Goal: Information Seeking & Learning: Check status

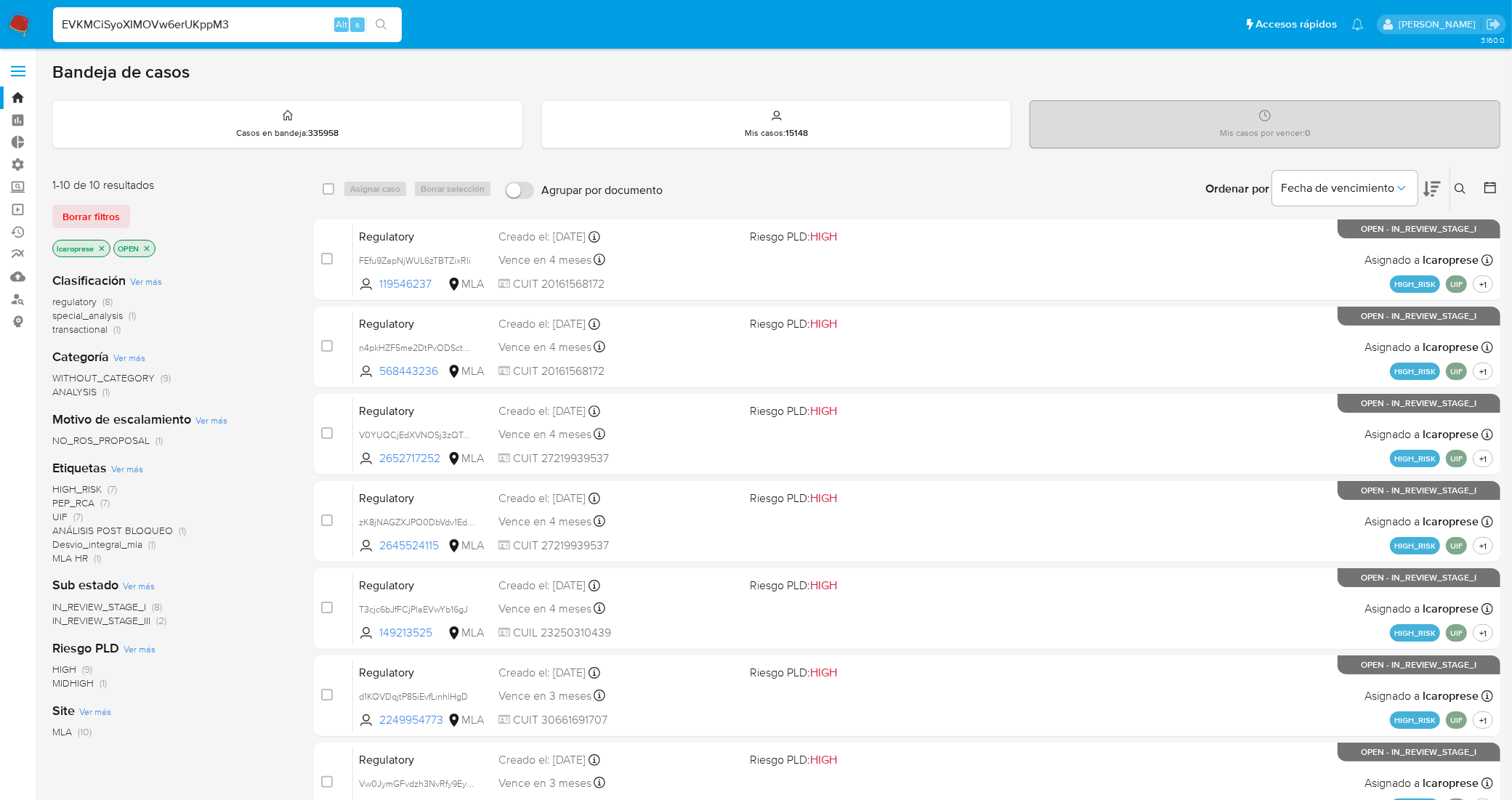
type input "EVKMCiSyoXIMOVw6erUKppM3"
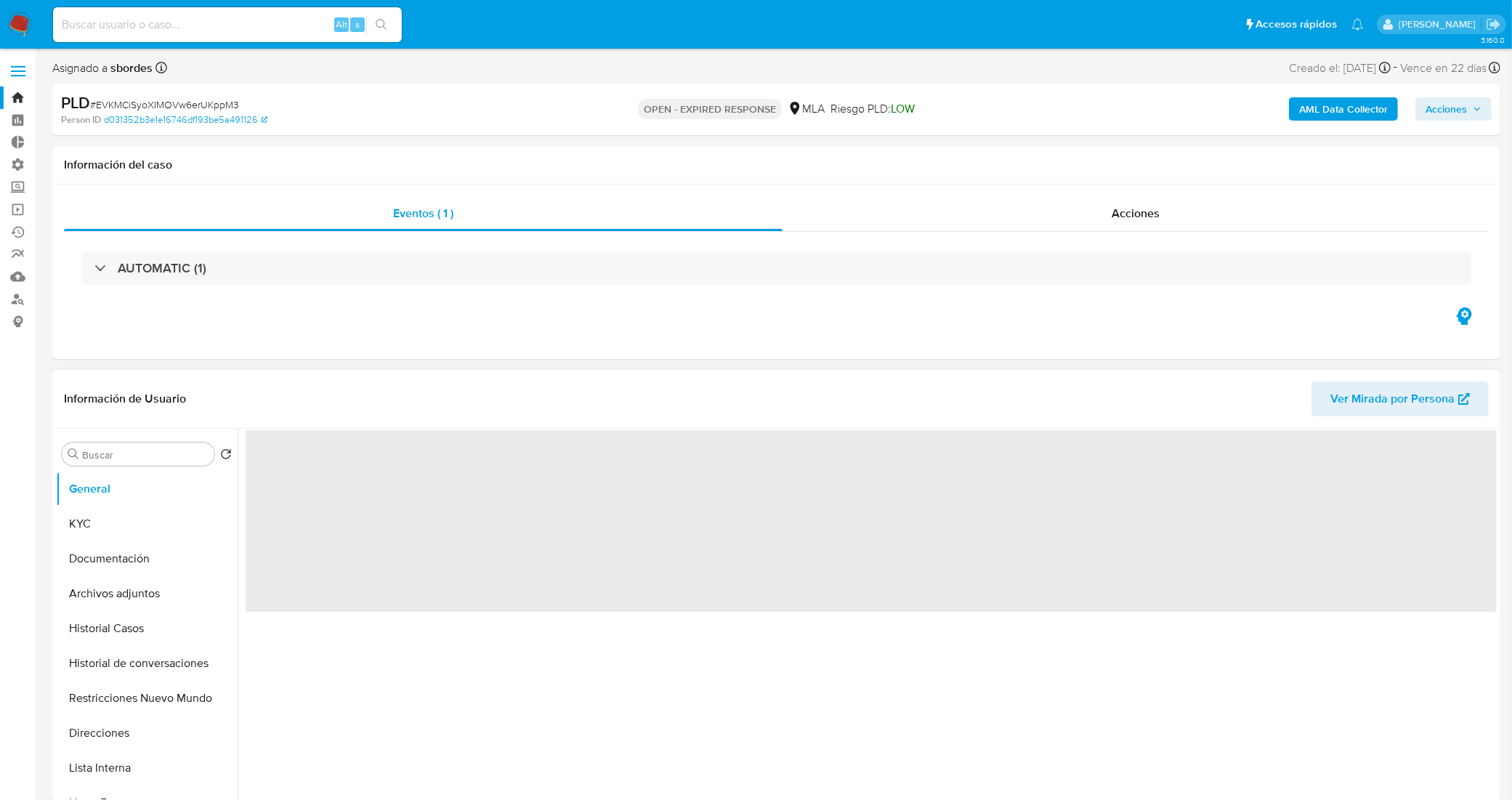
select select "10"
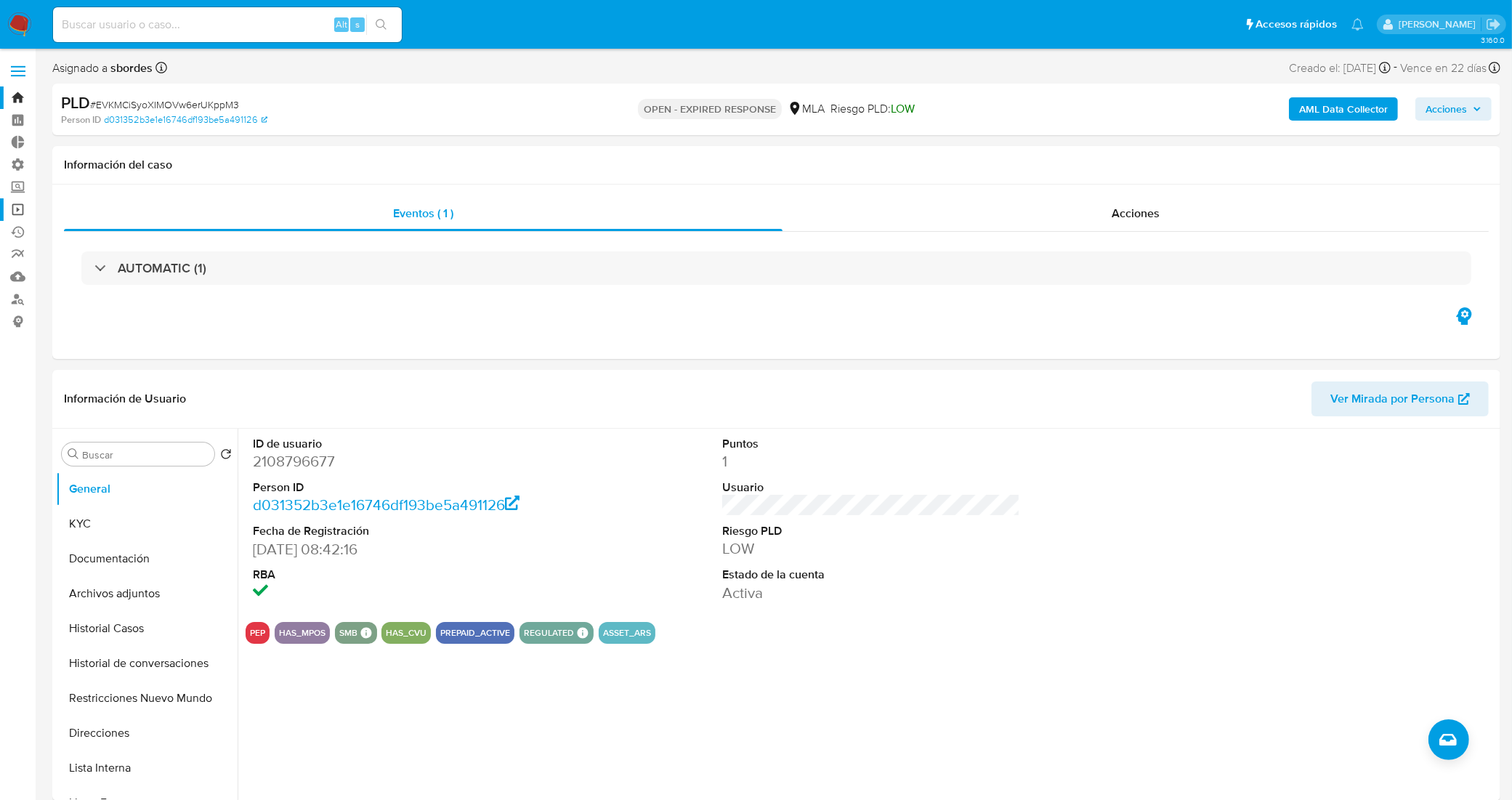
click at [20, 212] on link "Operaciones masivas" at bounding box center [86, 210] width 173 height 23
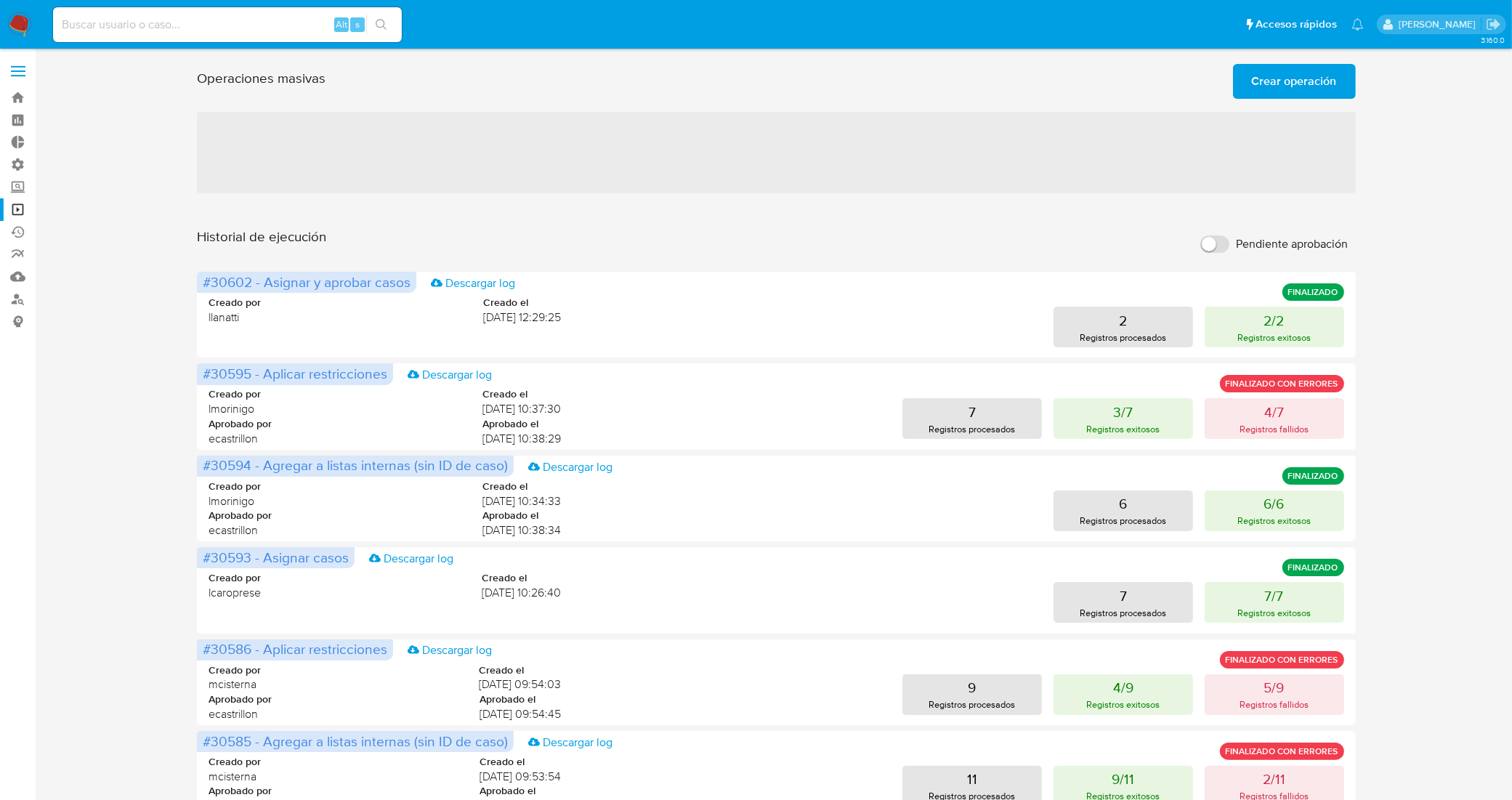
click at [1282, 84] on span "Crear operación" at bounding box center [1294, 81] width 85 height 32
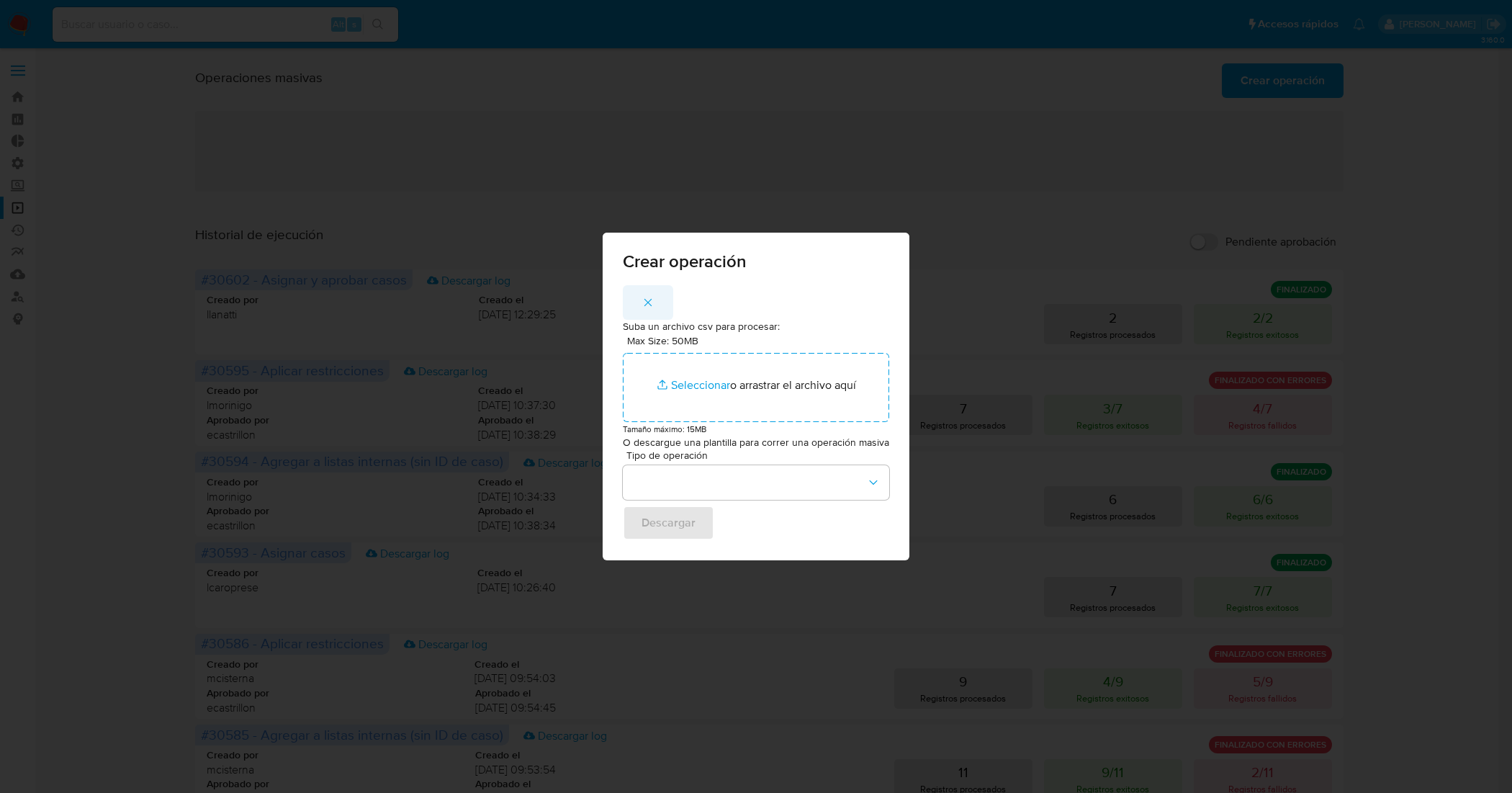
click at [642, 300] on icon "button" at bounding box center [647, 301] width 13 height 13
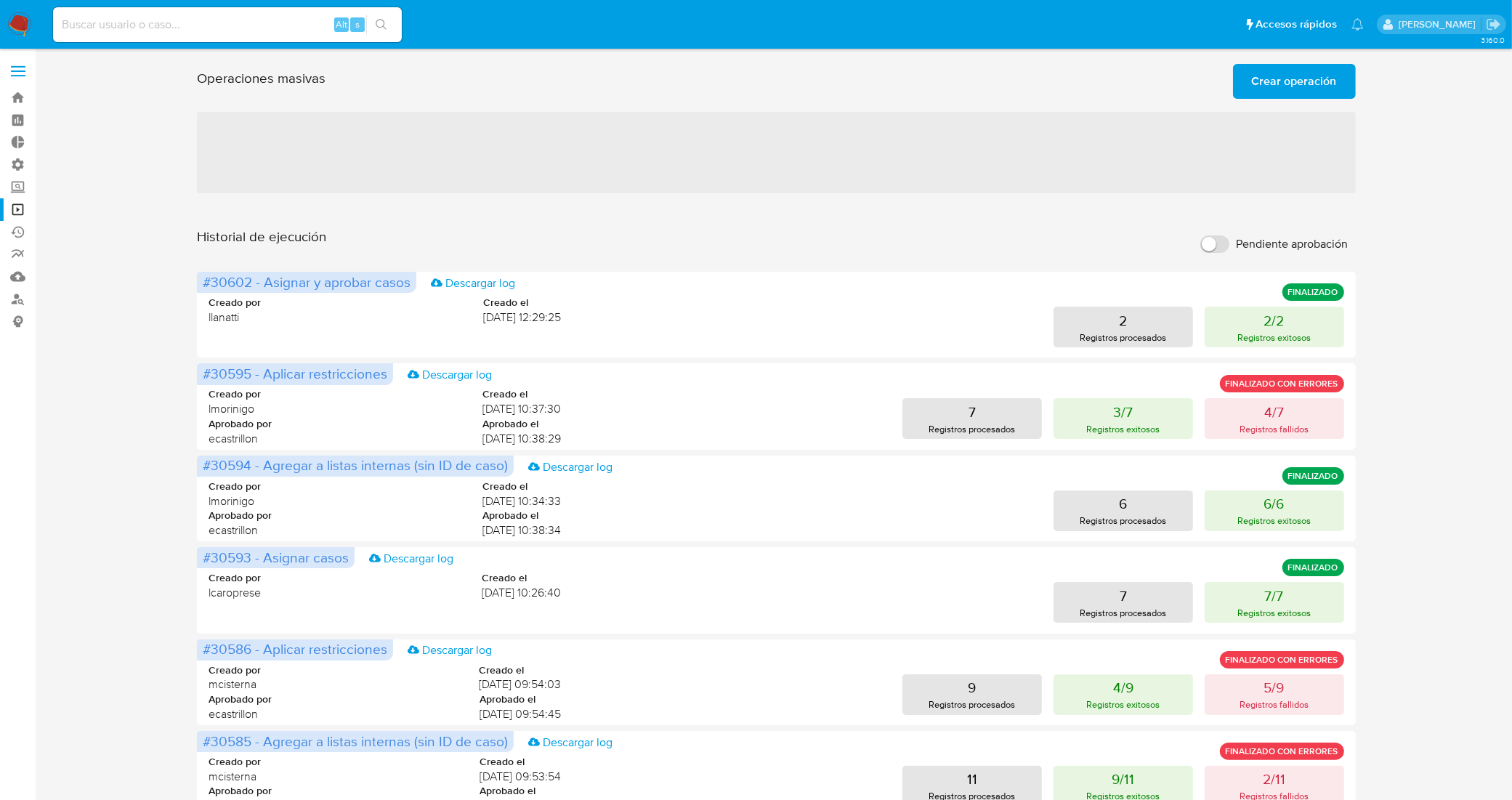
click at [1330, 96] on span "Crear operación" at bounding box center [1294, 81] width 85 height 32
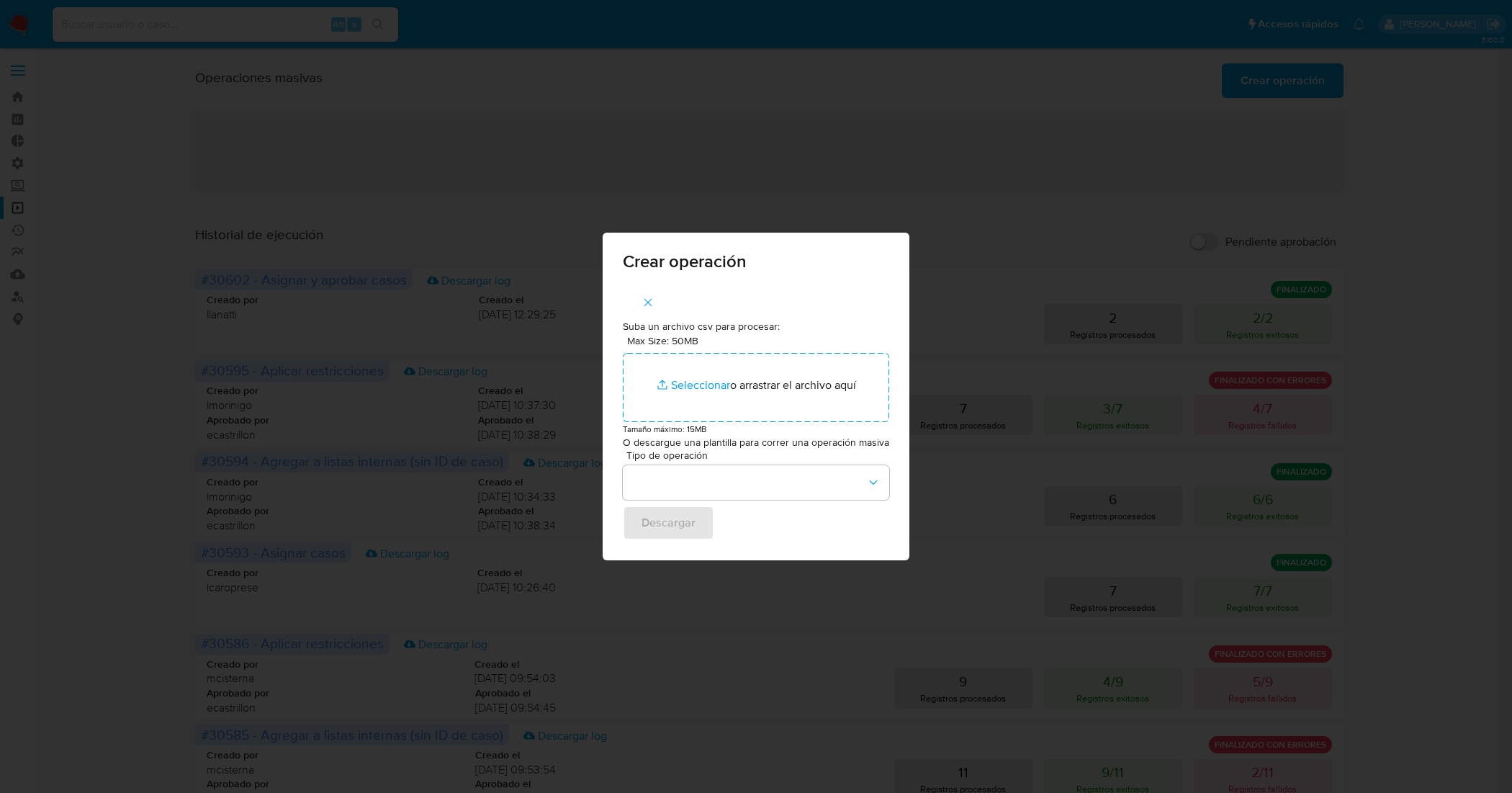
drag, startPoint x: 651, startPoint y: 308, endPoint x: 544, endPoint y: 243, distance: 125.2
click at [651, 308] on icon "button" at bounding box center [647, 301] width 13 height 13
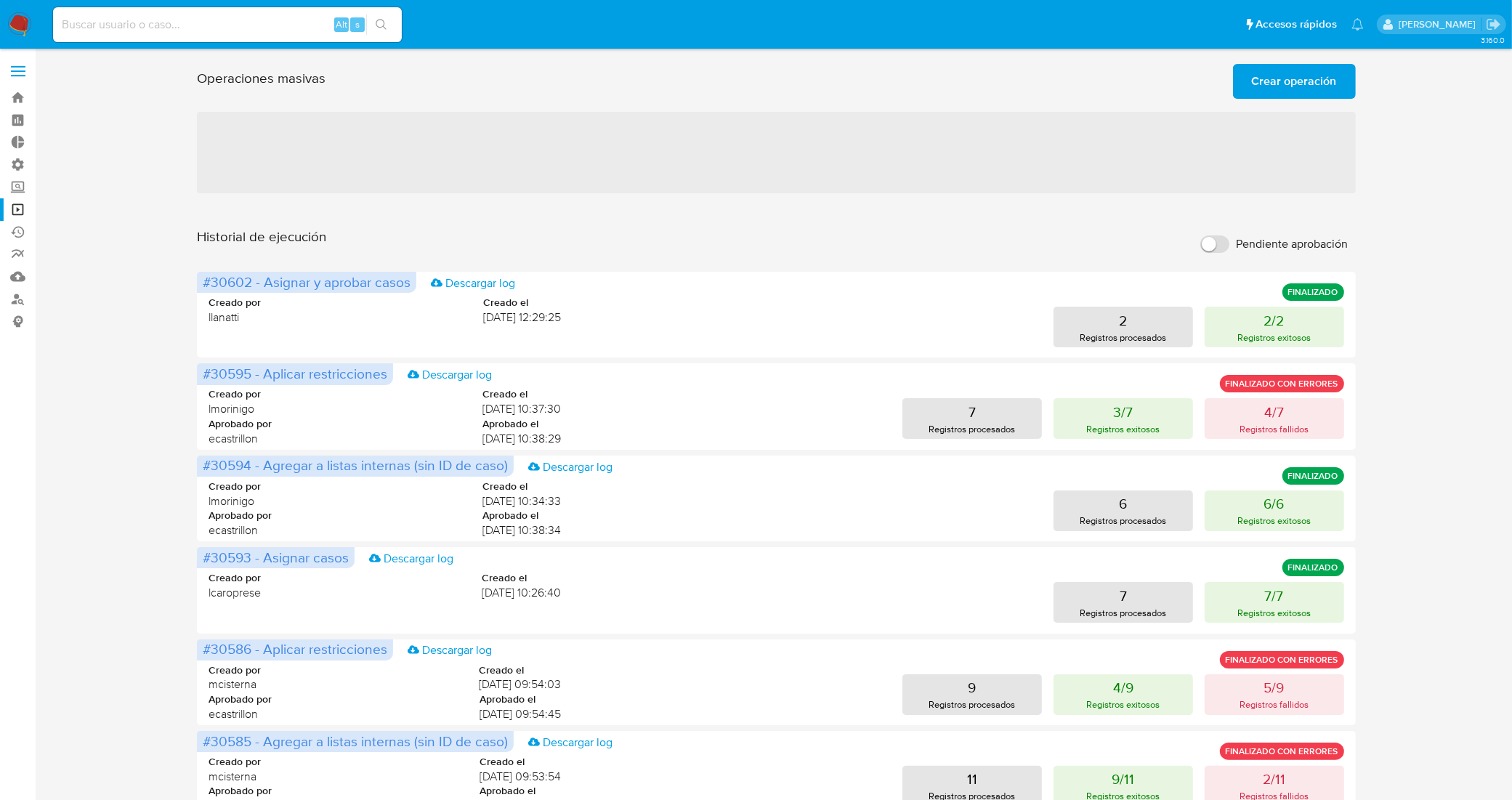
click at [1277, 78] on span "Crear operación" at bounding box center [1294, 81] width 85 height 32
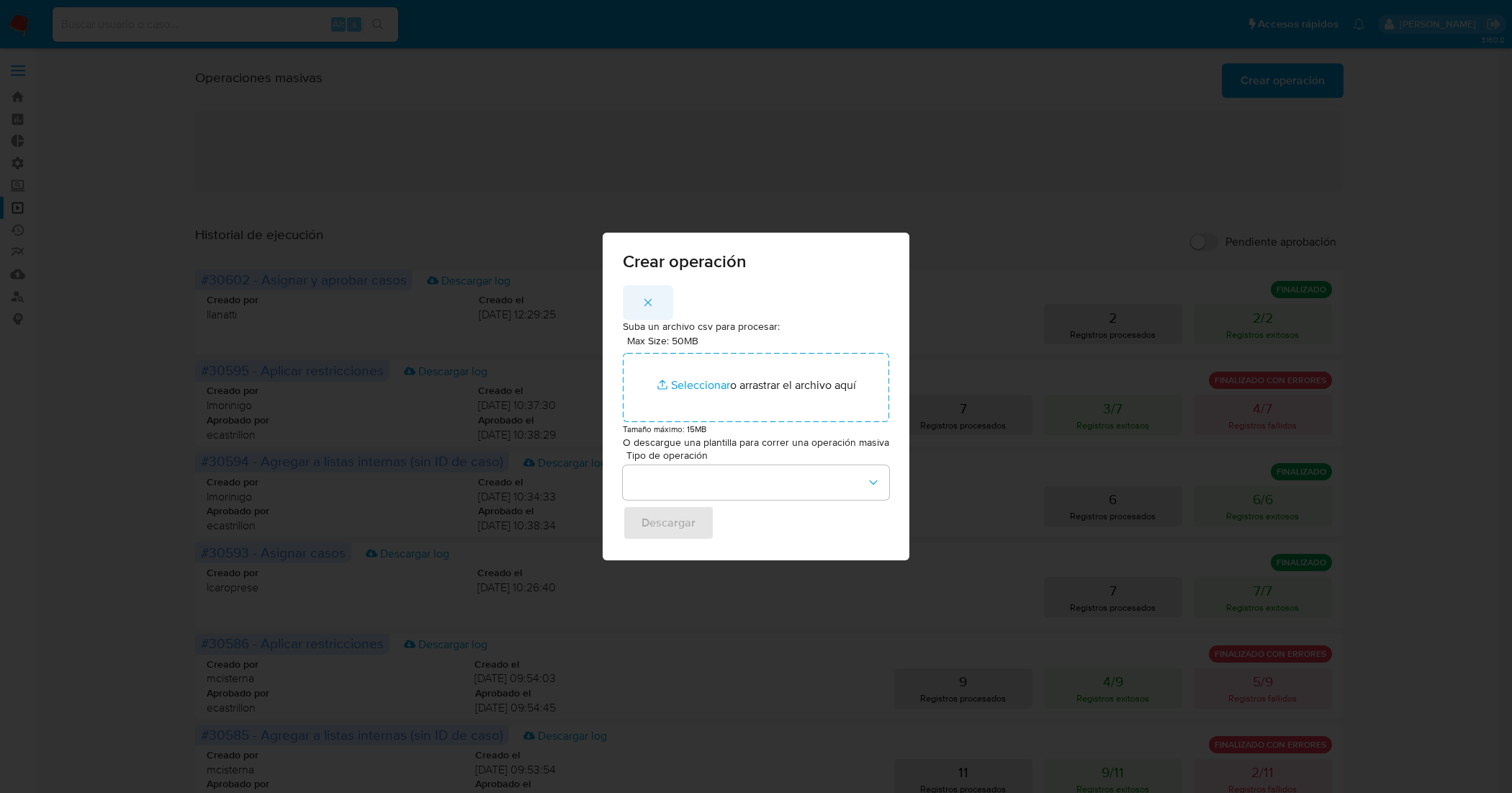
click at [650, 304] on icon "button" at bounding box center [647, 301] width 13 height 13
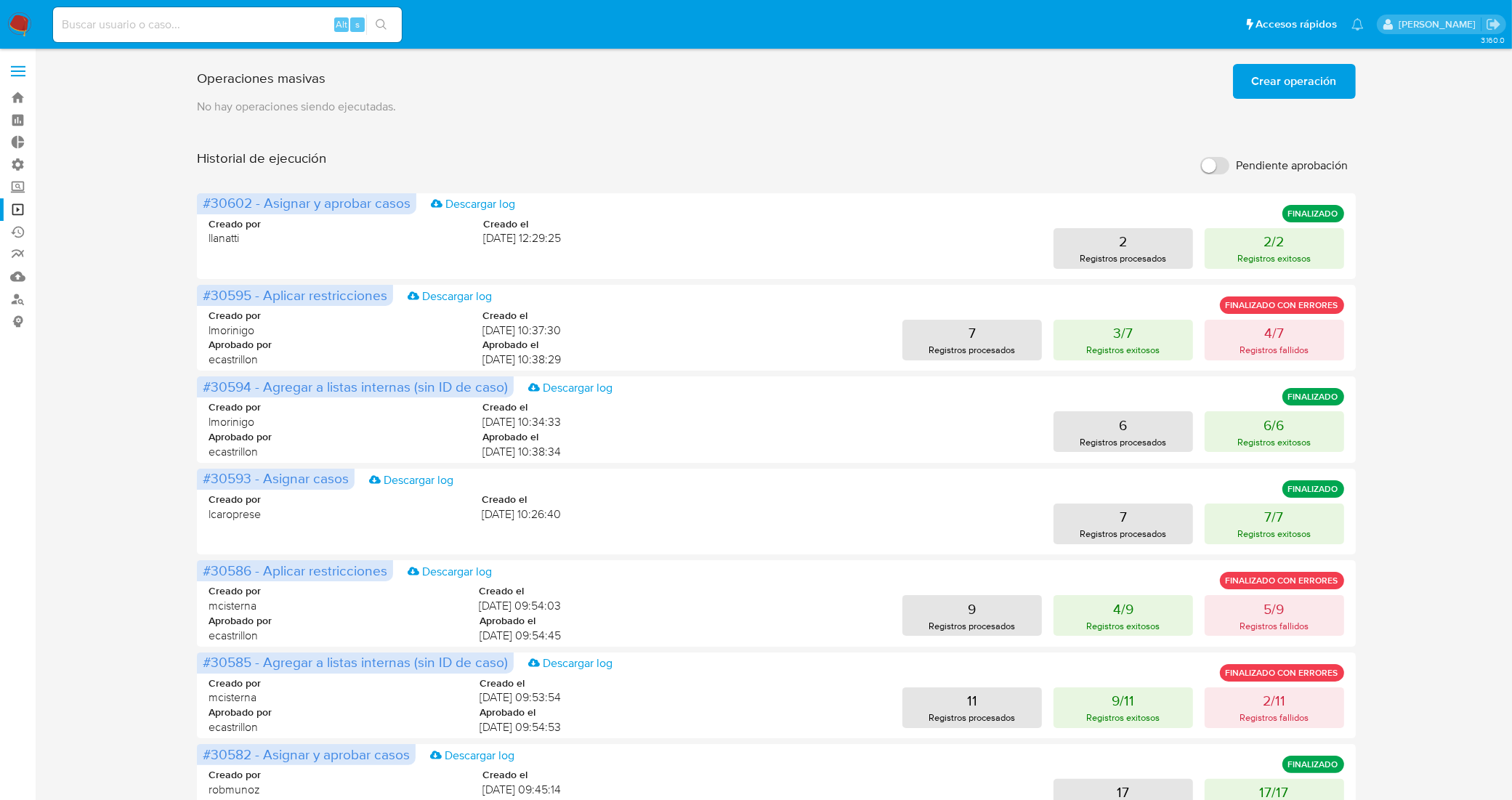
click at [1305, 78] on span "Crear operación" at bounding box center [1294, 81] width 85 height 32
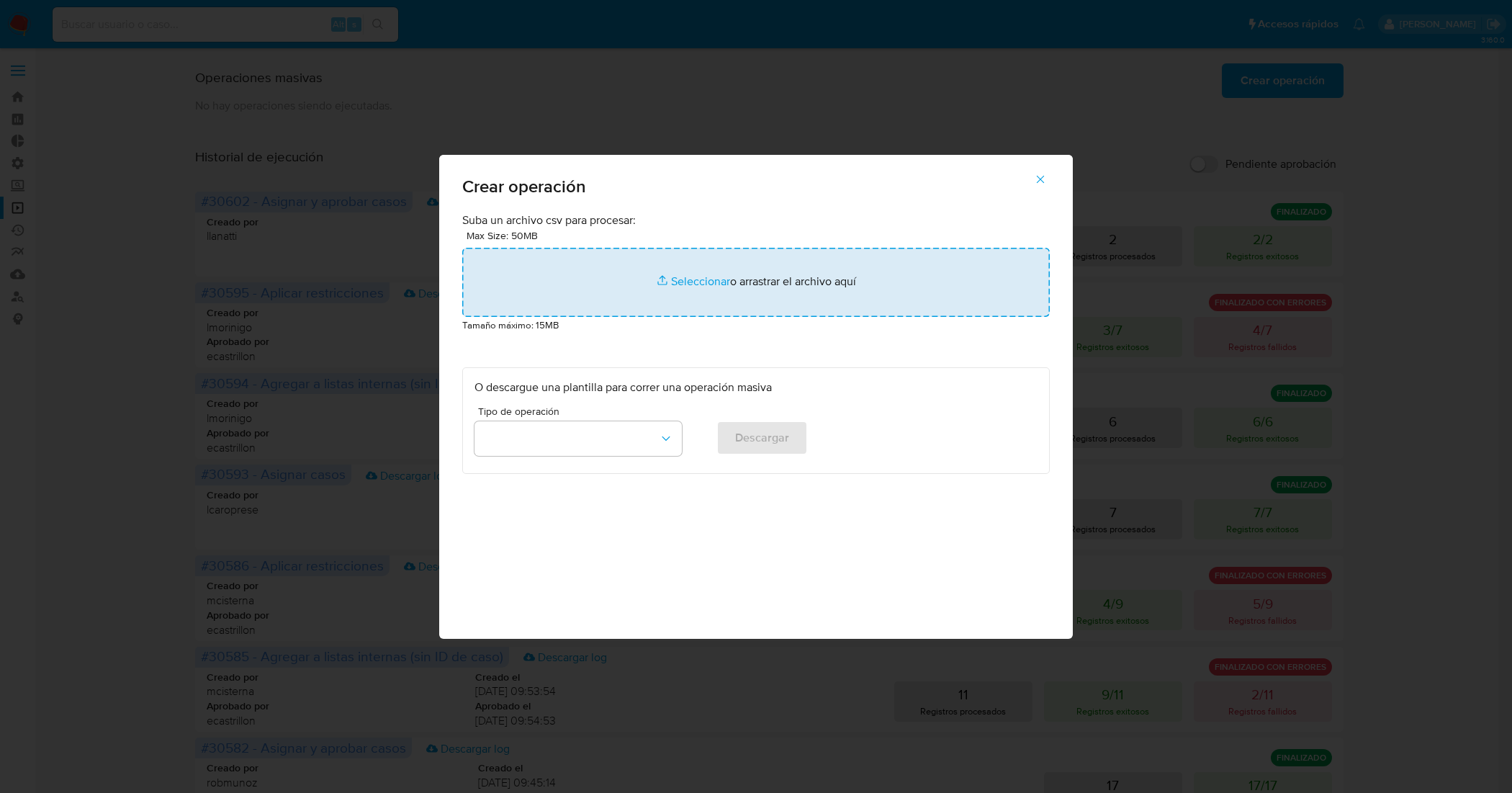
click at [677, 288] on input "file" at bounding box center [756, 282] width 588 height 70
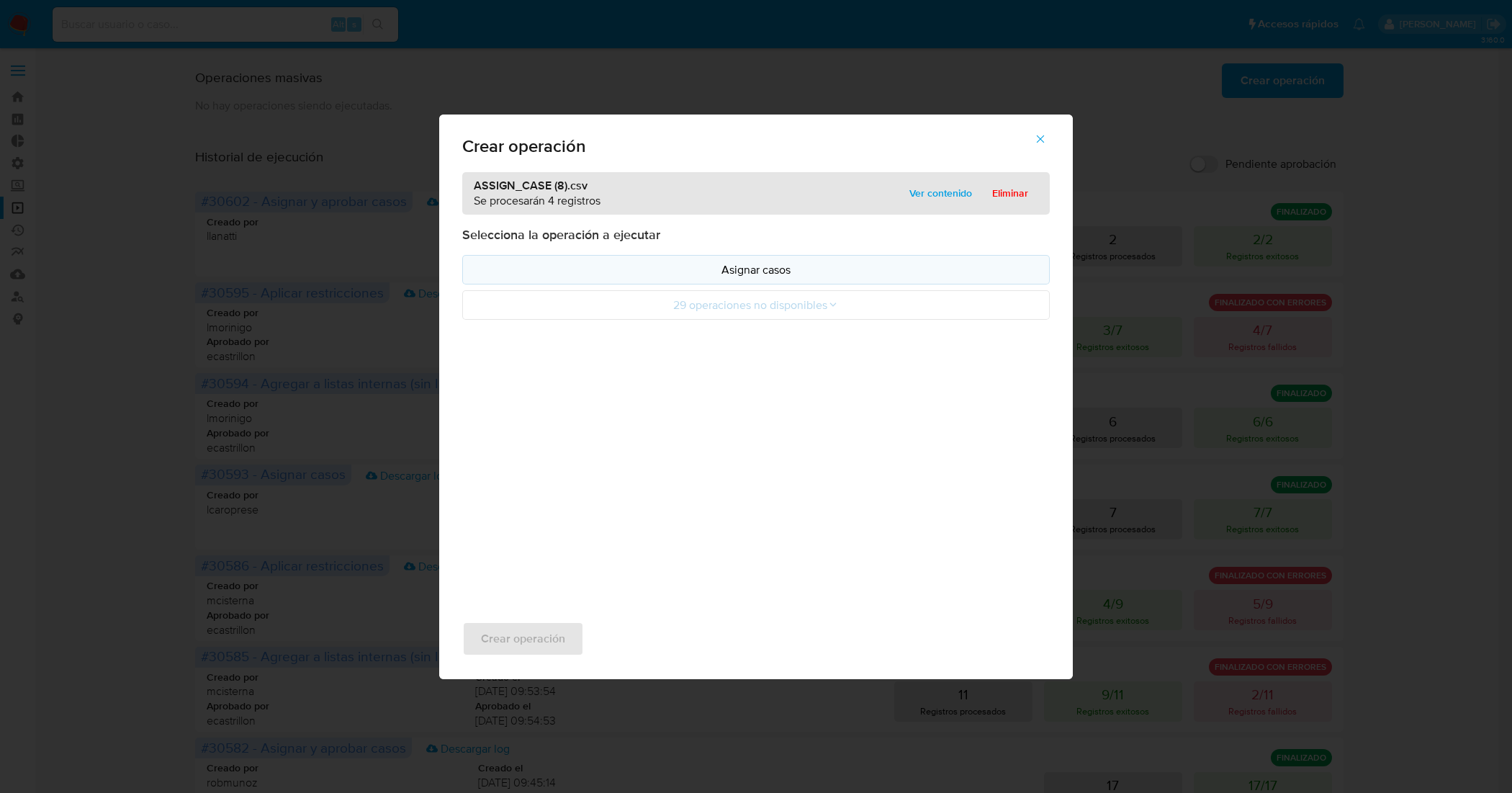
click at [759, 272] on p "Asignar casos" at bounding box center [756, 270] width 563 height 17
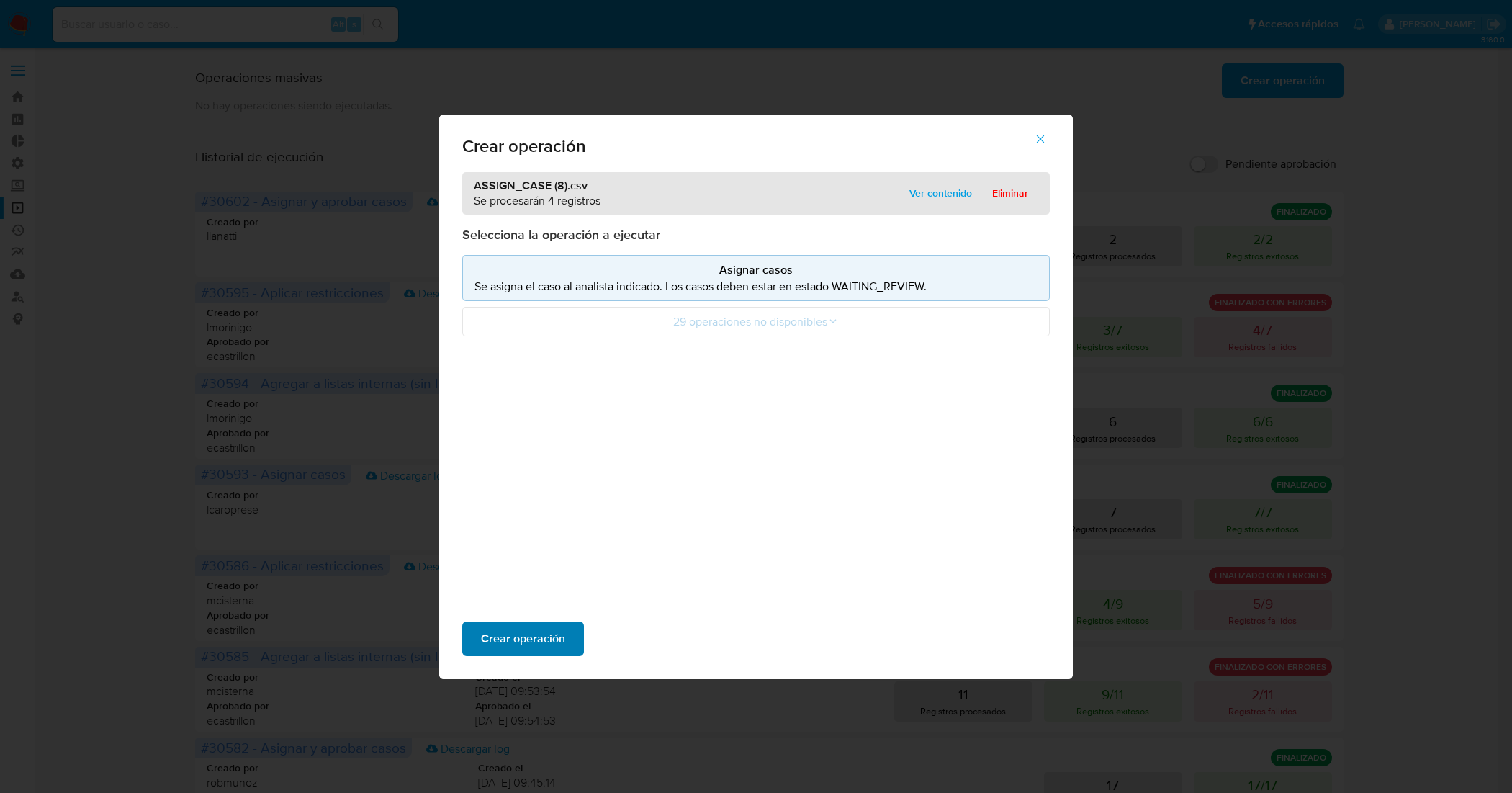
click at [563, 635] on button "Crear operación" at bounding box center [522, 638] width 121 height 34
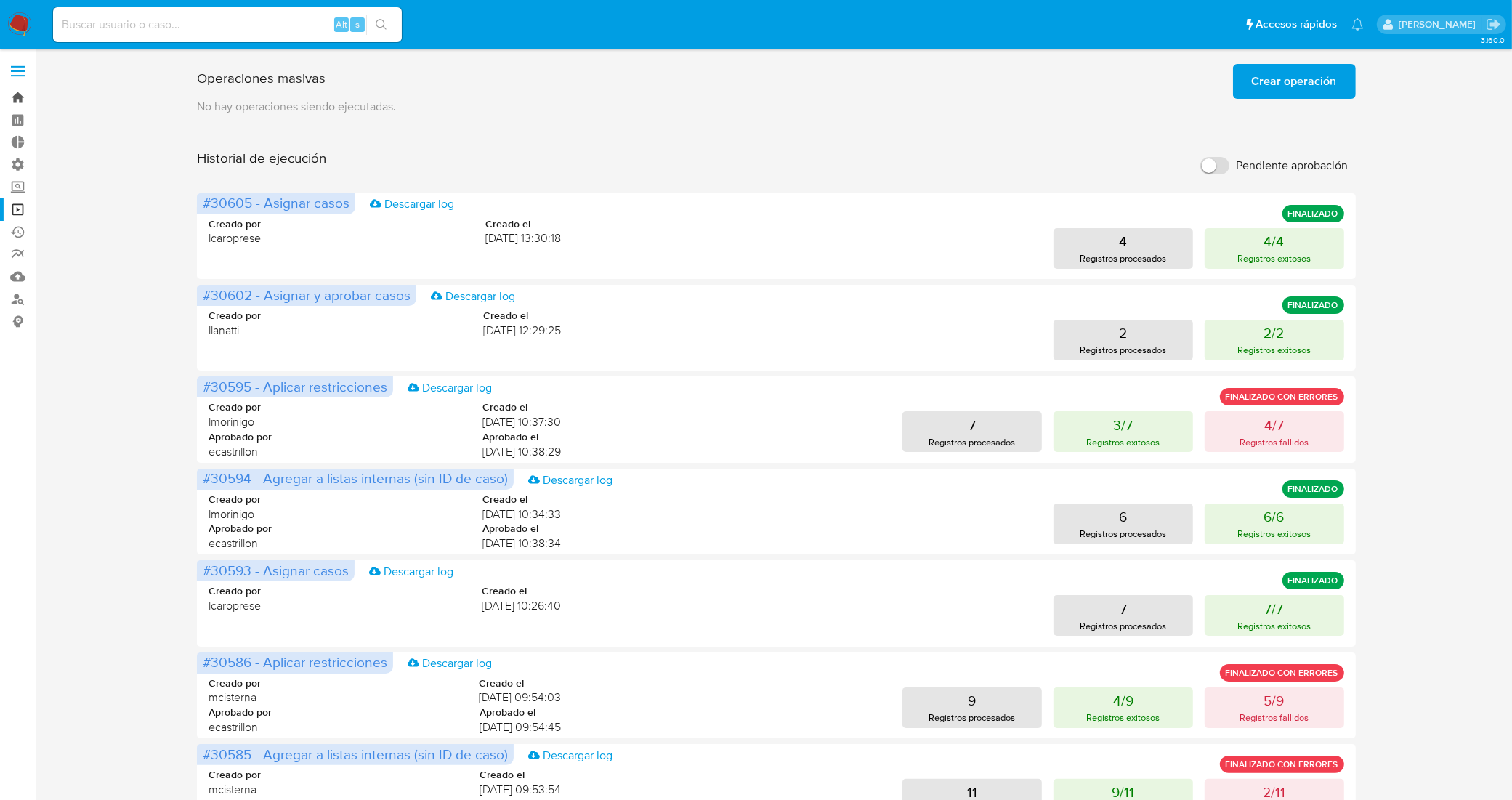
click at [17, 106] on link "Bandeja" at bounding box center [86, 97] width 173 height 23
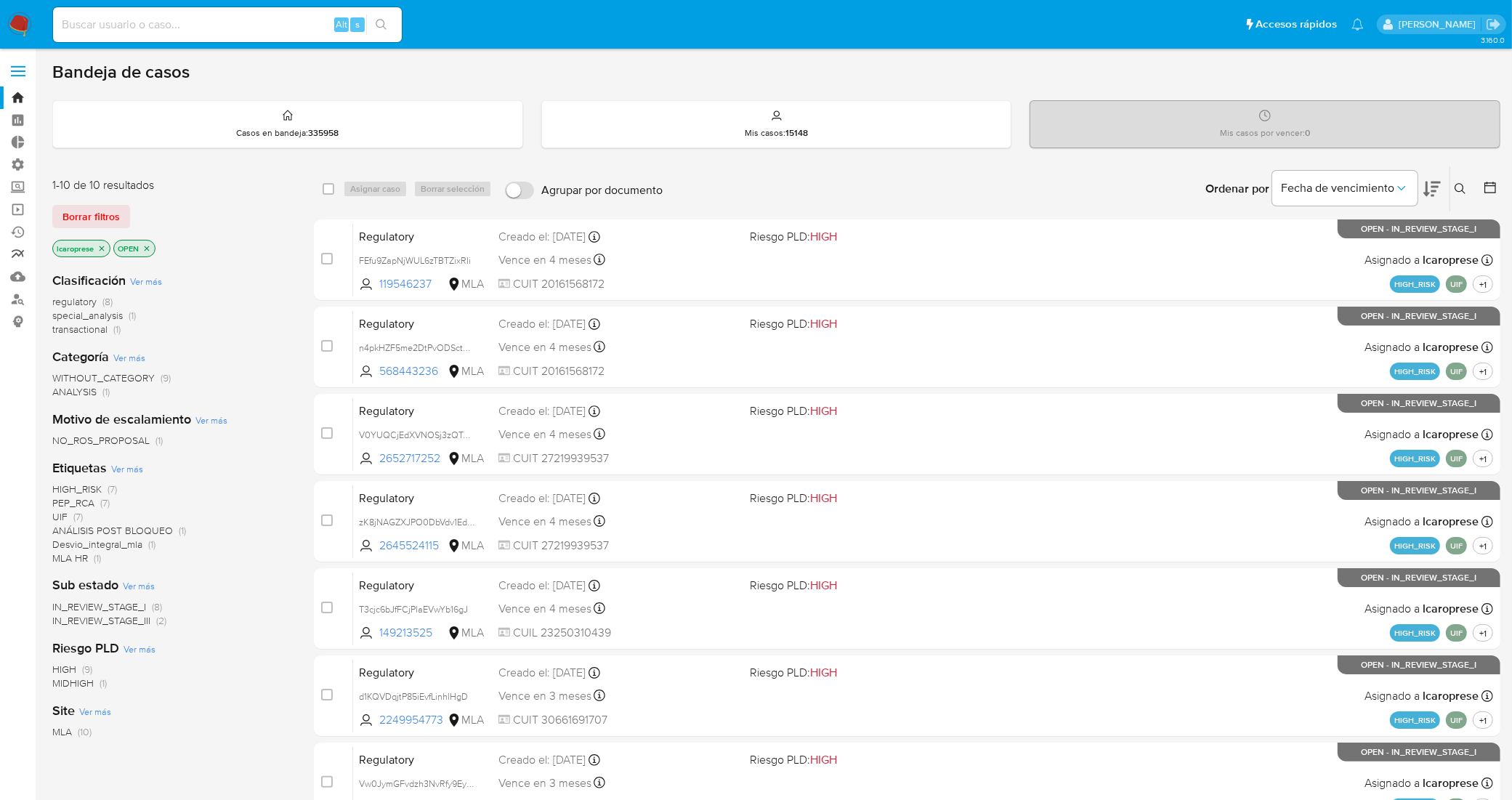
click at [13, 255] on link "Reportes" at bounding box center [86, 254] width 173 height 23
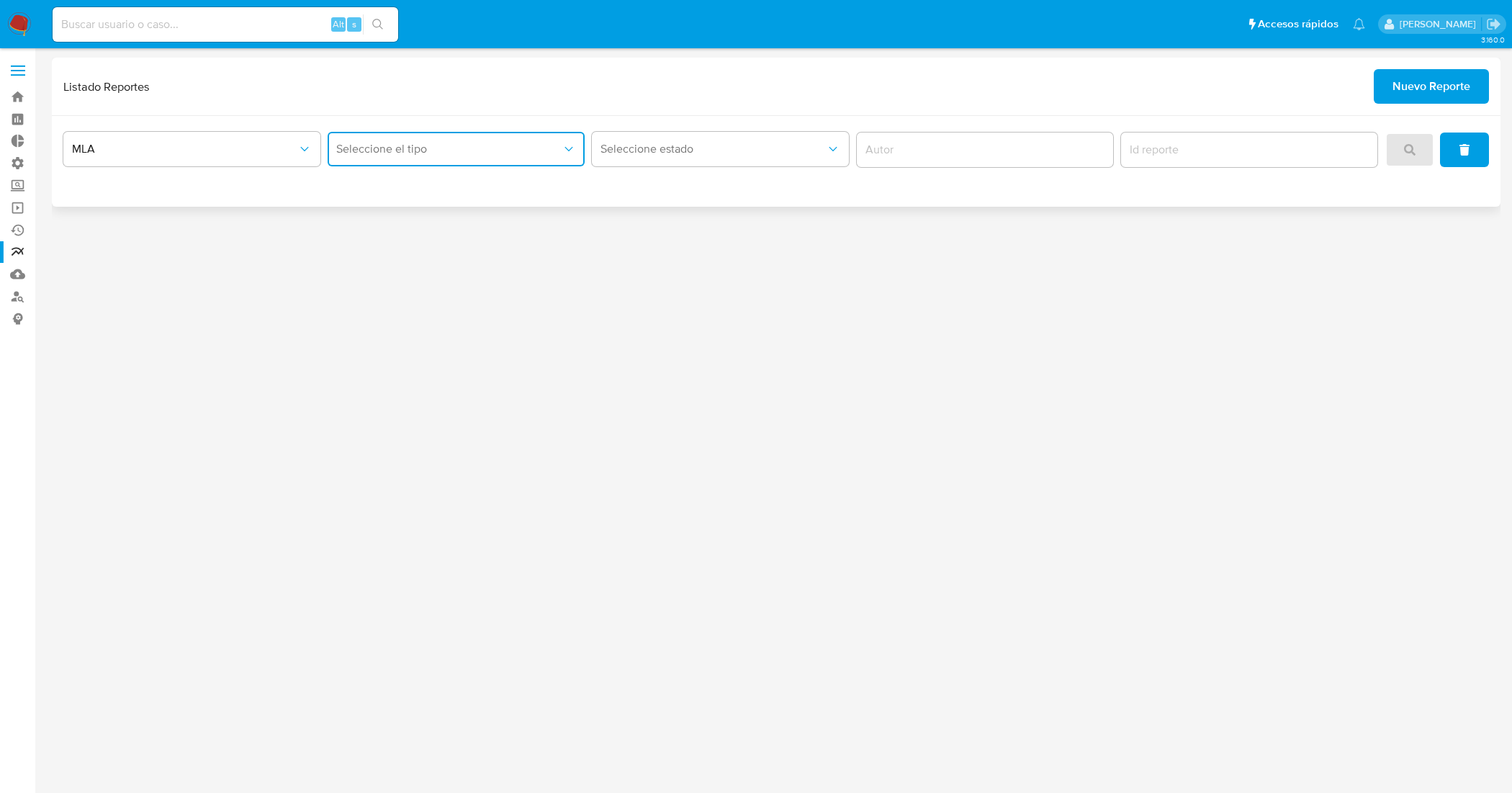
click at [422, 152] on span "Seleccione el tipo" at bounding box center [449, 148] width 225 height 14
click at [432, 183] on div "Inventario ROS" at bounding box center [452, 188] width 231 height 34
click at [1410, 153] on icon "search" at bounding box center [1410, 150] width 12 height 12
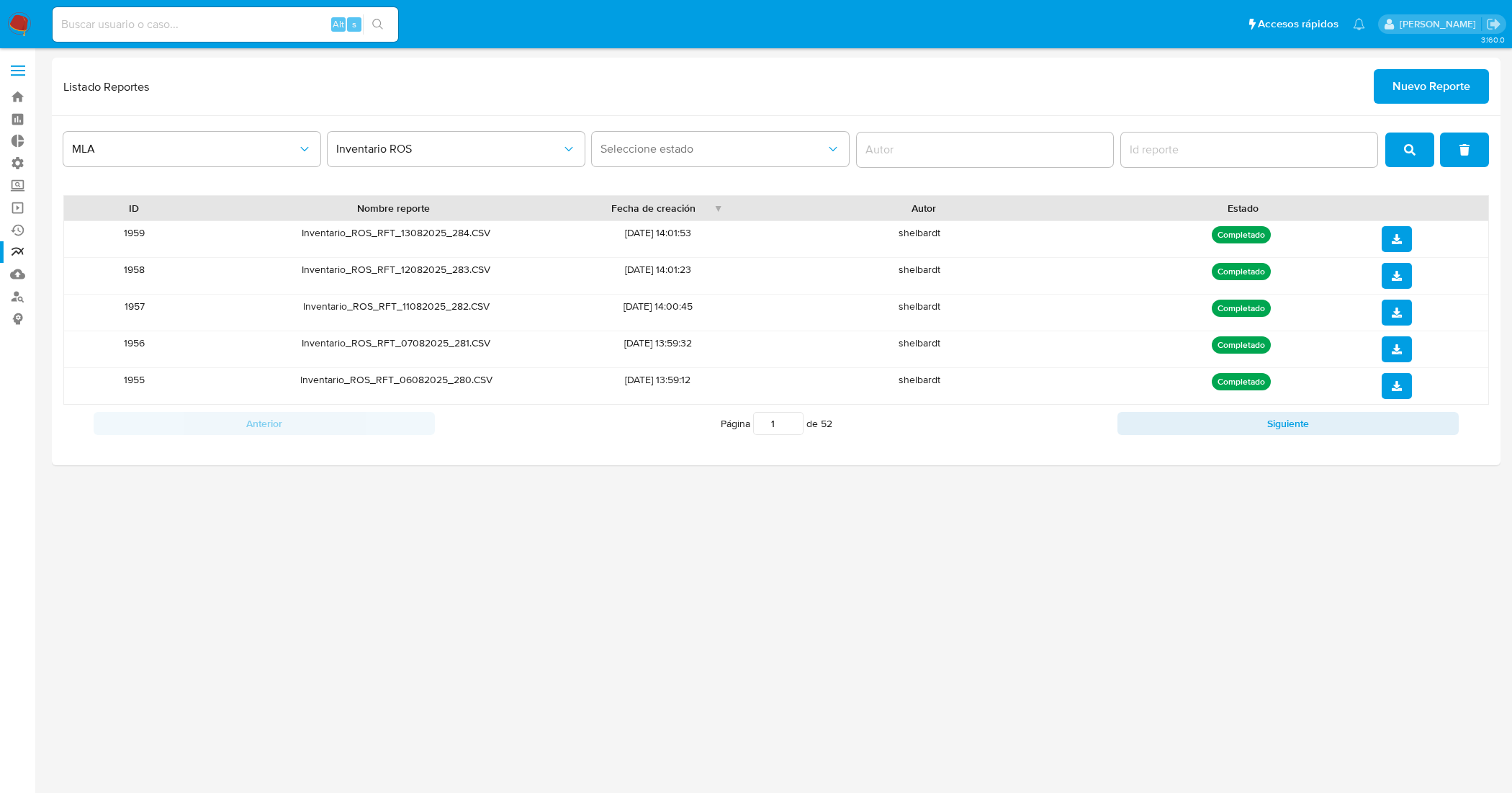
click at [485, 623] on div "3.160.0" at bounding box center [776, 420] width 1448 height 726
click at [13, 95] on link "Bandeja" at bounding box center [85, 96] width 172 height 23
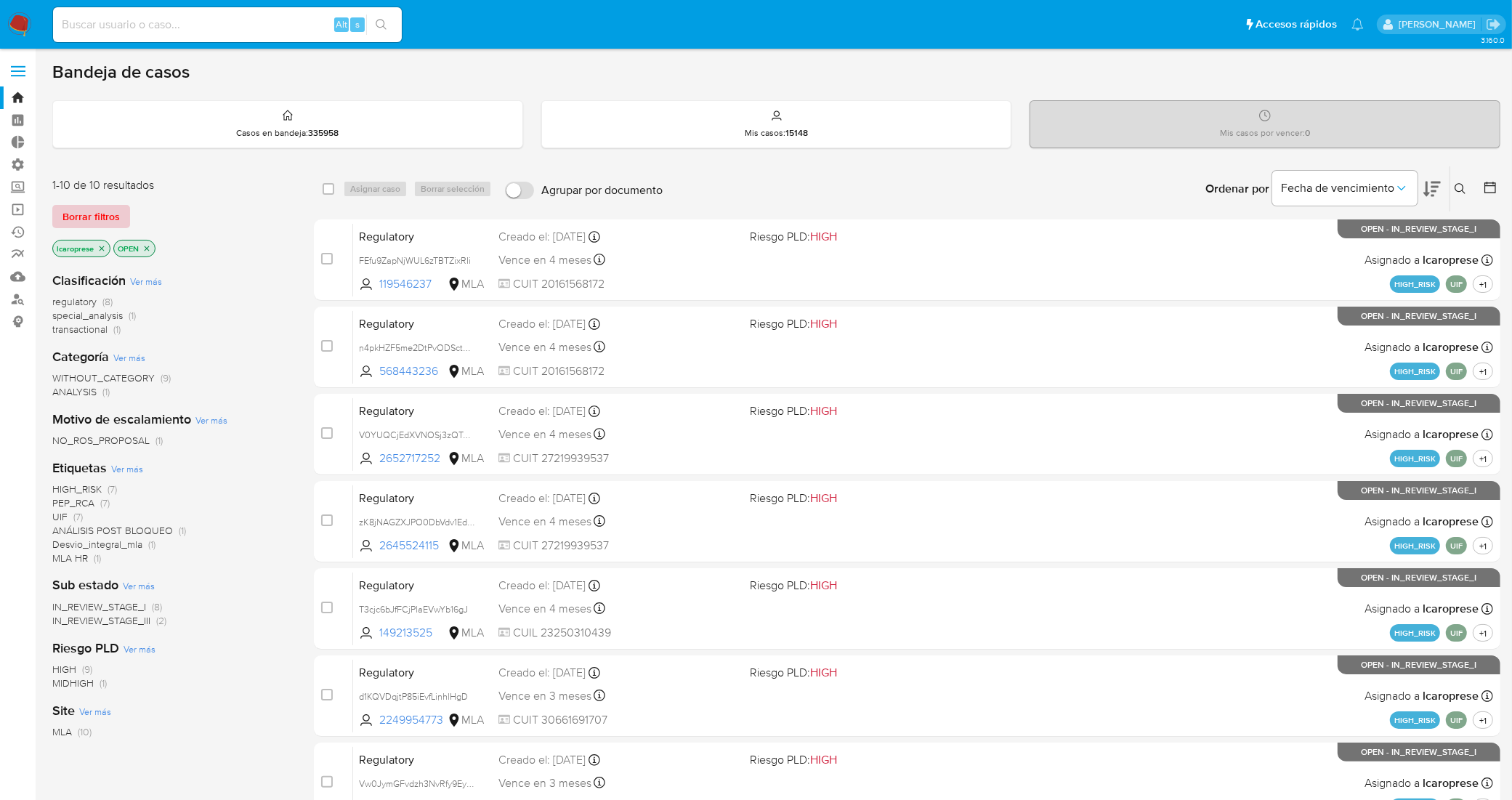
click at [109, 221] on span "Borrar filtros" at bounding box center [91, 216] width 57 height 20
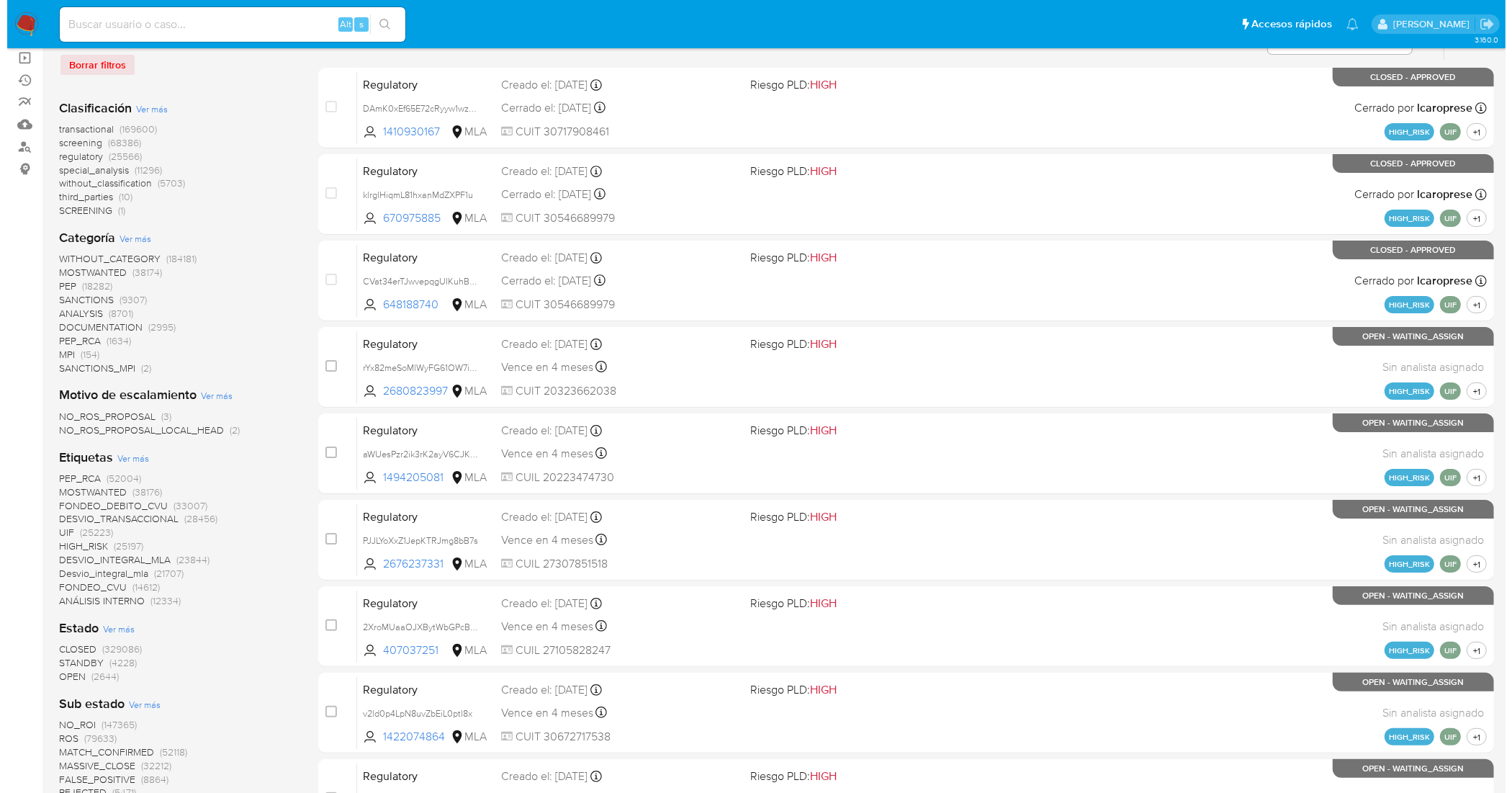
scroll to position [180, 0]
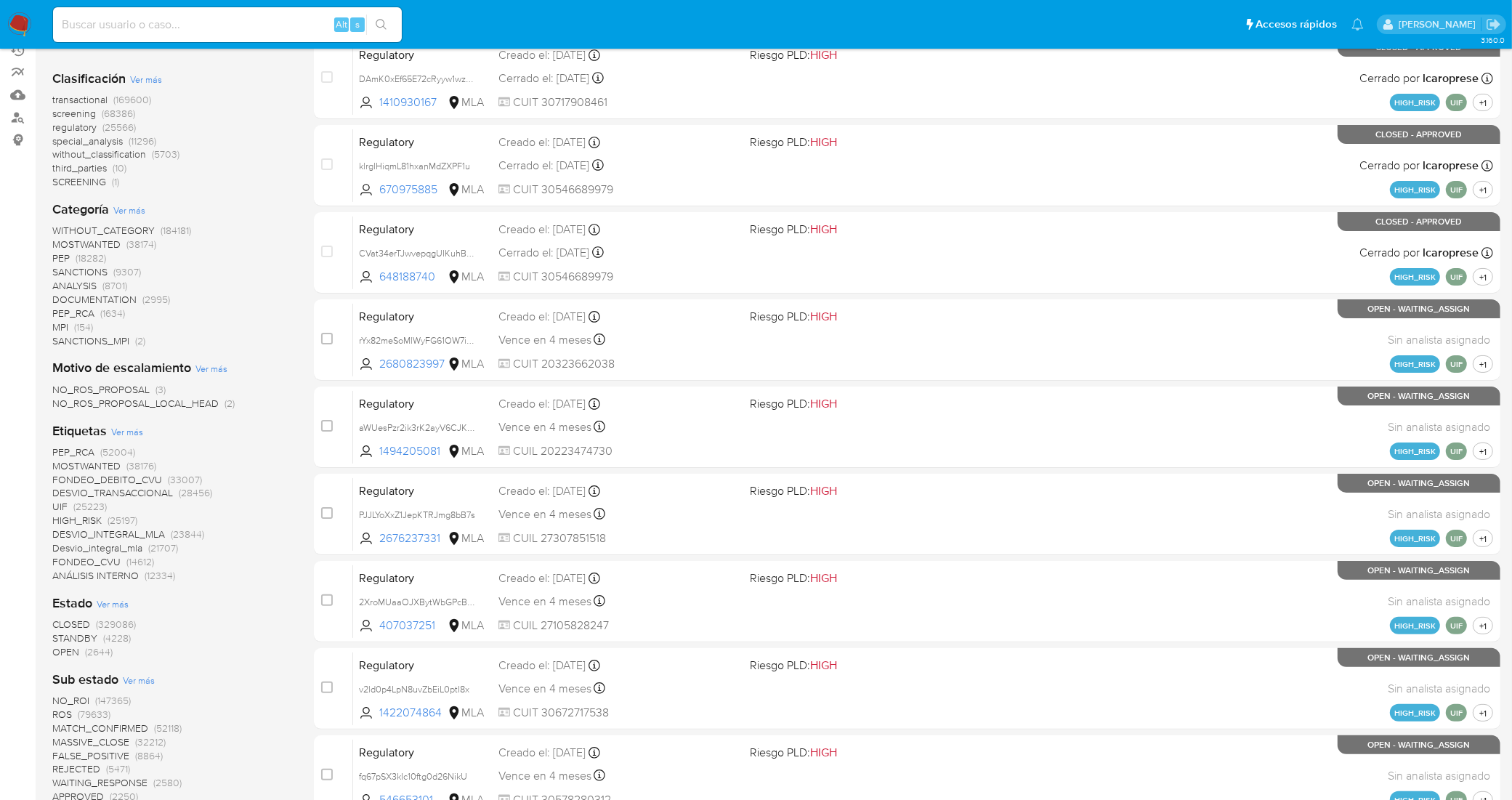
click at [133, 433] on span "Ver más" at bounding box center [128, 431] width 32 height 13
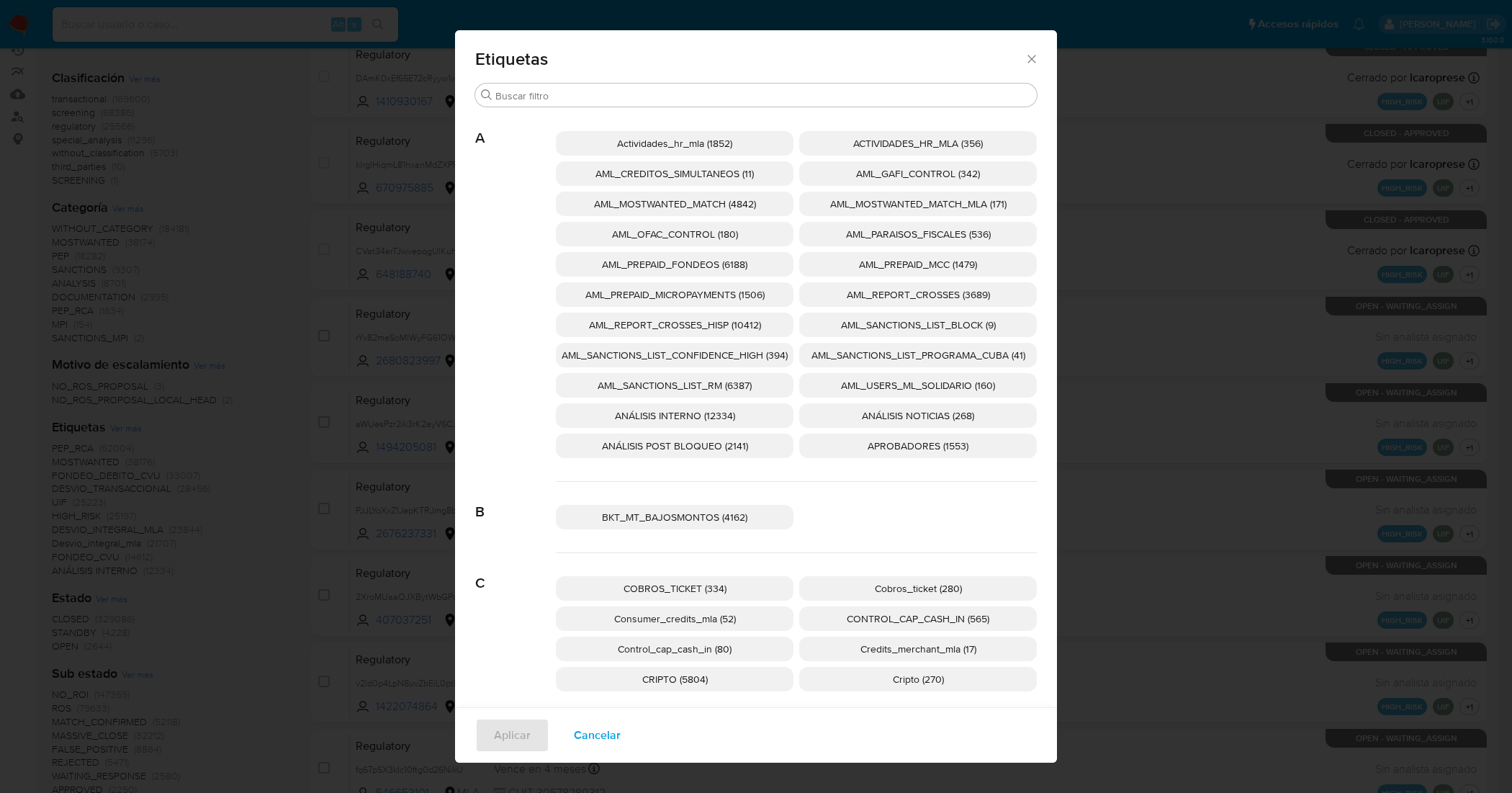
click at [301, 379] on div "Etiquetas Buscar A Actividades_hr_mla (1852) ACTIVIDADES_HR_MLA (356) AML_CREDI…" at bounding box center [756, 396] width 1512 height 793
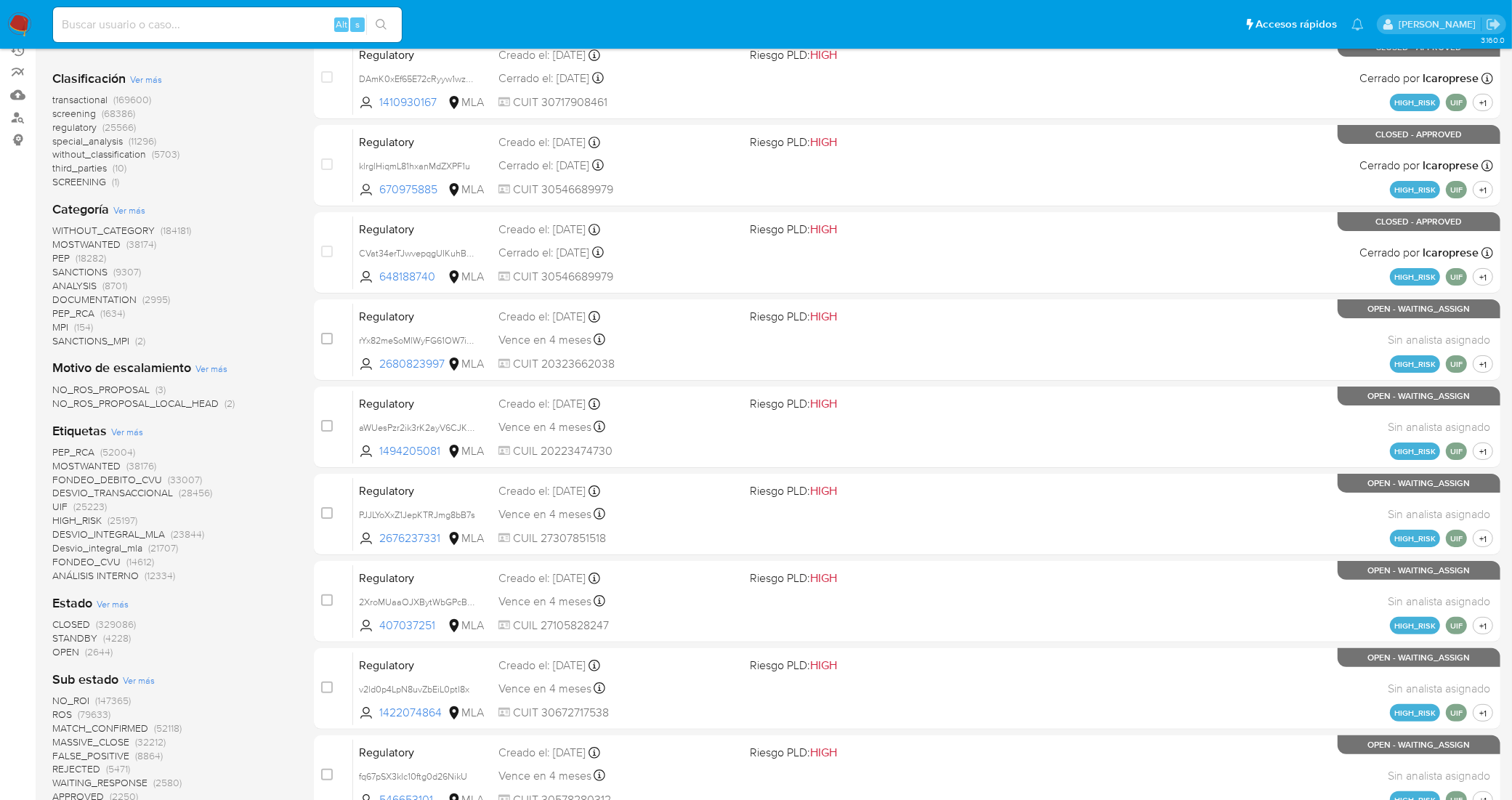
click at [133, 430] on span "Ver más" at bounding box center [128, 431] width 32 height 13
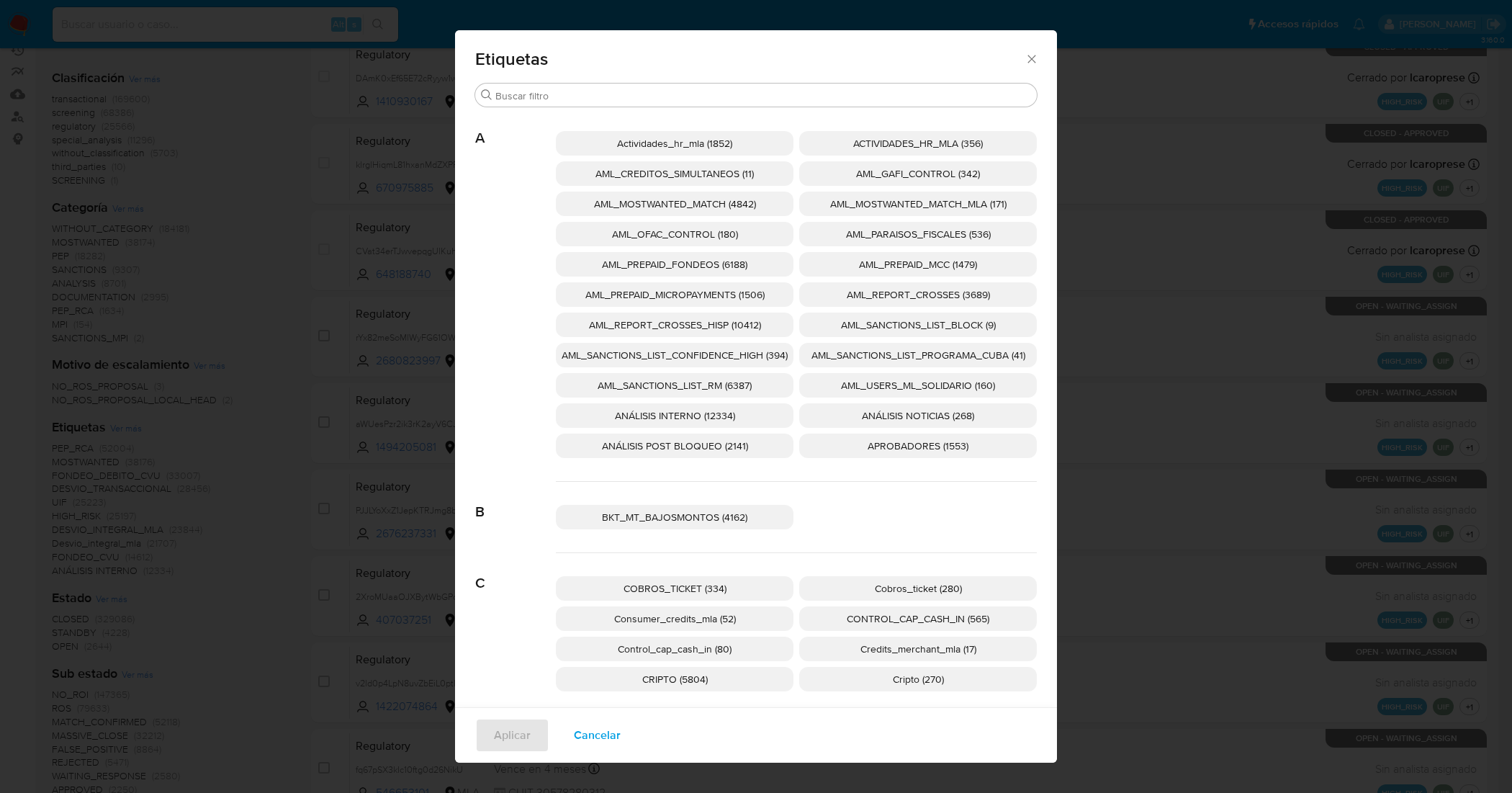
click at [722, 364] on p "AML_SANCTIONS_LIST_CONFIDENCE_HIGH (394)" at bounding box center [675, 354] width 238 height 24
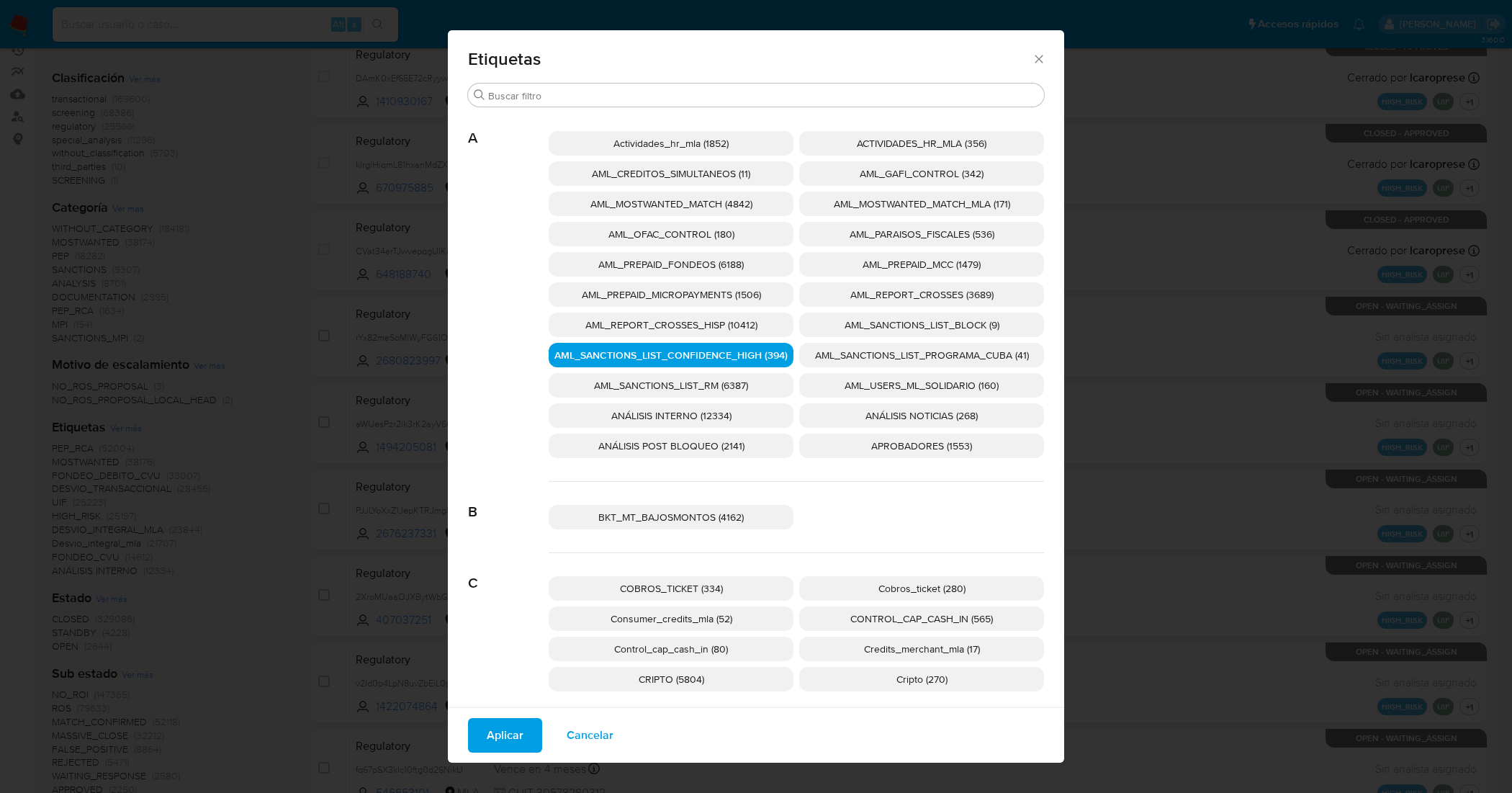
click at [845, 352] on span "AML_SANCTIONS_LIST_PROGRAMA_CUBA (41)" at bounding box center [922, 354] width 213 height 14
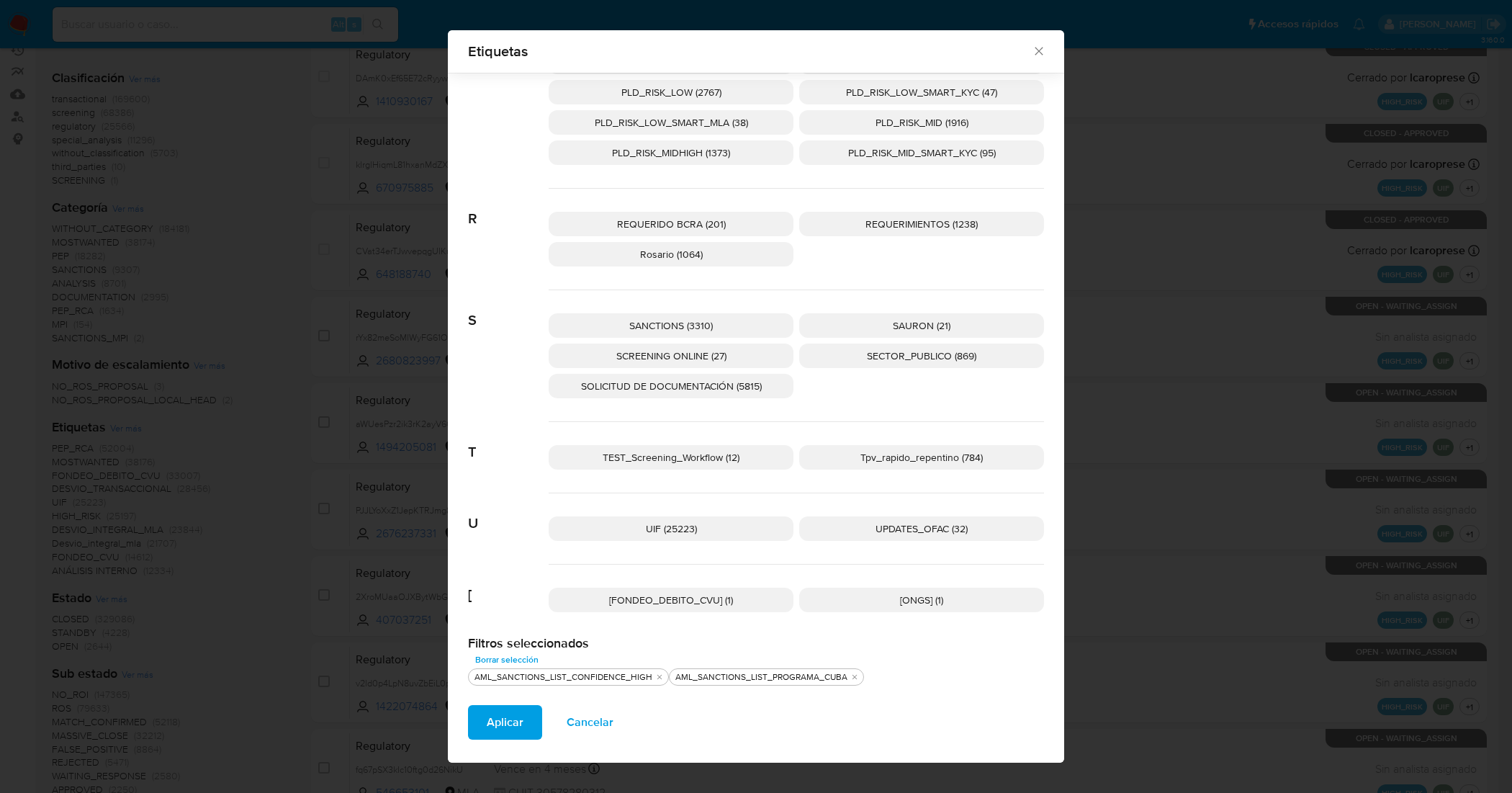
scroll to position [2100, 0]
click at [917, 523] on span "UPDATES_OFAC (32)" at bounding box center [922, 528] width 92 height 14
click at [696, 353] on span "SCREENING ONLINE (27)" at bounding box center [671, 354] width 111 height 14
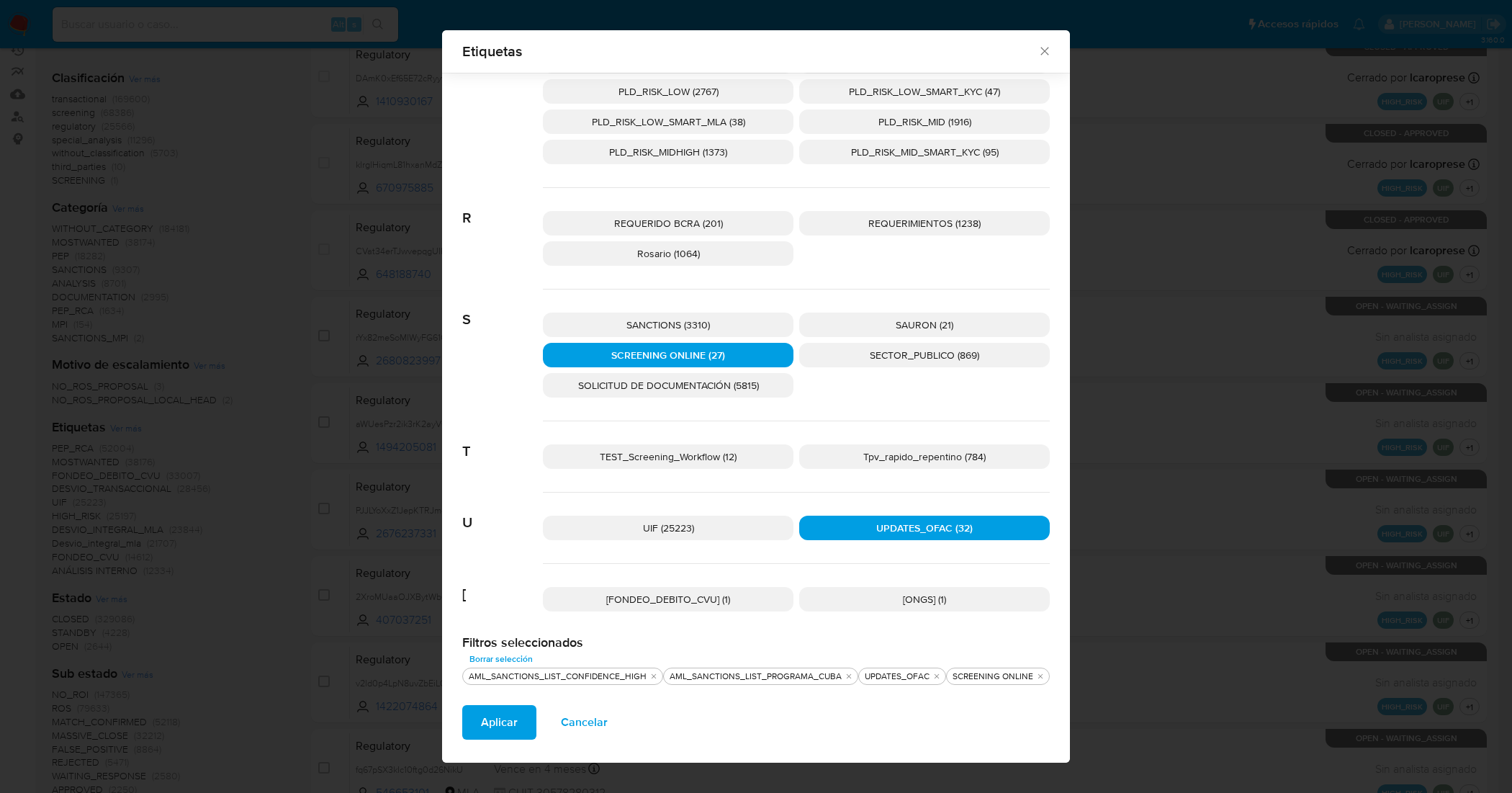
click at [699, 315] on p "SANCTIONS (3310)" at bounding box center [667, 324] width 250 height 24
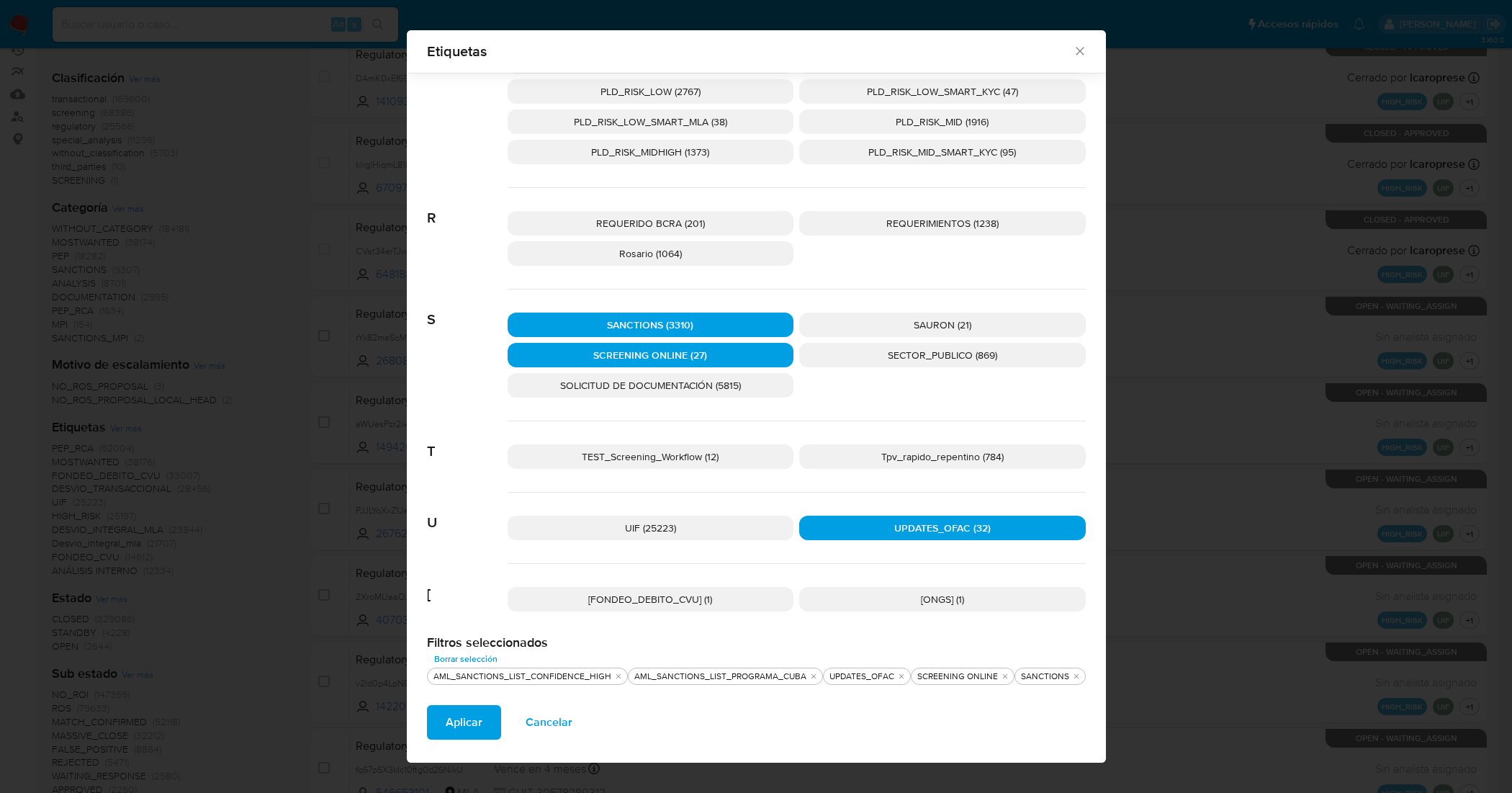
click at [473, 722] on span "Aplicar" at bounding box center [464, 723] width 37 height 32
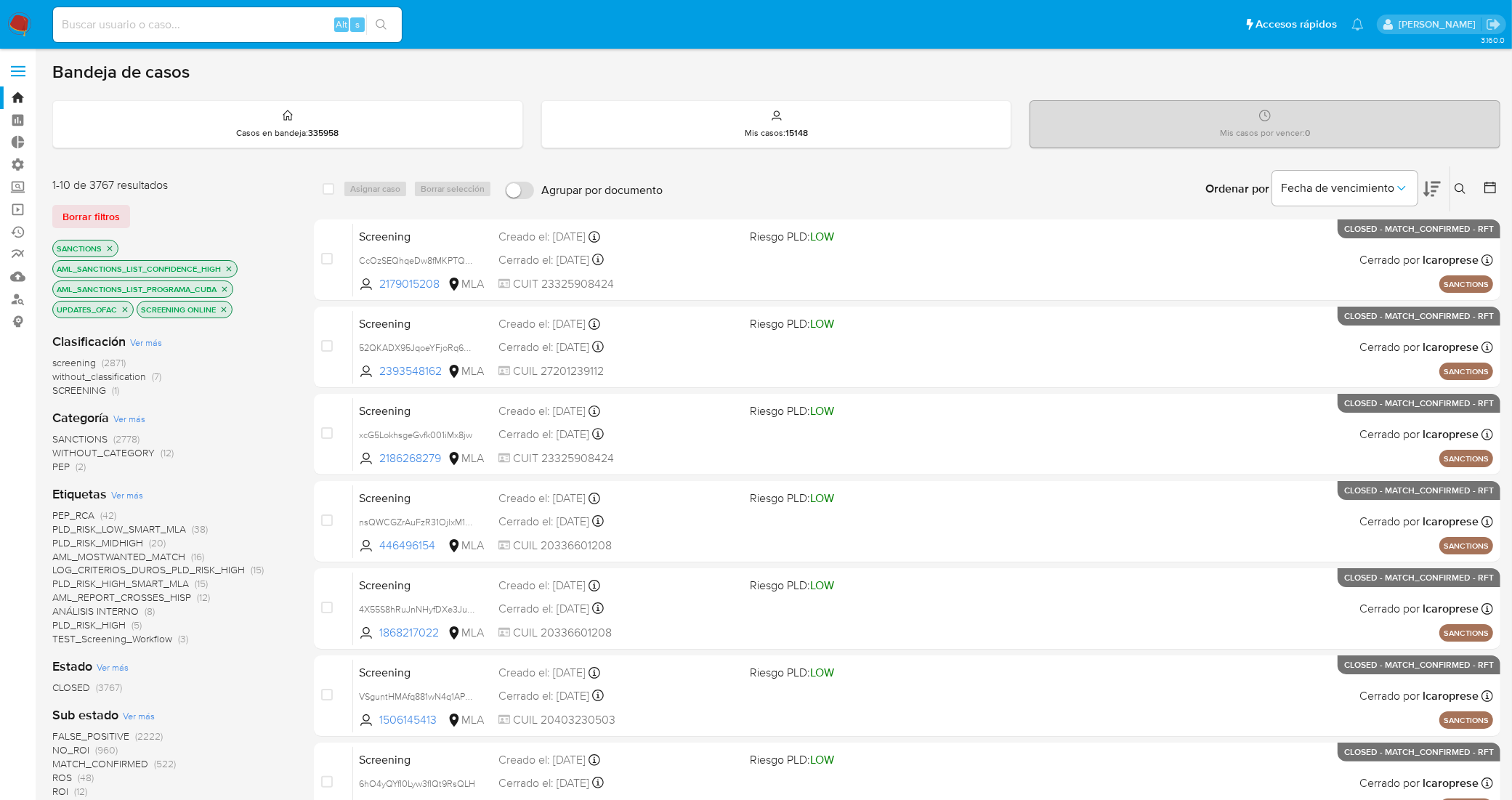
click at [75, 692] on span "CLOSED" at bounding box center [71, 687] width 38 height 14
click at [1407, 186] on icon "Ordenar por" at bounding box center [1401, 188] width 14 height 14
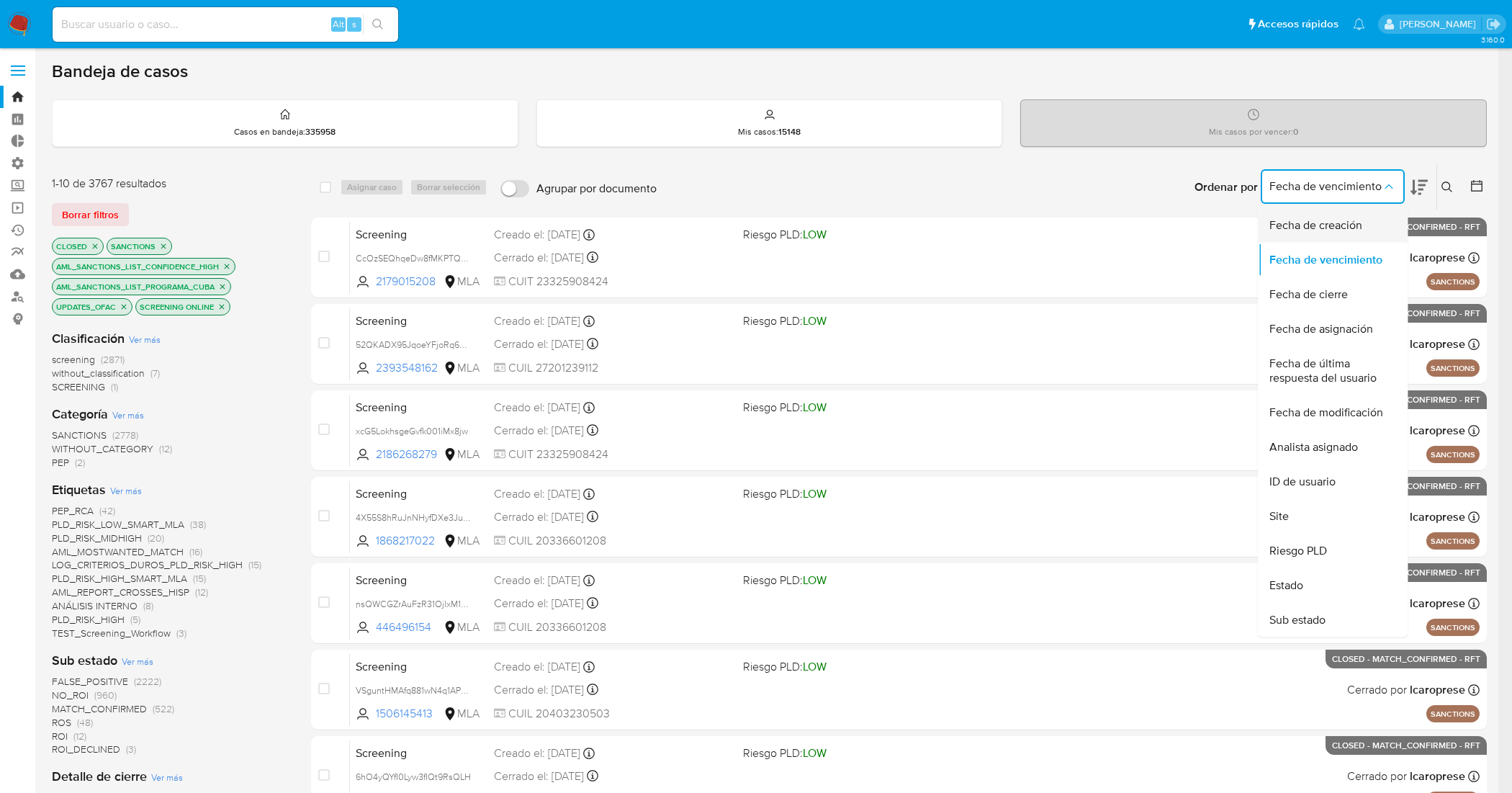
click at [1366, 221] on div "Fecha de creación" at bounding box center [1328, 225] width 118 height 34
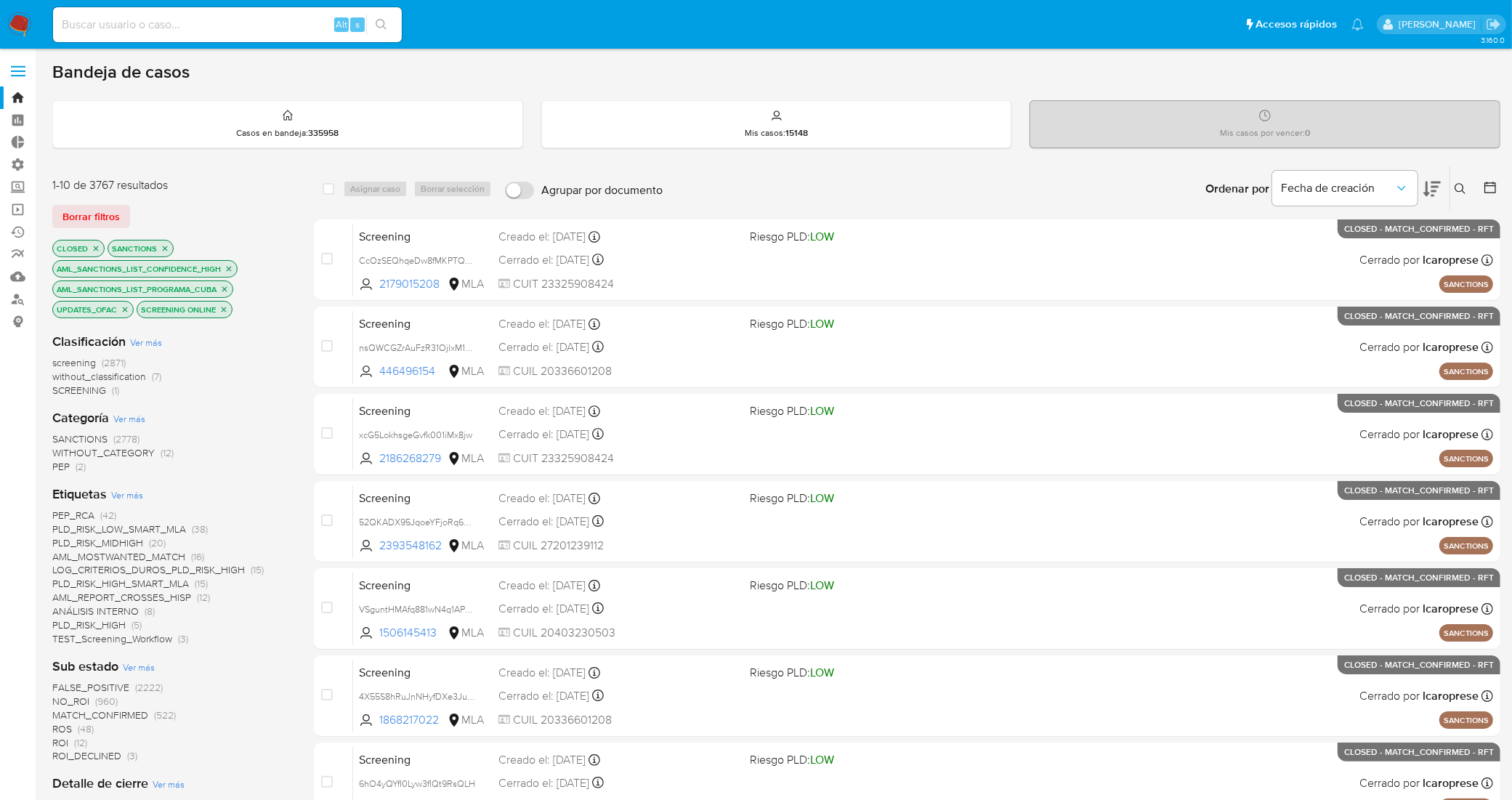
click at [518, 190] on input "Agrupar por documento" at bounding box center [519, 190] width 29 height 18
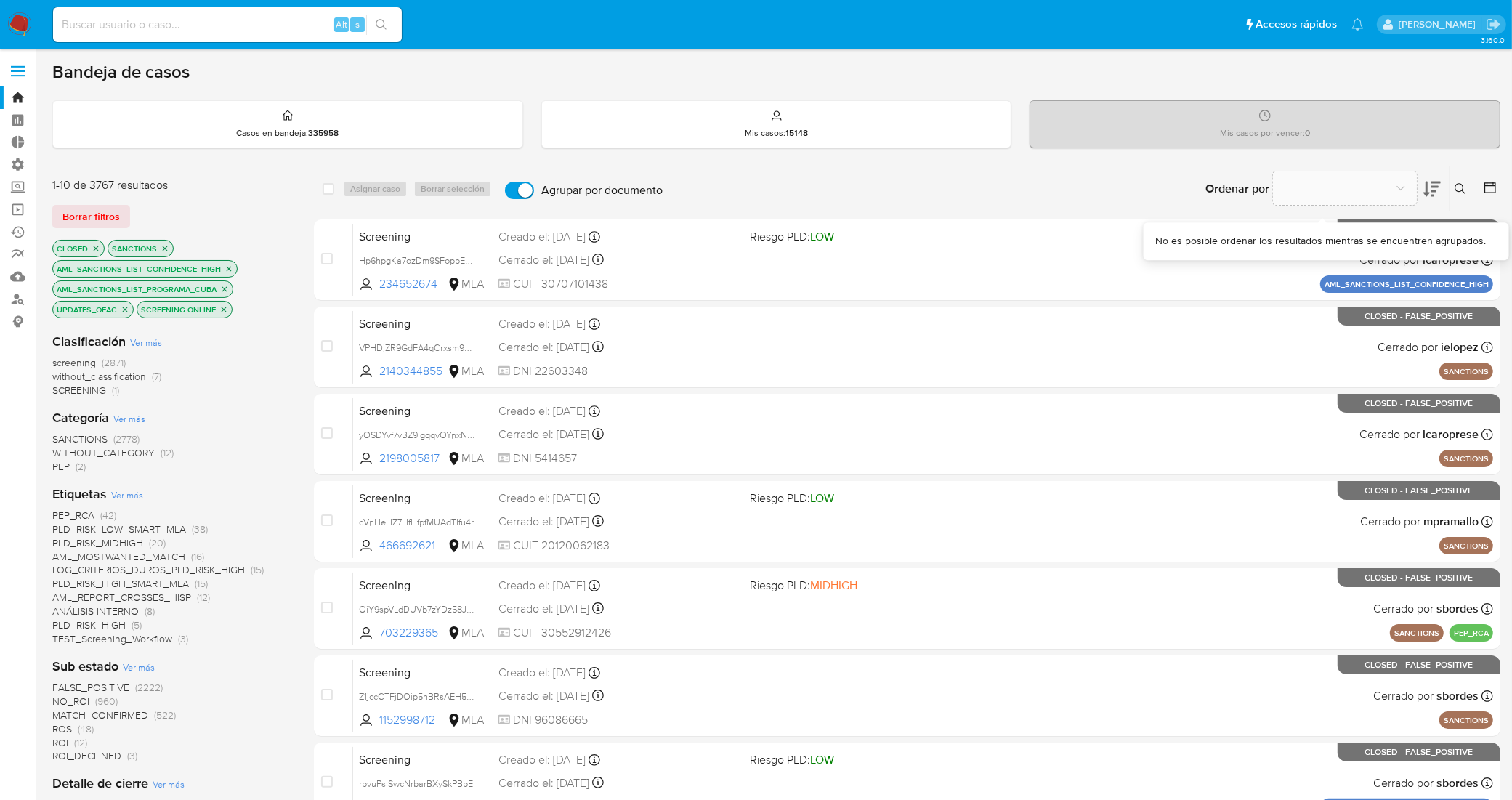
click at [1440, 189] on div "Ordenar por" at bounding box center [1321, 188] width 256 height 45
click at [1434, 187] on icon at bounding box center [1432, 189] width 18 height 15
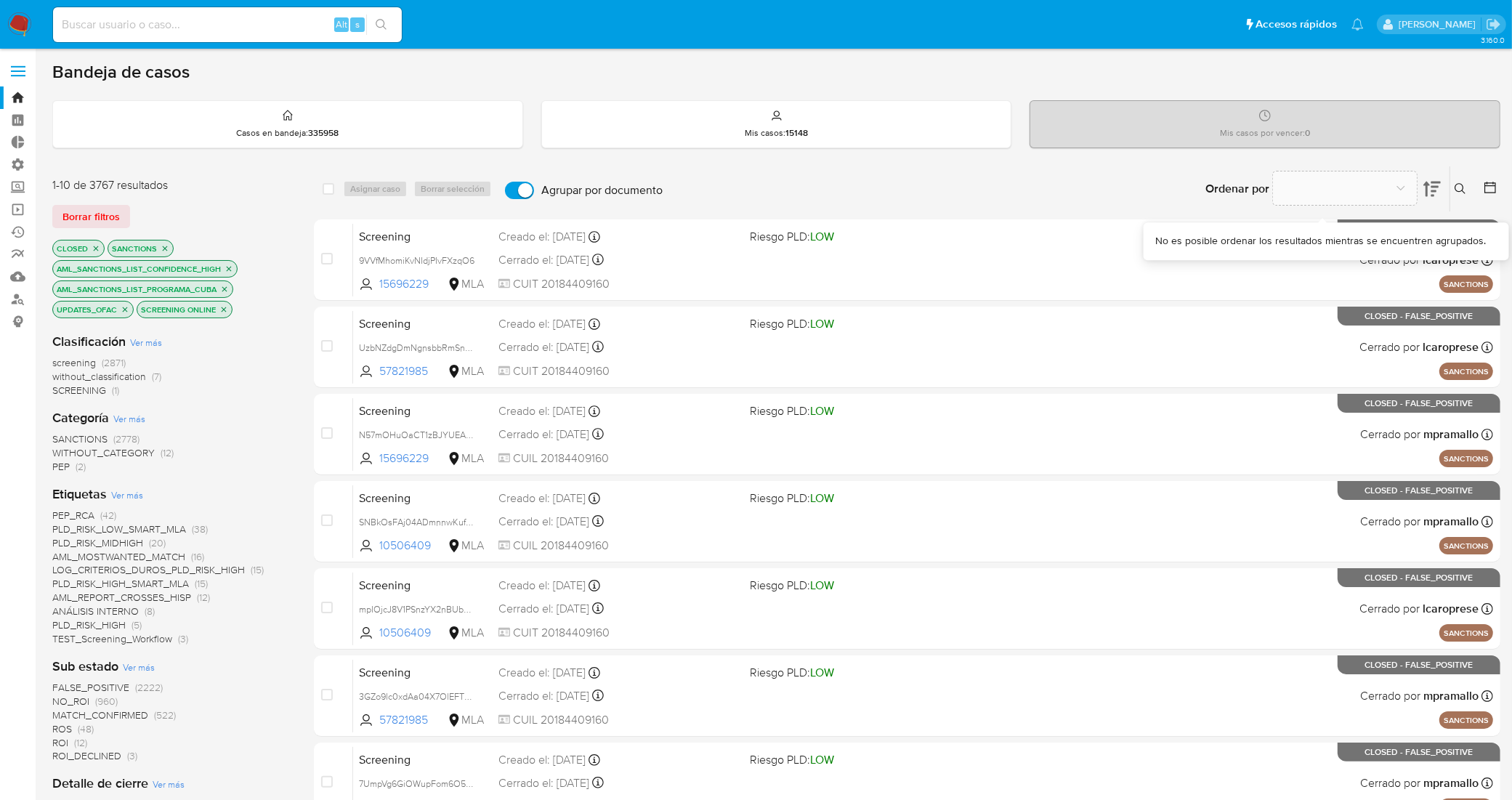
click at [1434, 187] on icon at bounding box center [1432, 189] width 18 height 15
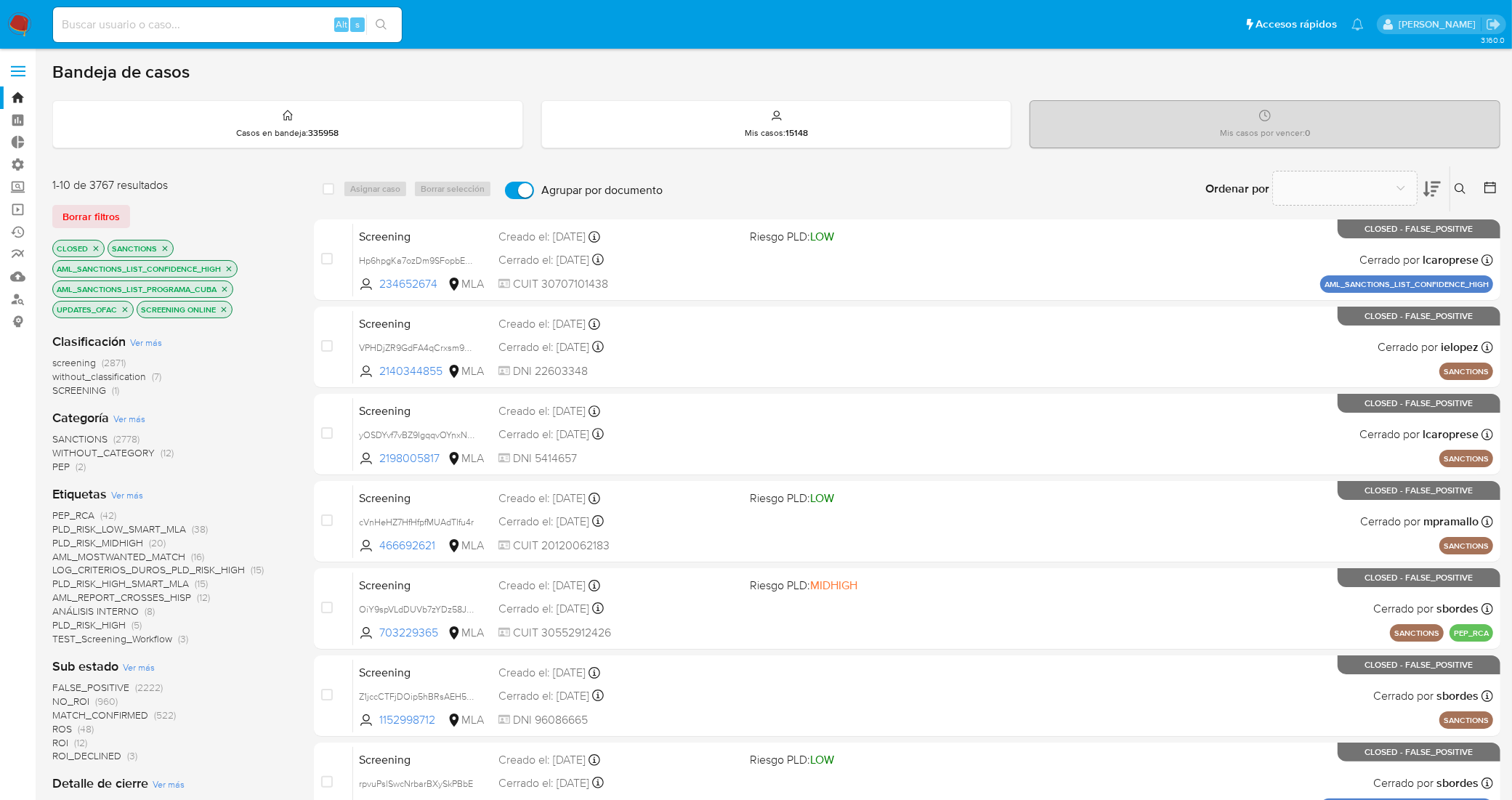
click at [516, 185] on input "Agrupar por documento" at bounding box center [519, 190] width 29 height 18
checkbox input "false"
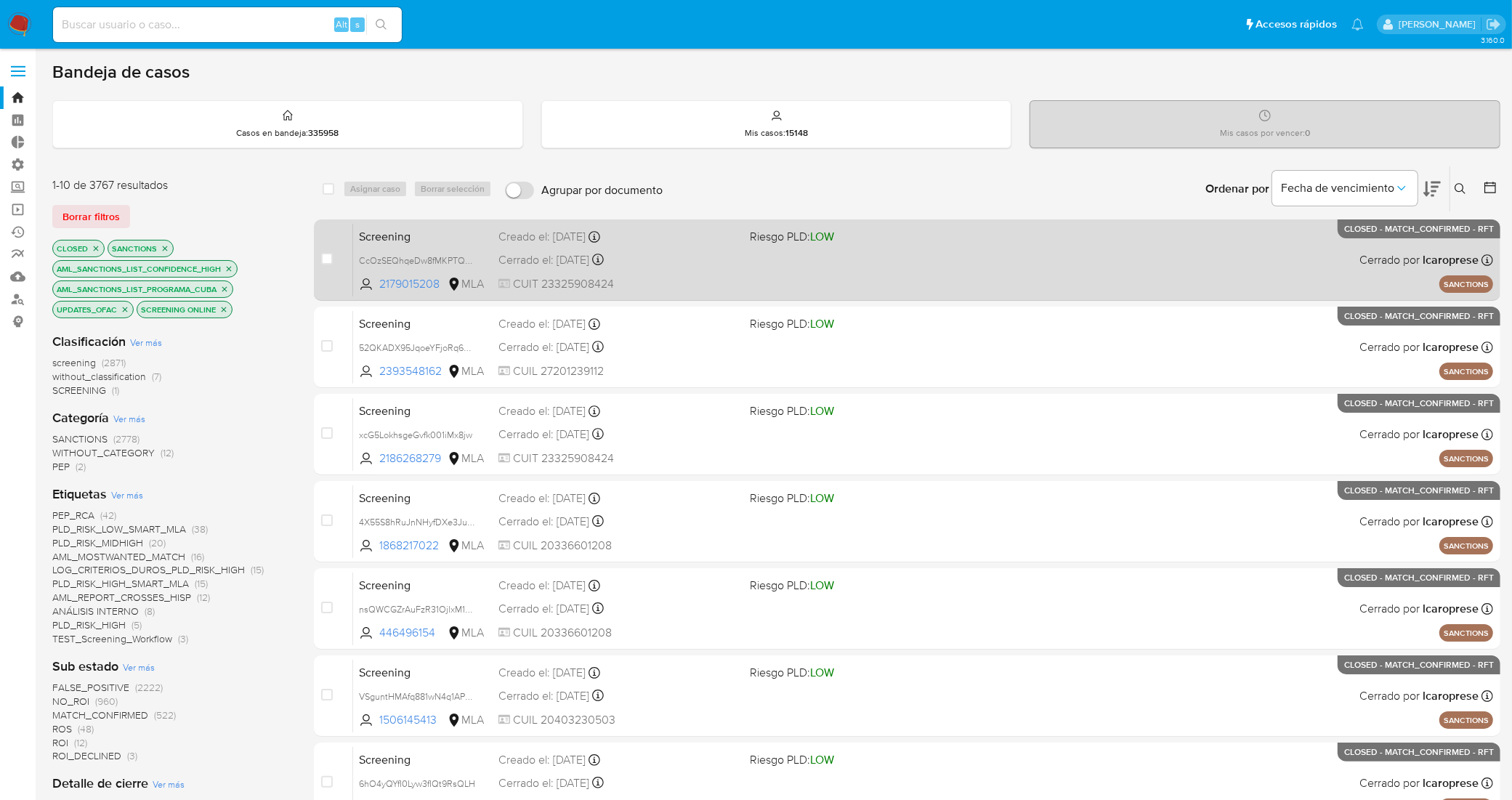
click at [687, 262] on div "Cerrado el: 16/09/2025 Cerrado el: 16/09/2025 15:54:57" at bounding box center [618, 259] width 240 height 16
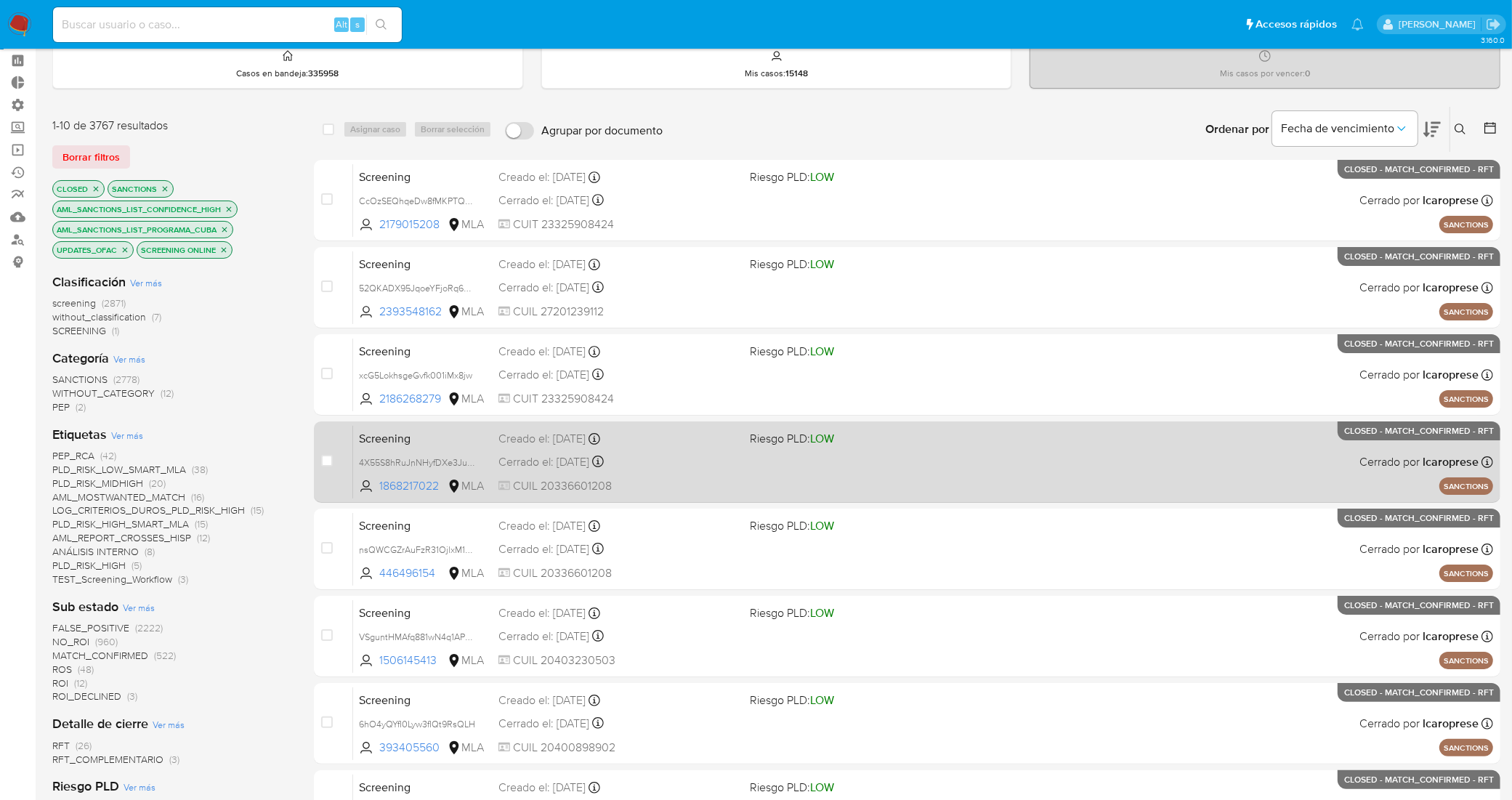
scroll to position [90, 0]
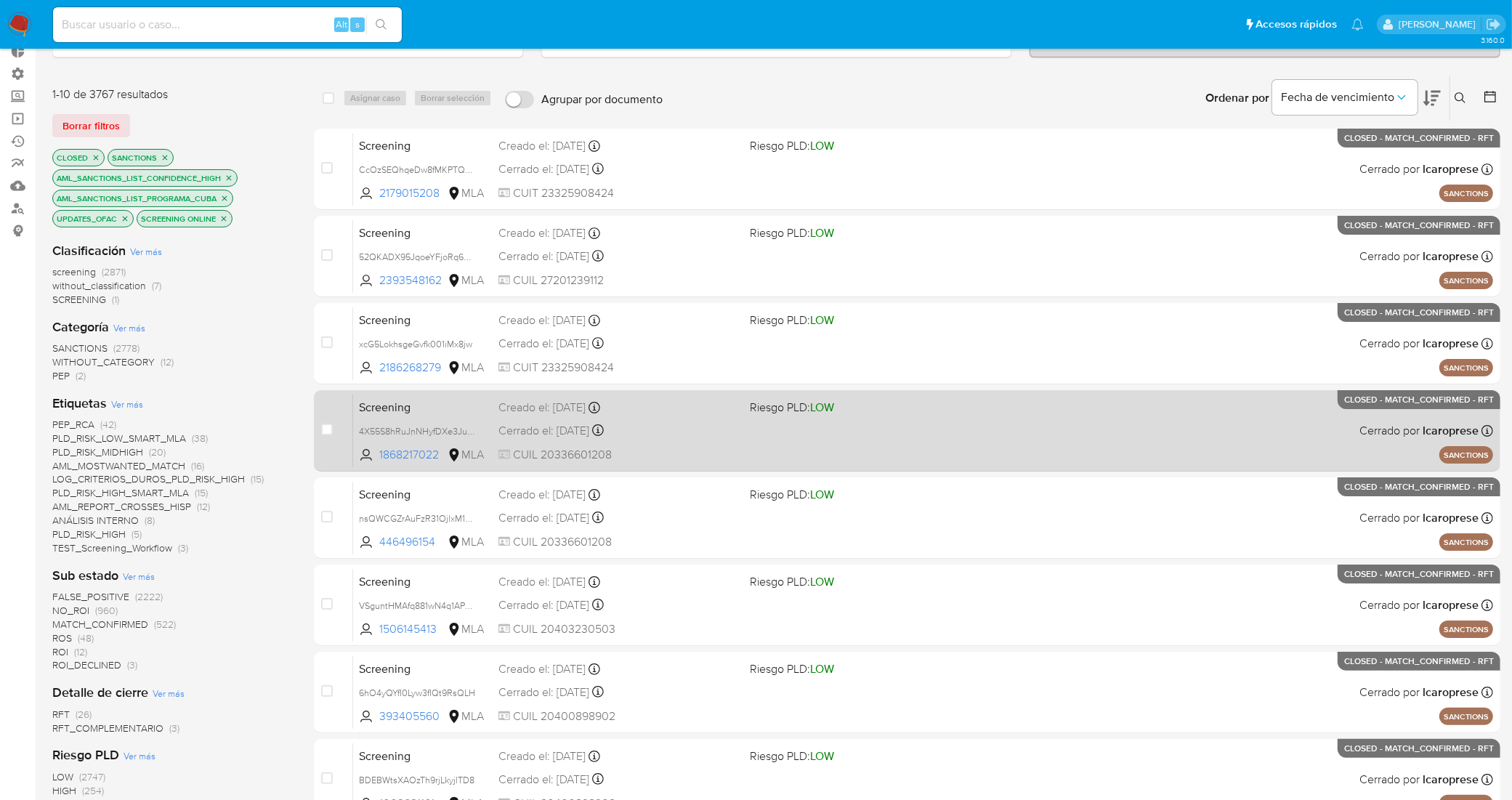
click at [706, 426] on div "Cerrado el: 16/09/2025 Cerrado el: 16/09/2025 16:01:53" at bounding box center [618, 431] width 240 height 16
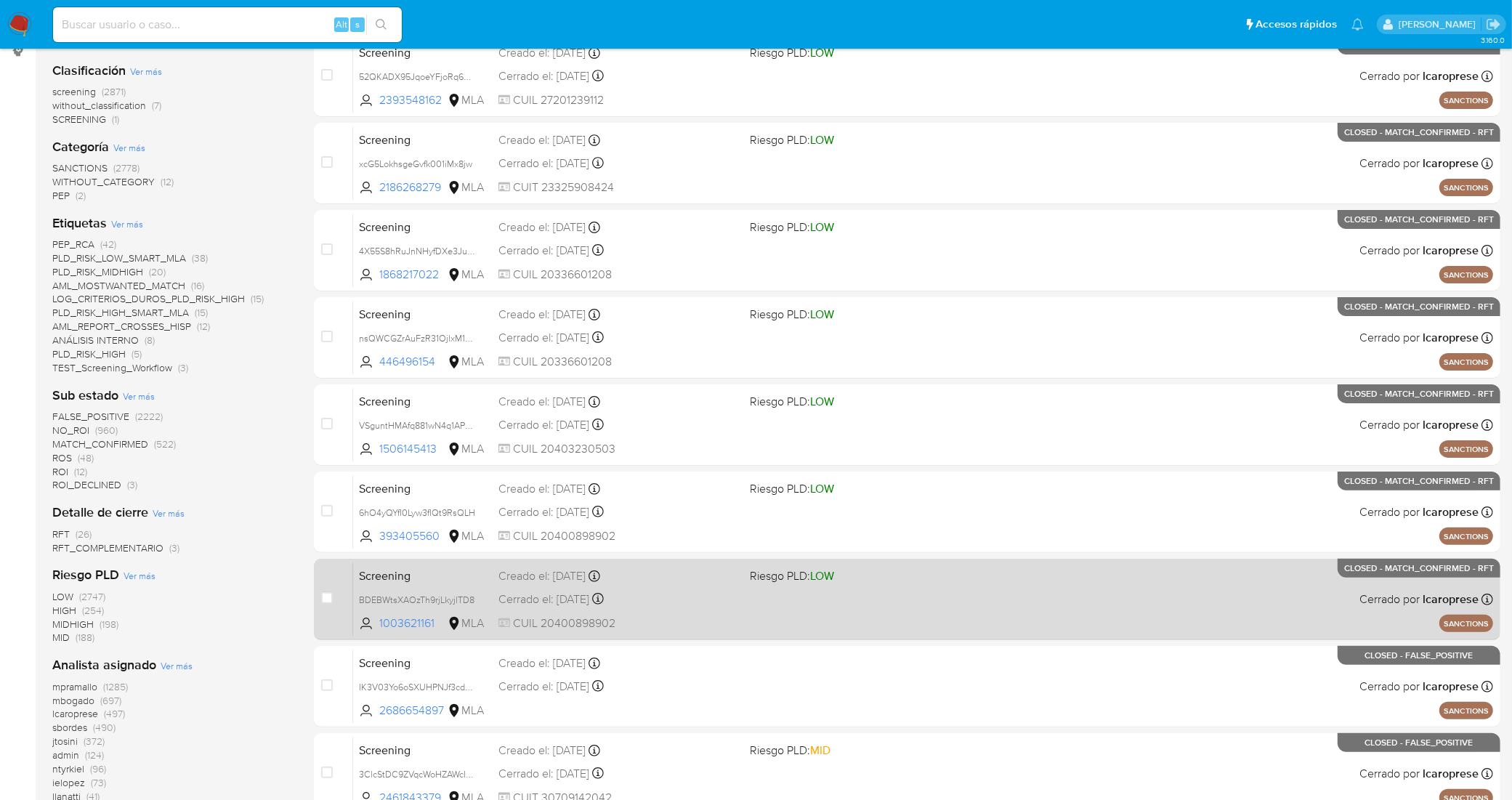
scroll to position [272, 0]
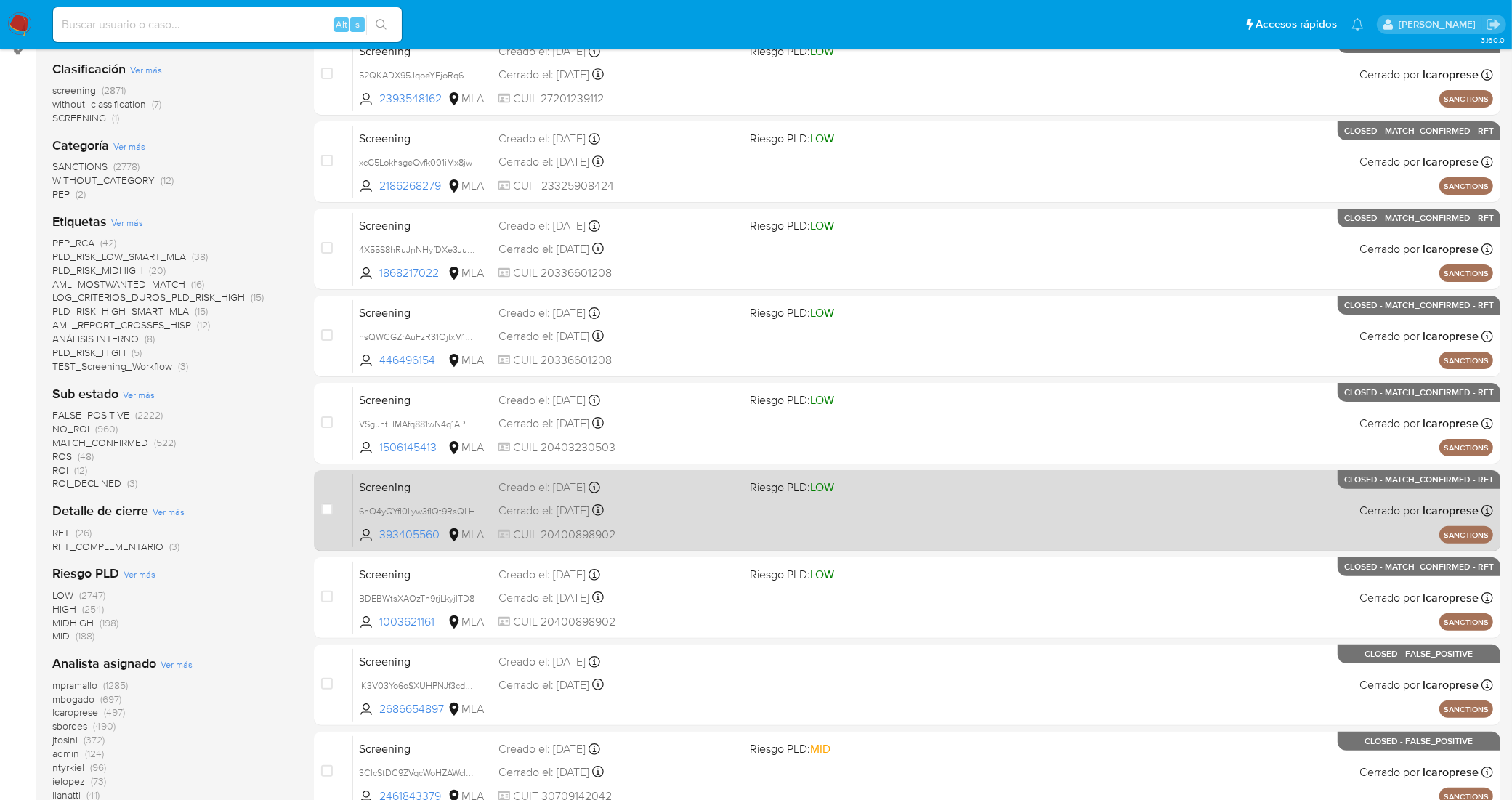
click at [688, 499] on div "Screening 6hO4yQYfI0Lyw3fIQt9RsQLH 393405560 MLA Riesgo PLD: LOW Creado el: 15/…" at bounding box center [922, 510] width 1139 height 73
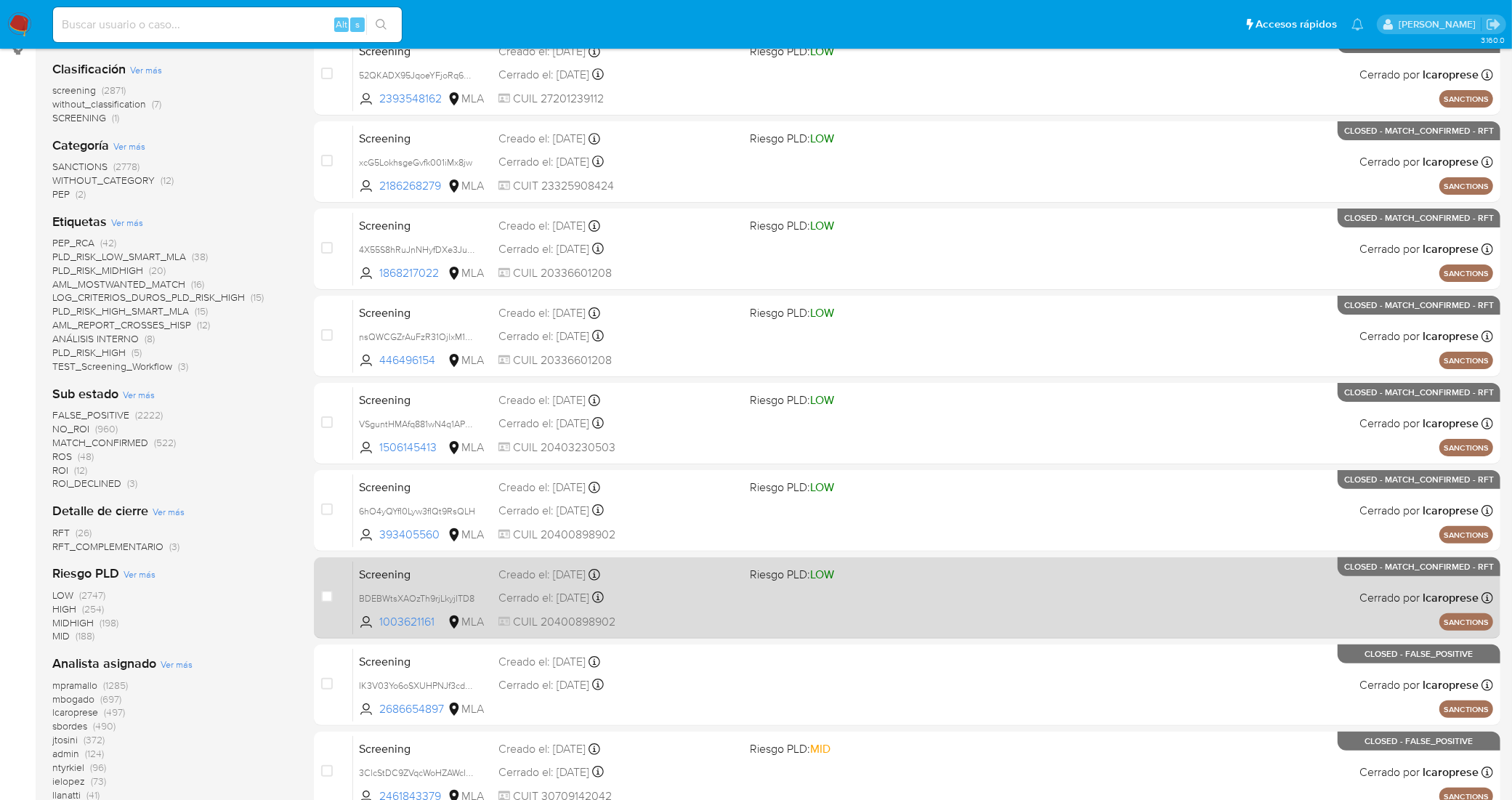
click at [679, 596] on div "Cerrado el: 16/09/2025 Cerrado el: 16/09/2025 16:05:52" at bounding box center [618, 597] width 240 height 16
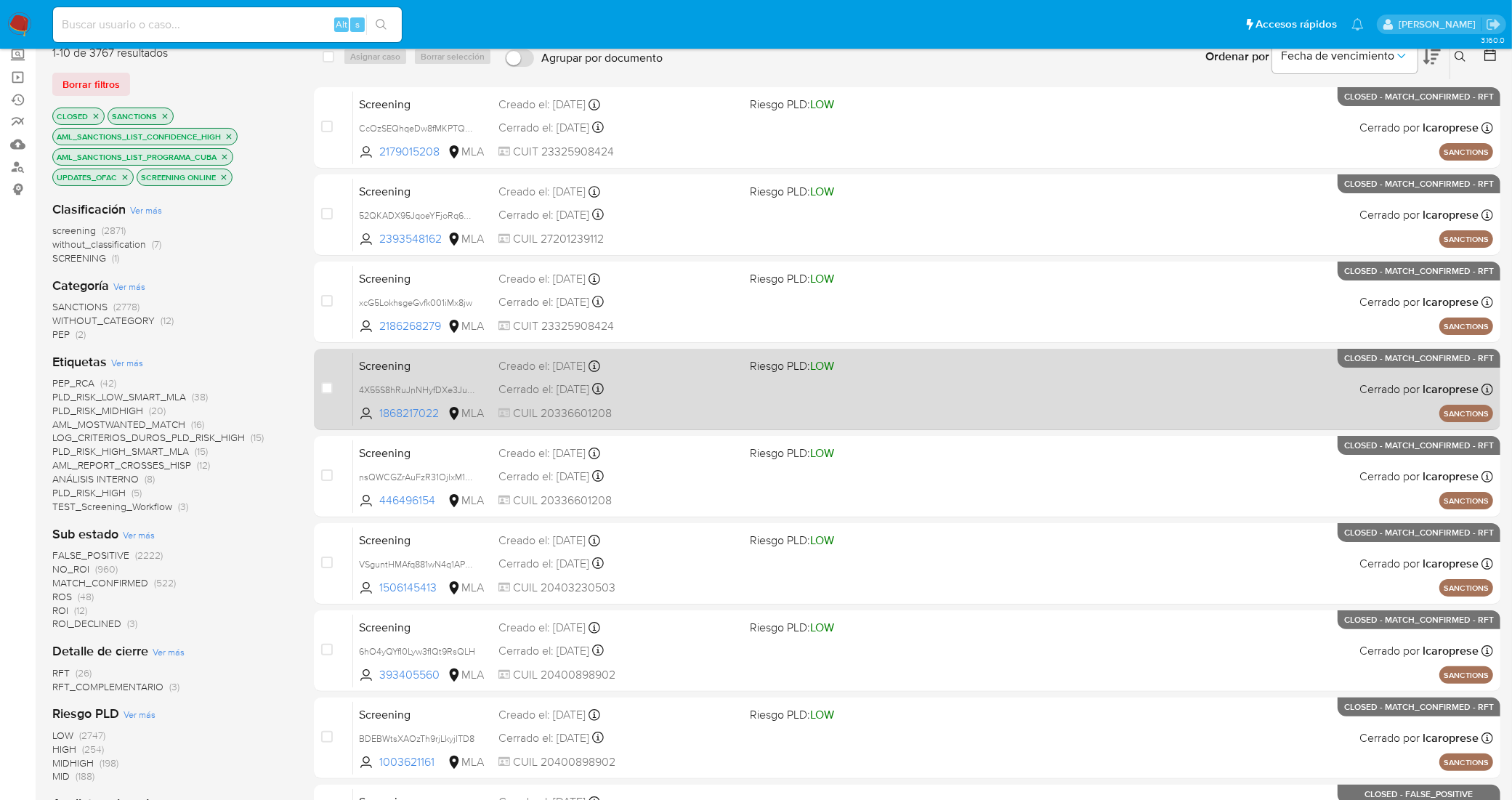
scroll to position [0, 0]
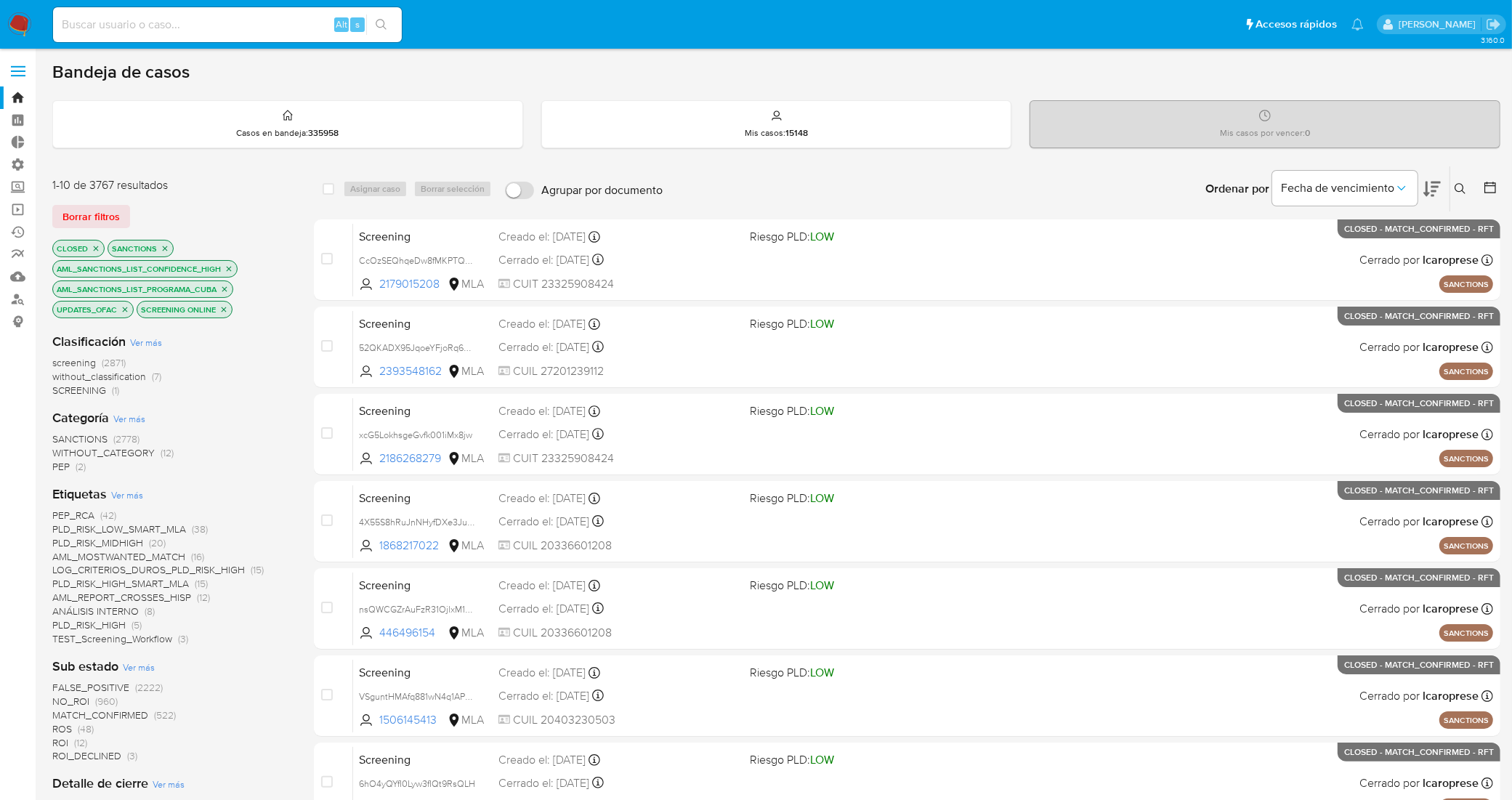
click at [95, 251] on icon "close-filter" at bounding box center [95, 248] width 8 height 8
click at [267, 22] on input at bounding box center [227, 24] width 349 height 19
paste input "1510727703"
type input "1510727703"
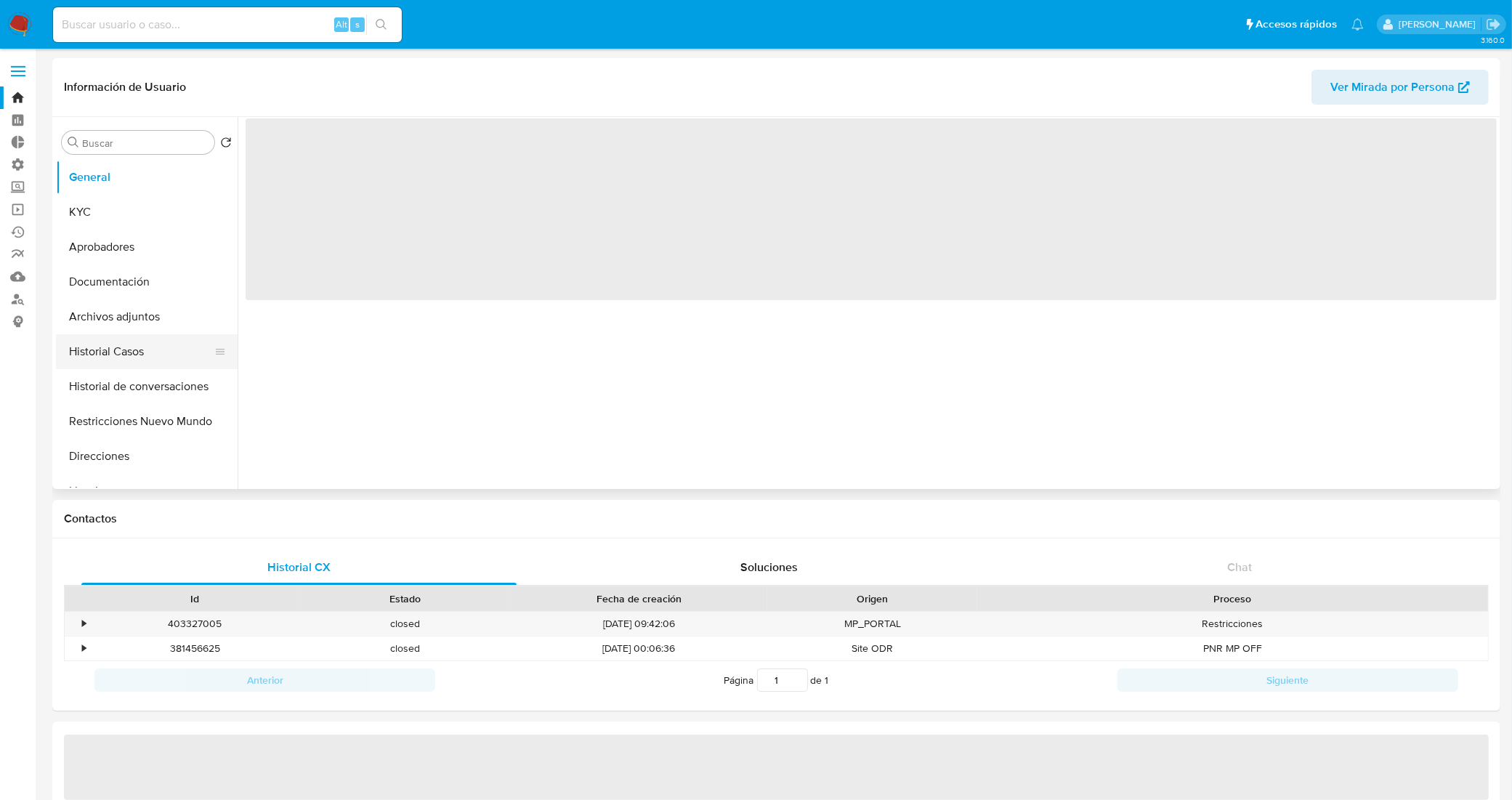
select select "10"
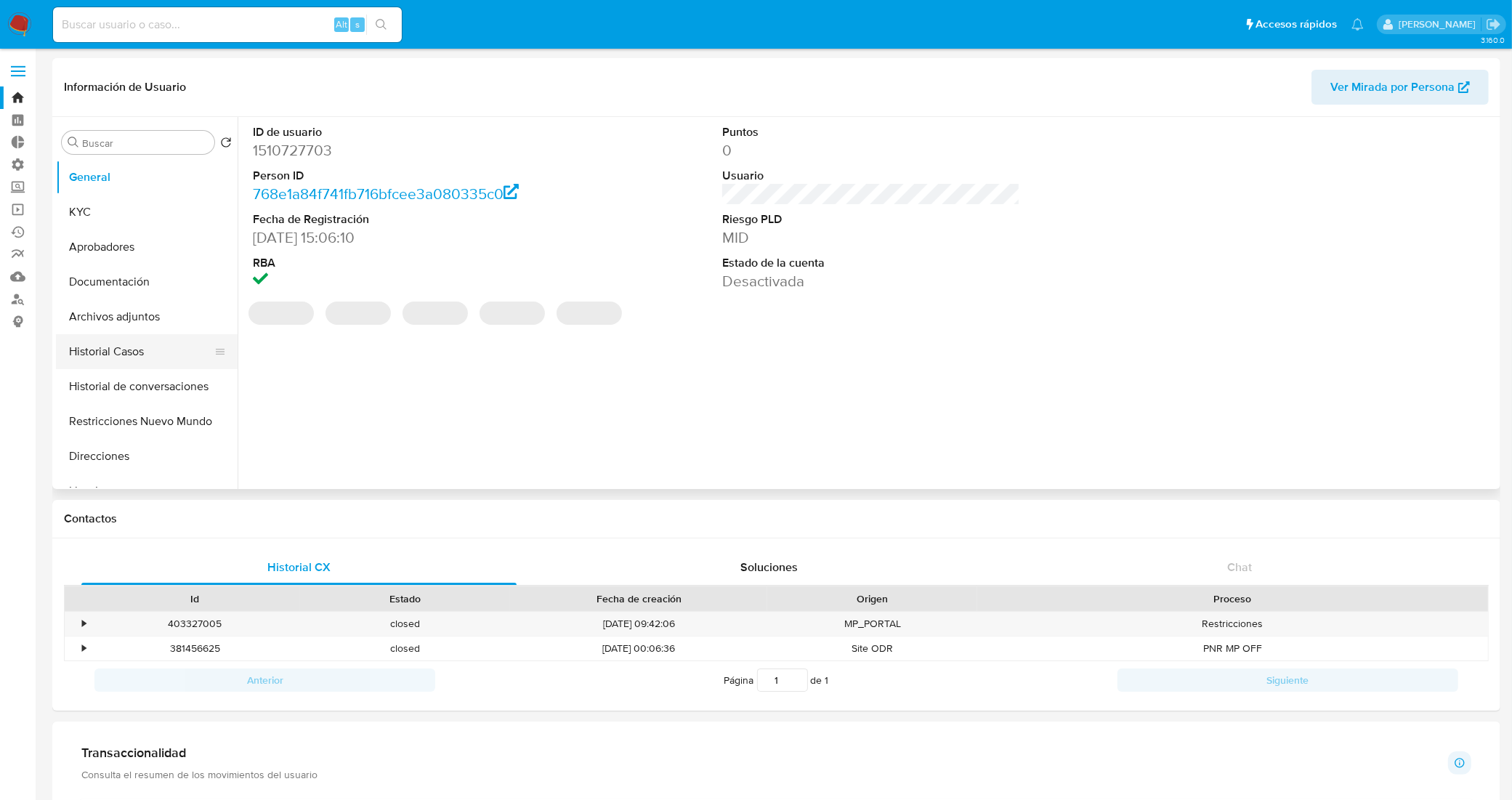
click at [143, 365] on button "Historial Casos" at bounding box center [140, 351] width 170 height 35
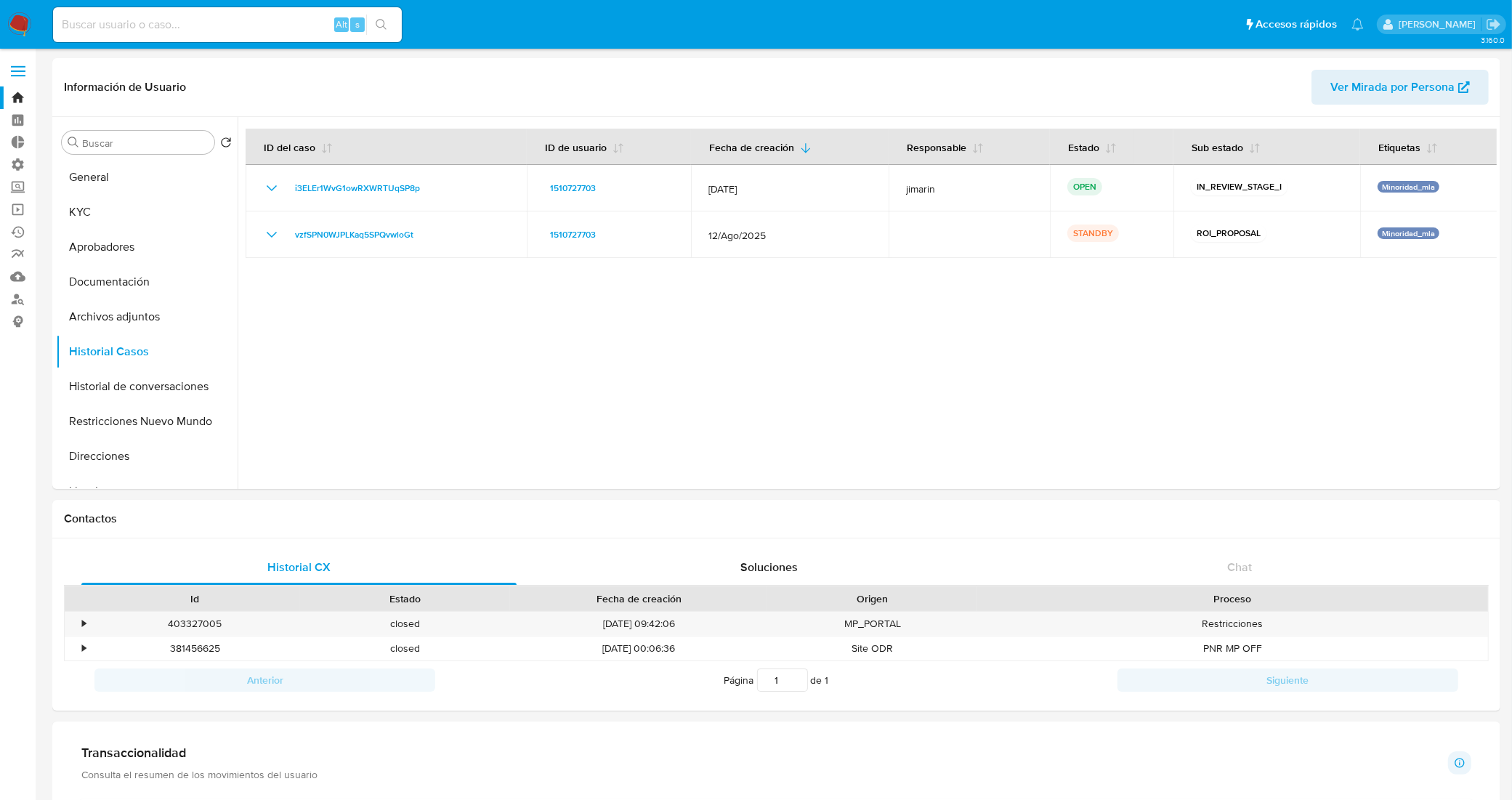
click at [232, 28] on input at bounding box center [227, 24] width 349 height 19
paste input "0O7pAR3tQhVc0T6yazPL3Mjd"
type input "0O7pAR3tQhVc0T6yazPL3Mjd"
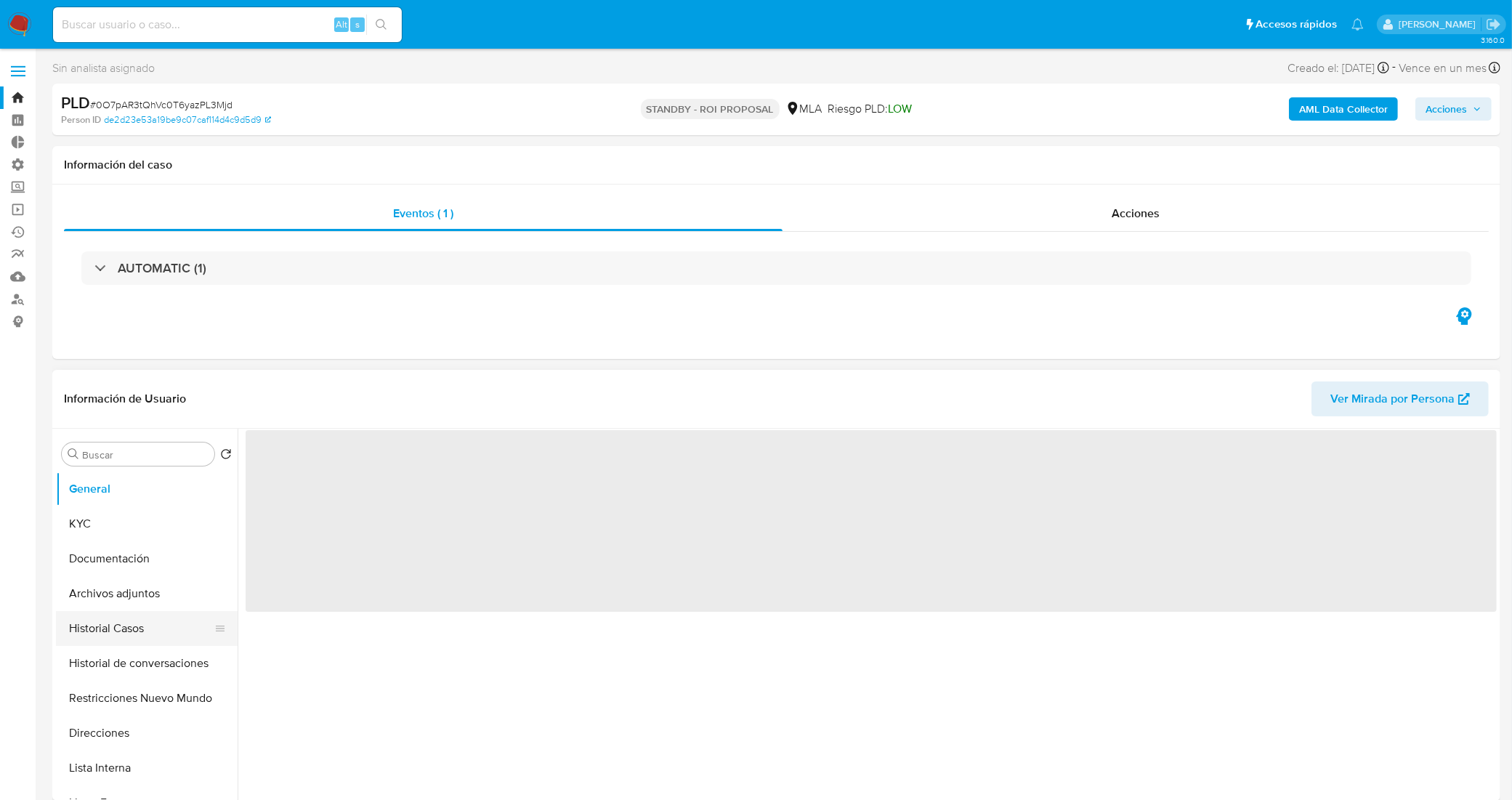
select select "10"
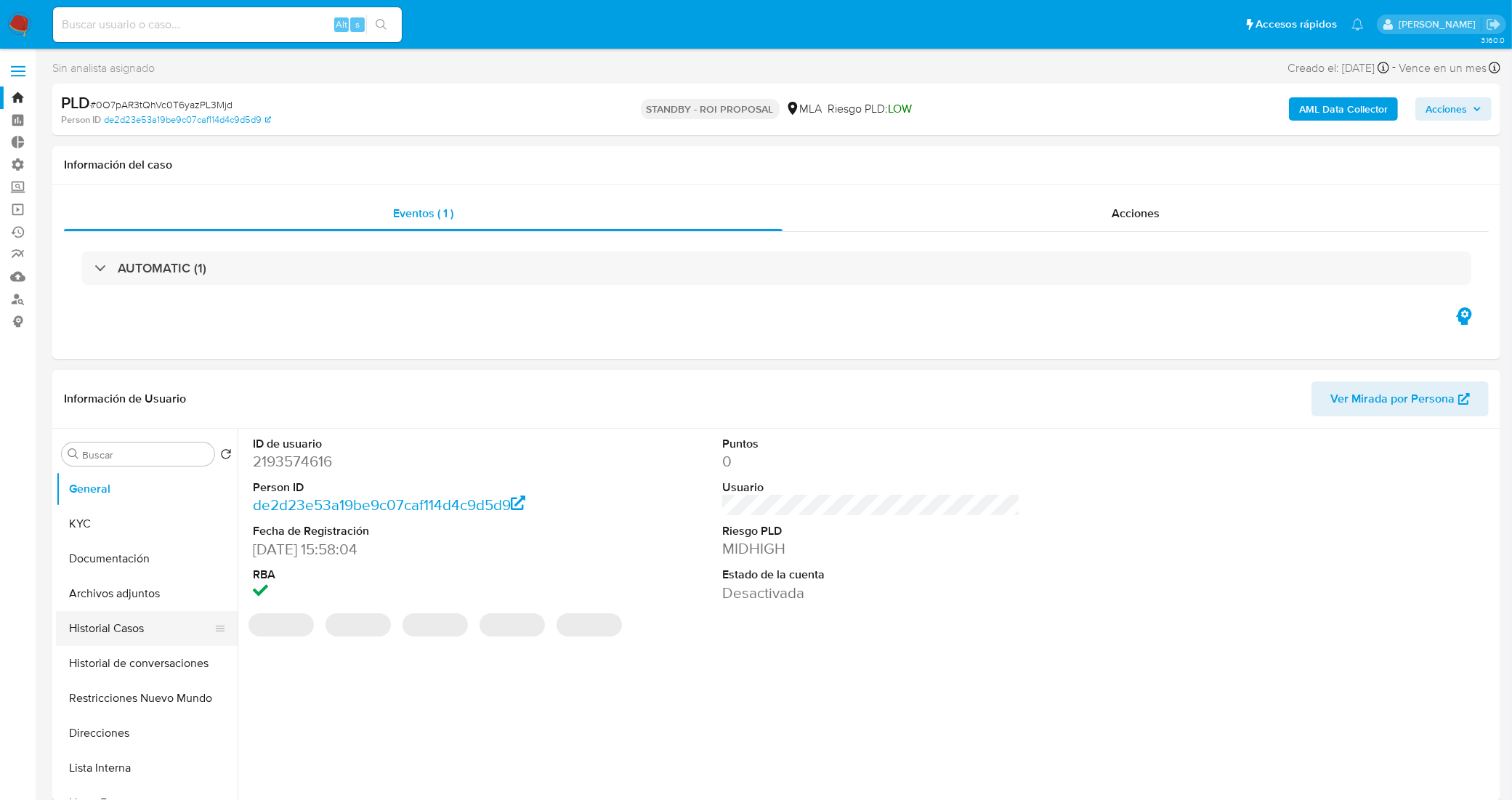
click at [135, 634] on button "Historial Casos" at bounding box center [140, 628] width 170 height 35
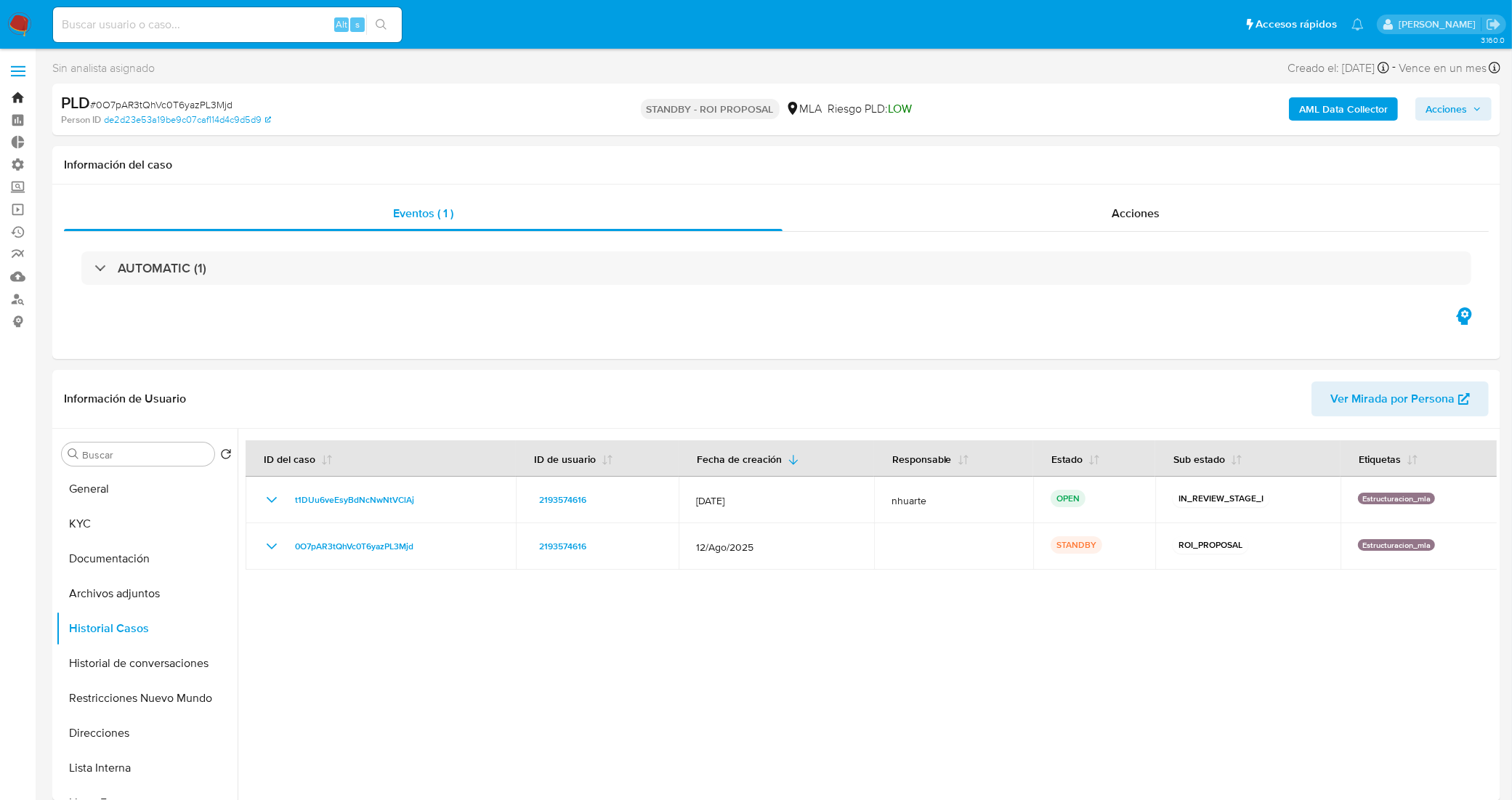
click at [15, 99] on link "Bandeja" at bounding box center [86, 97] width 173 height 23
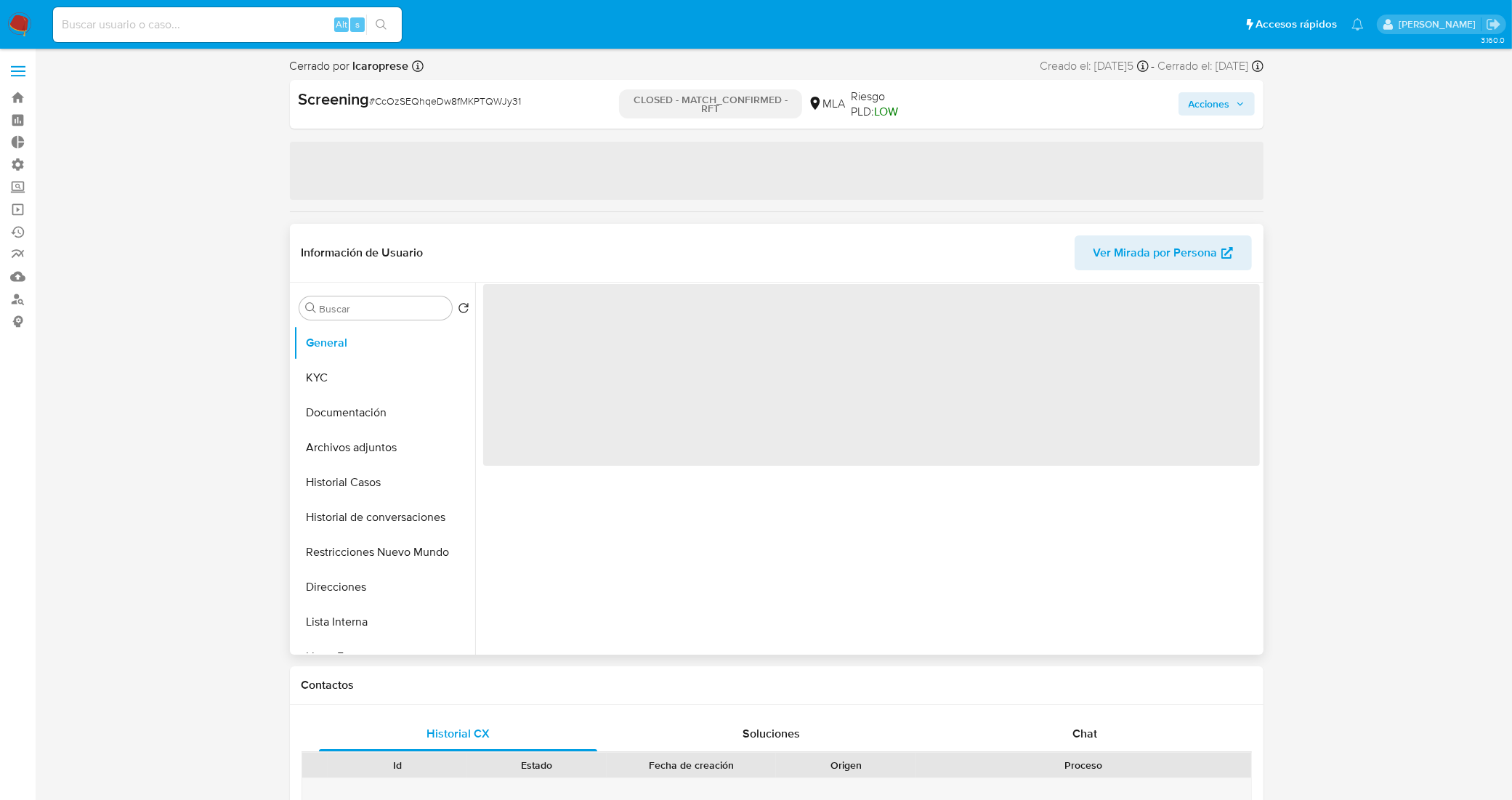
select select "10"
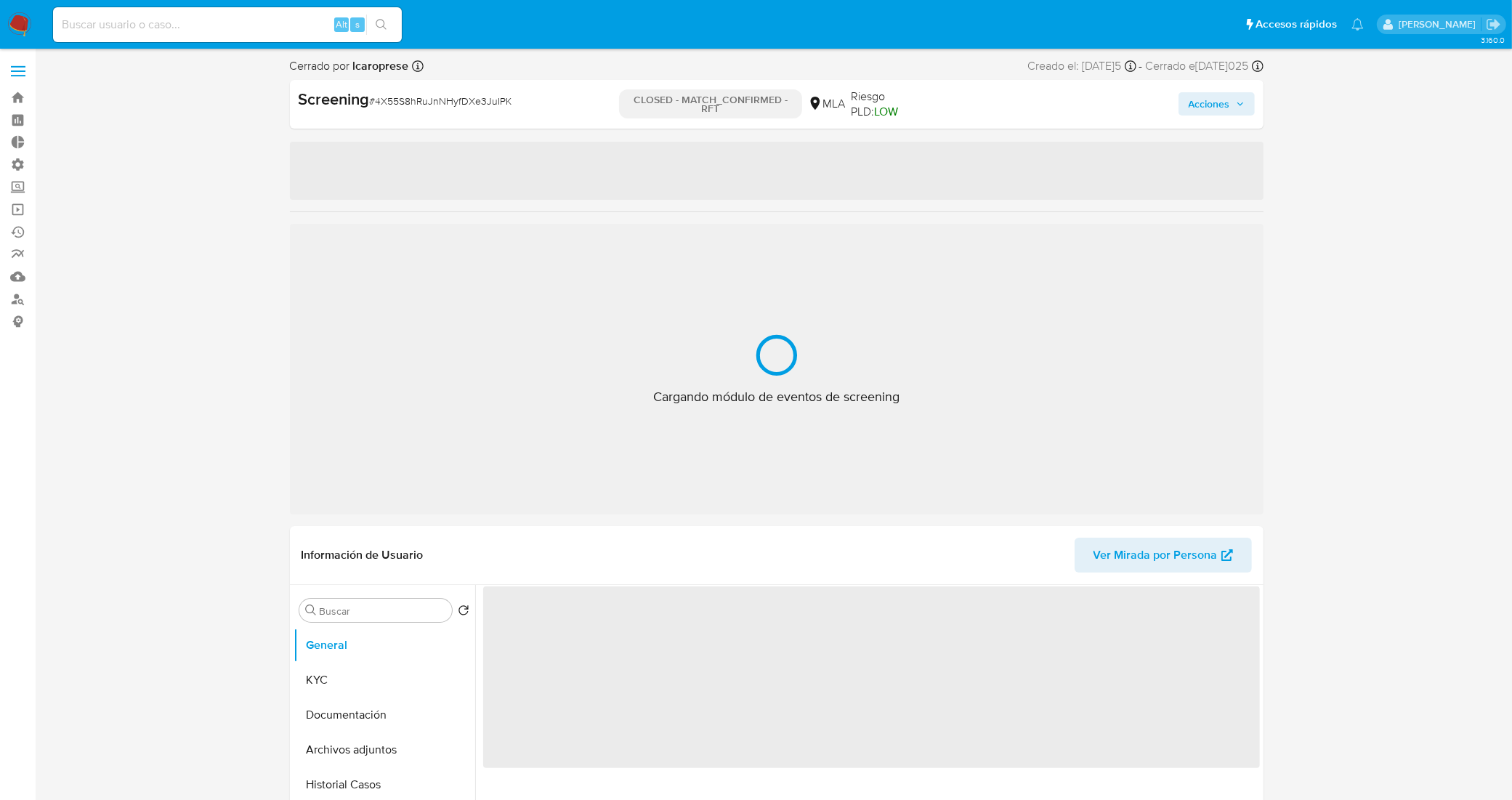
select select "10"
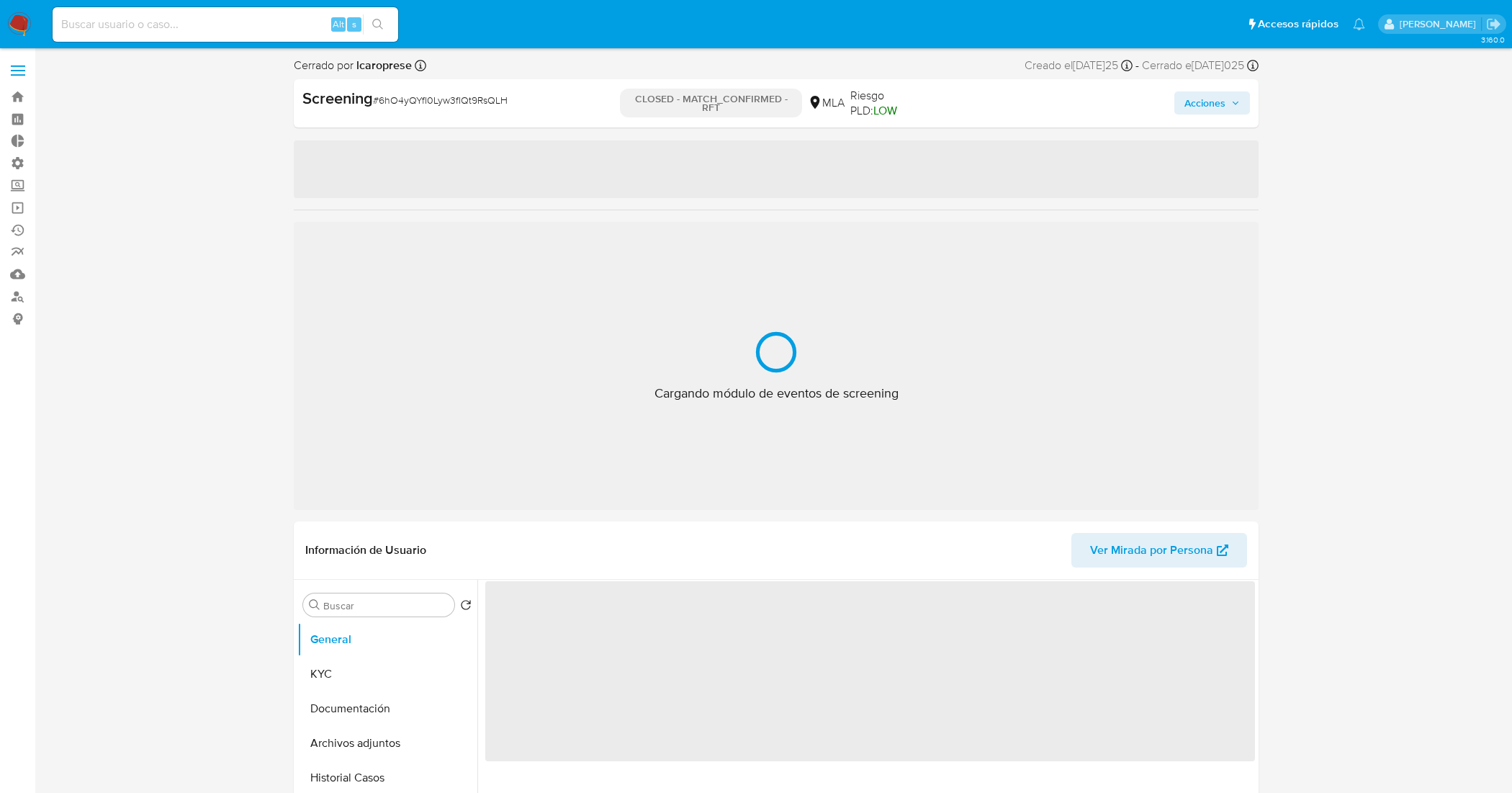
select select "10"
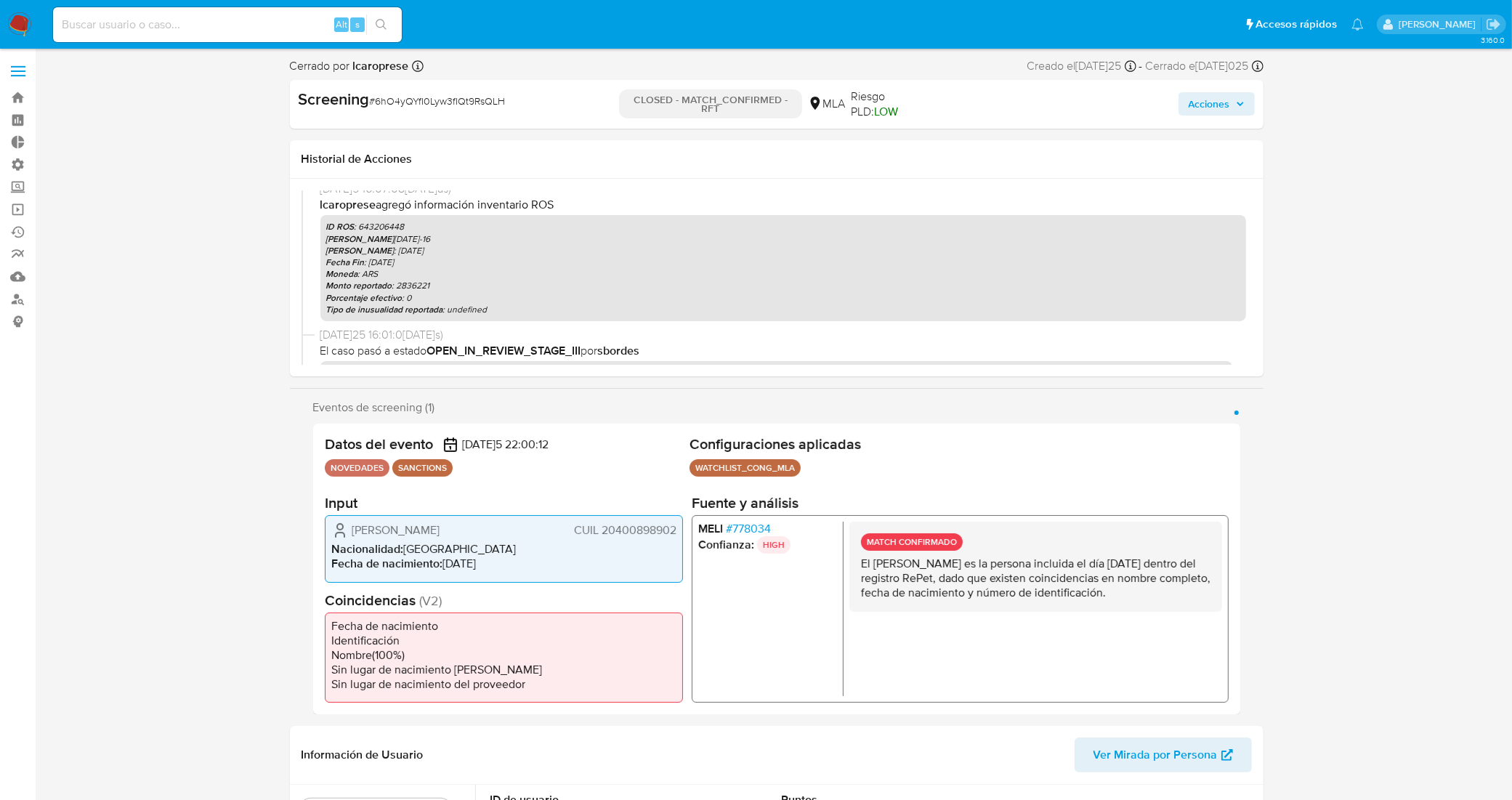
scroll to position [71, 0]
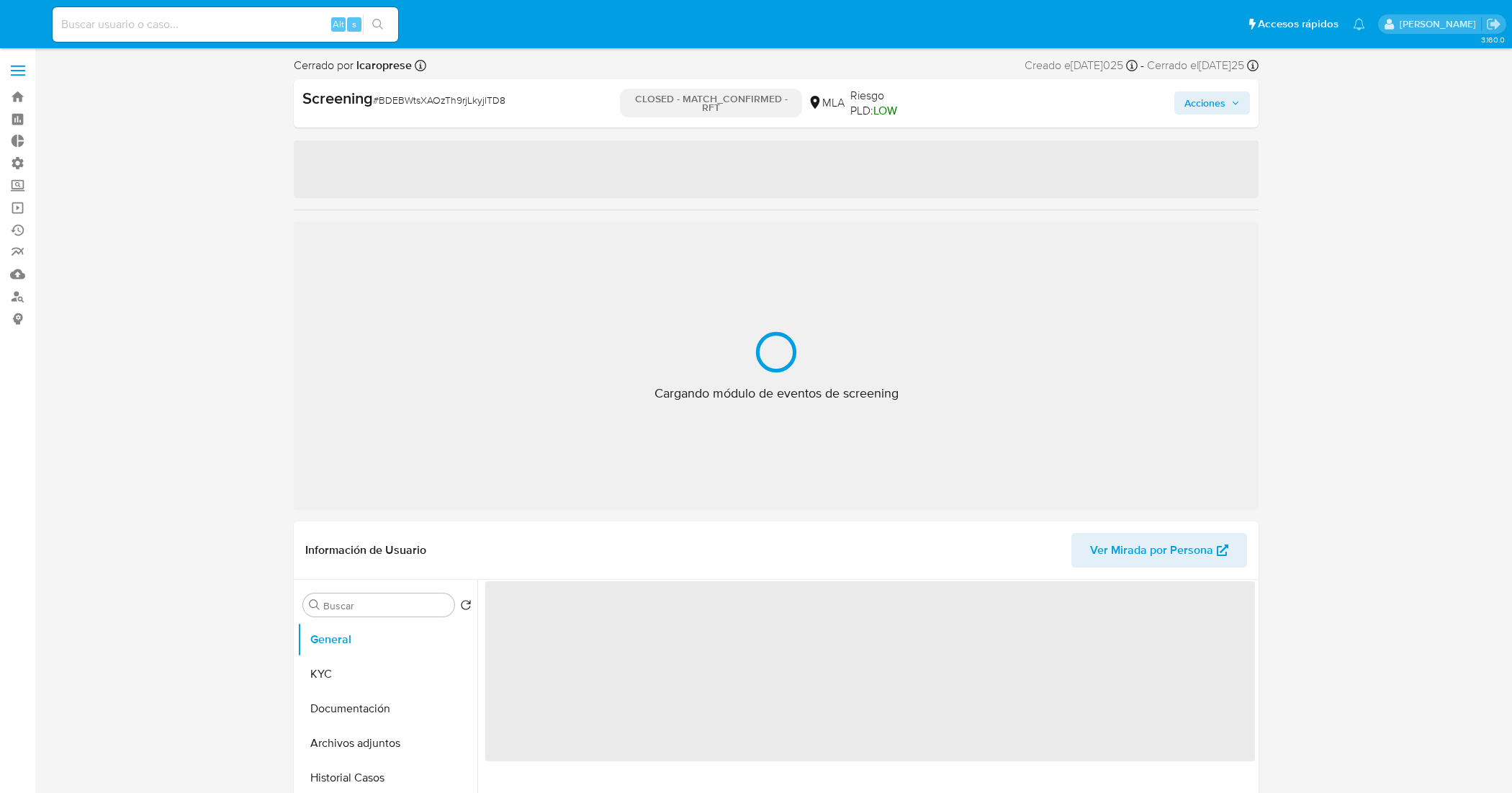
select select "10"
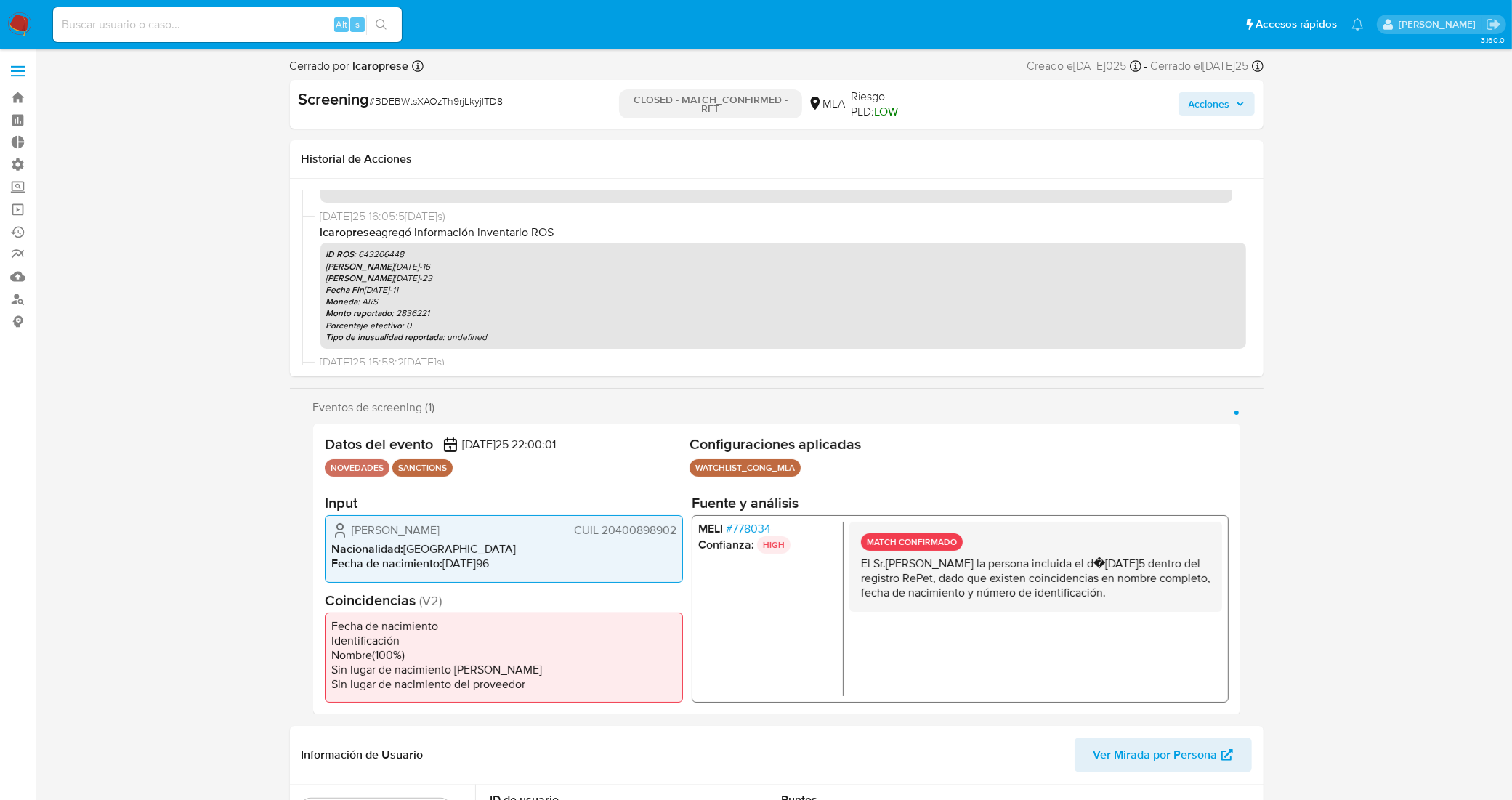
scroll to position [76, 0]
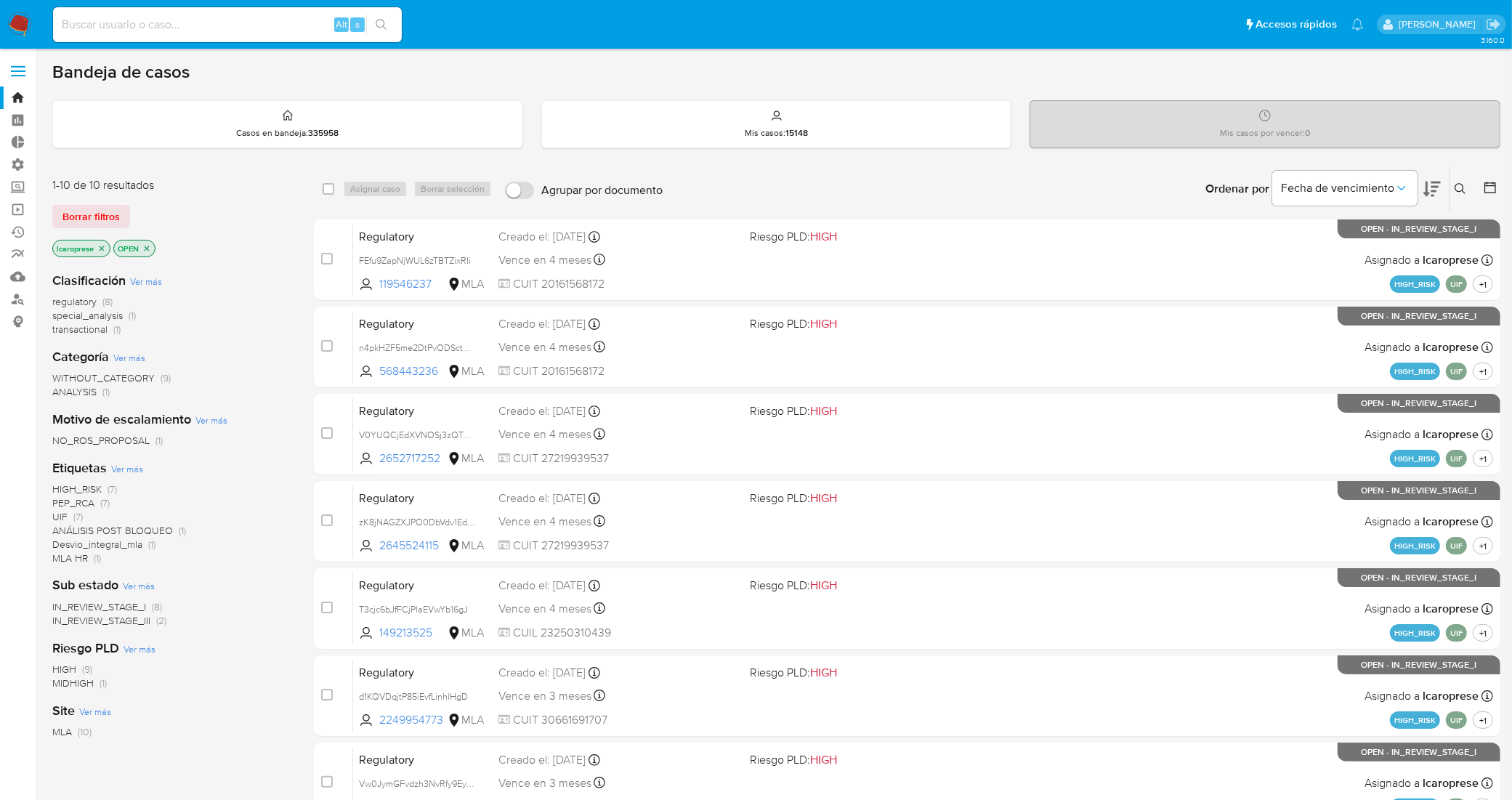
click at [255, 22] on input at bounding box center [227, 24] width 349 height 19
paste input "NxbPxFnGJRH6TZ9TIAzHpxEH"
type input "NxbPxFnGJRH6TZ9TIAzHpxEH"
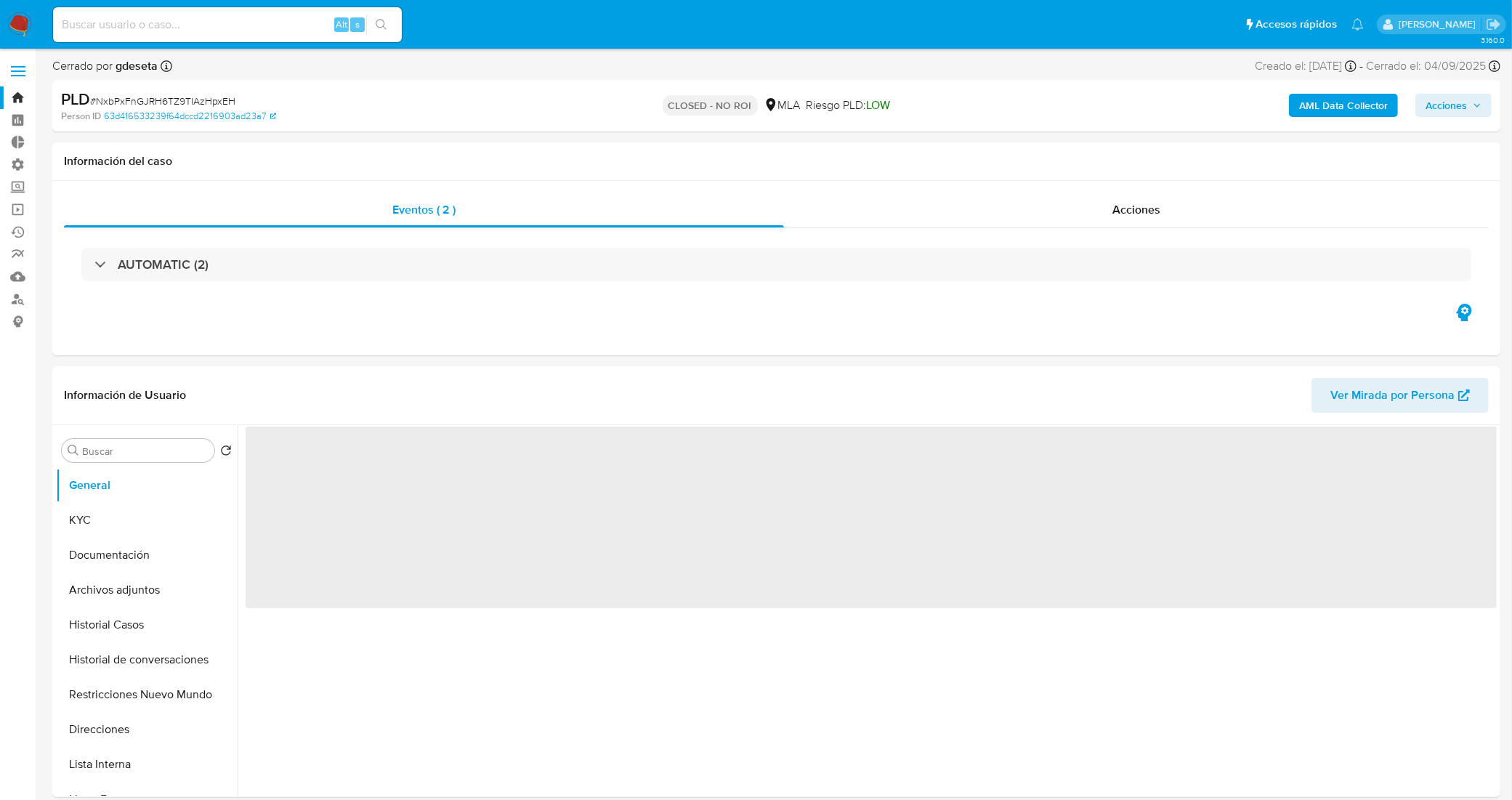
select select "10"
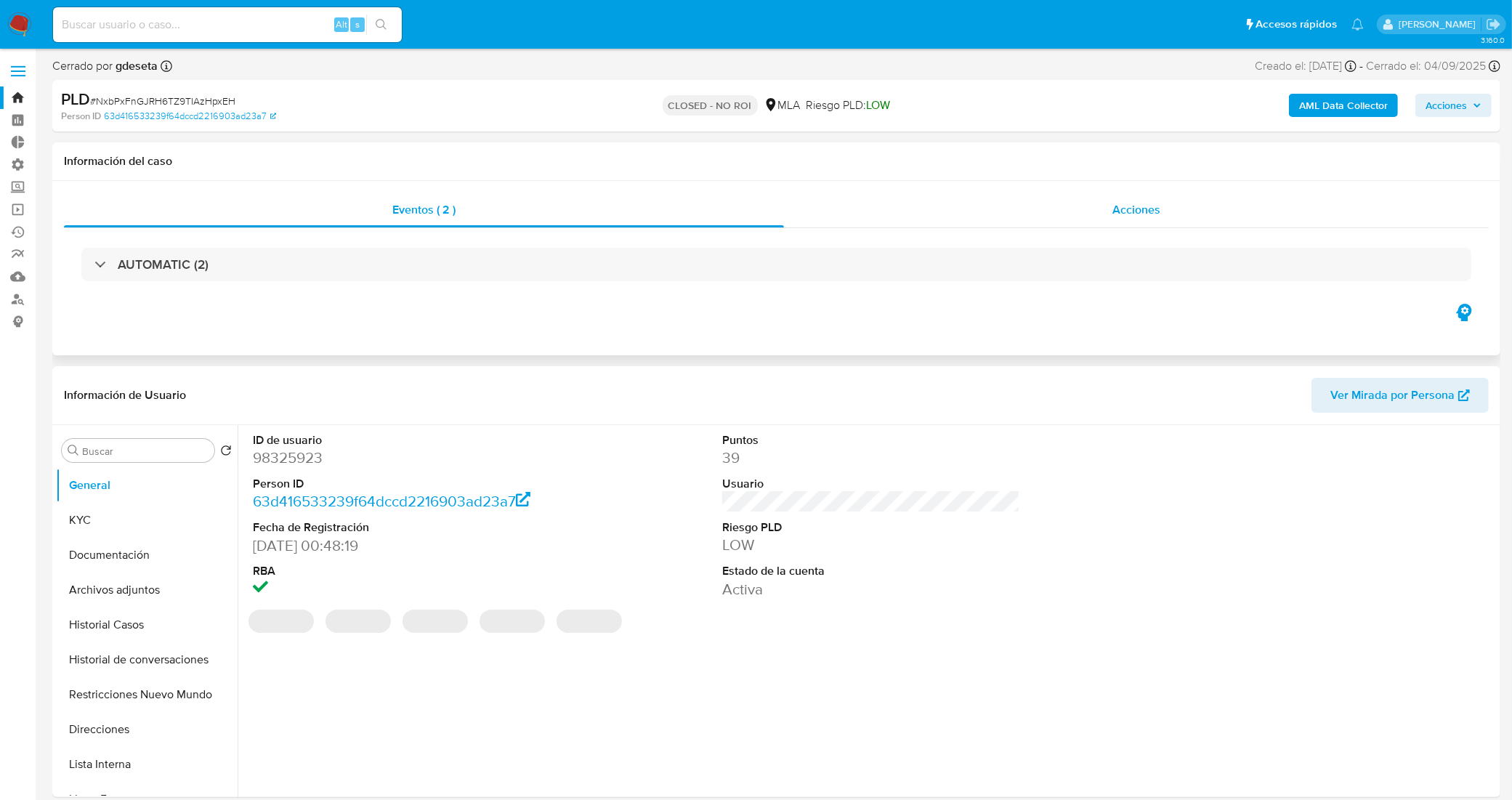
click at [954, 215] on div "Acciones" at bounding box center [1136, 210] width 704 height 35
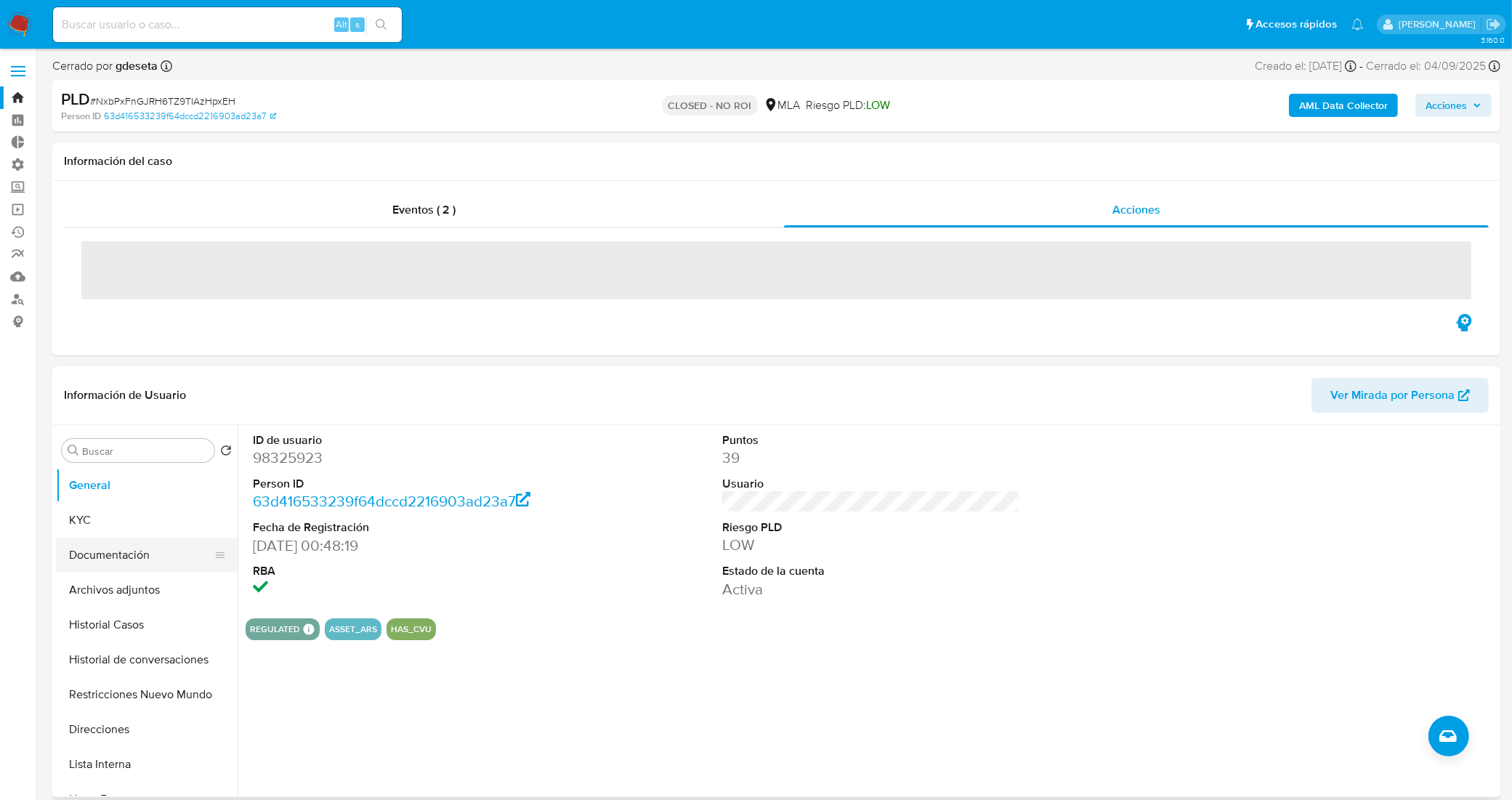
click at [129, 558] on button "Documentación" at bounding box center [140, 554] width 170 height 35
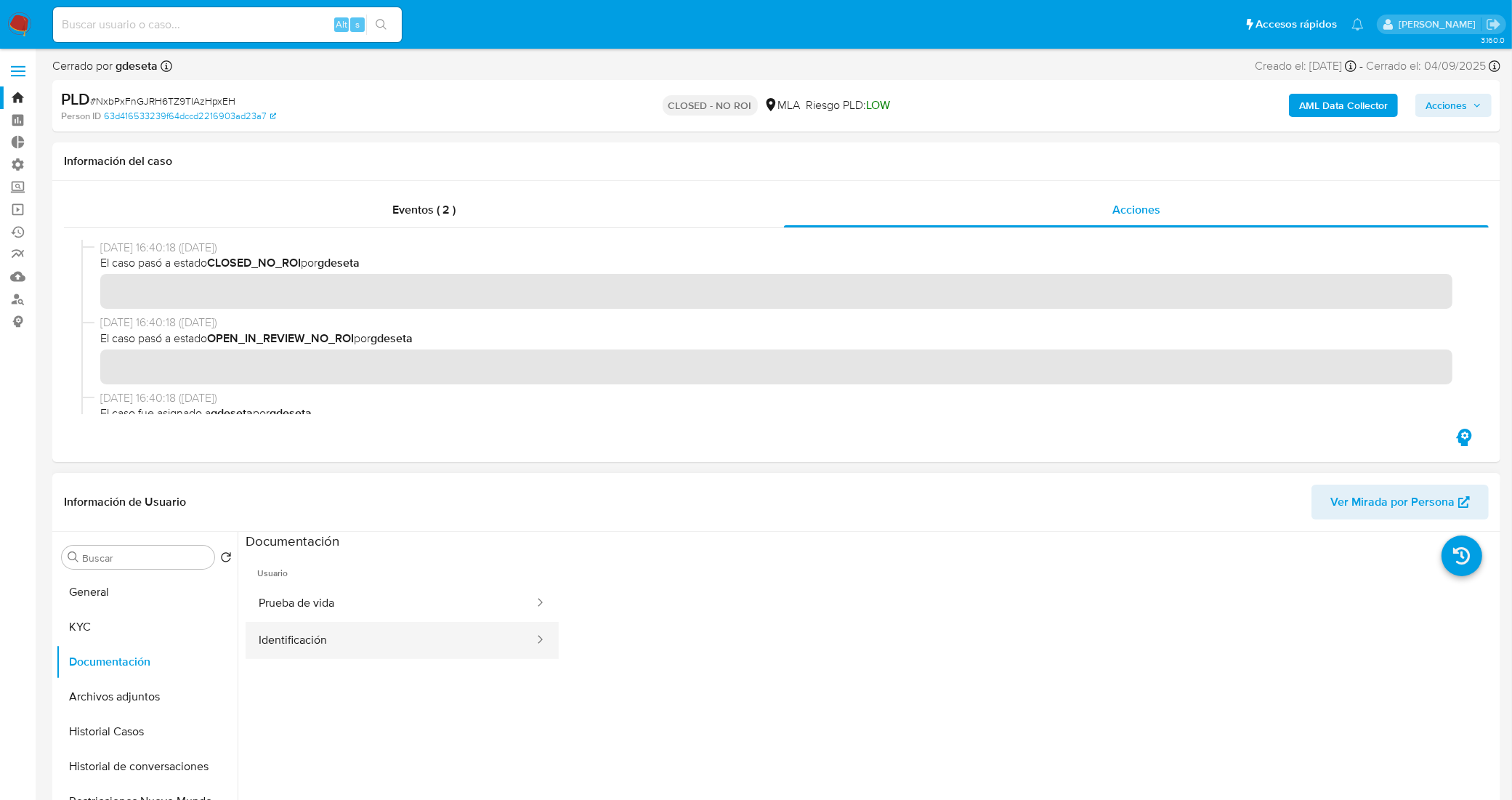
click at [393, 643] on button "Identificación" at bounding box center [390, 640] width 290 height 37
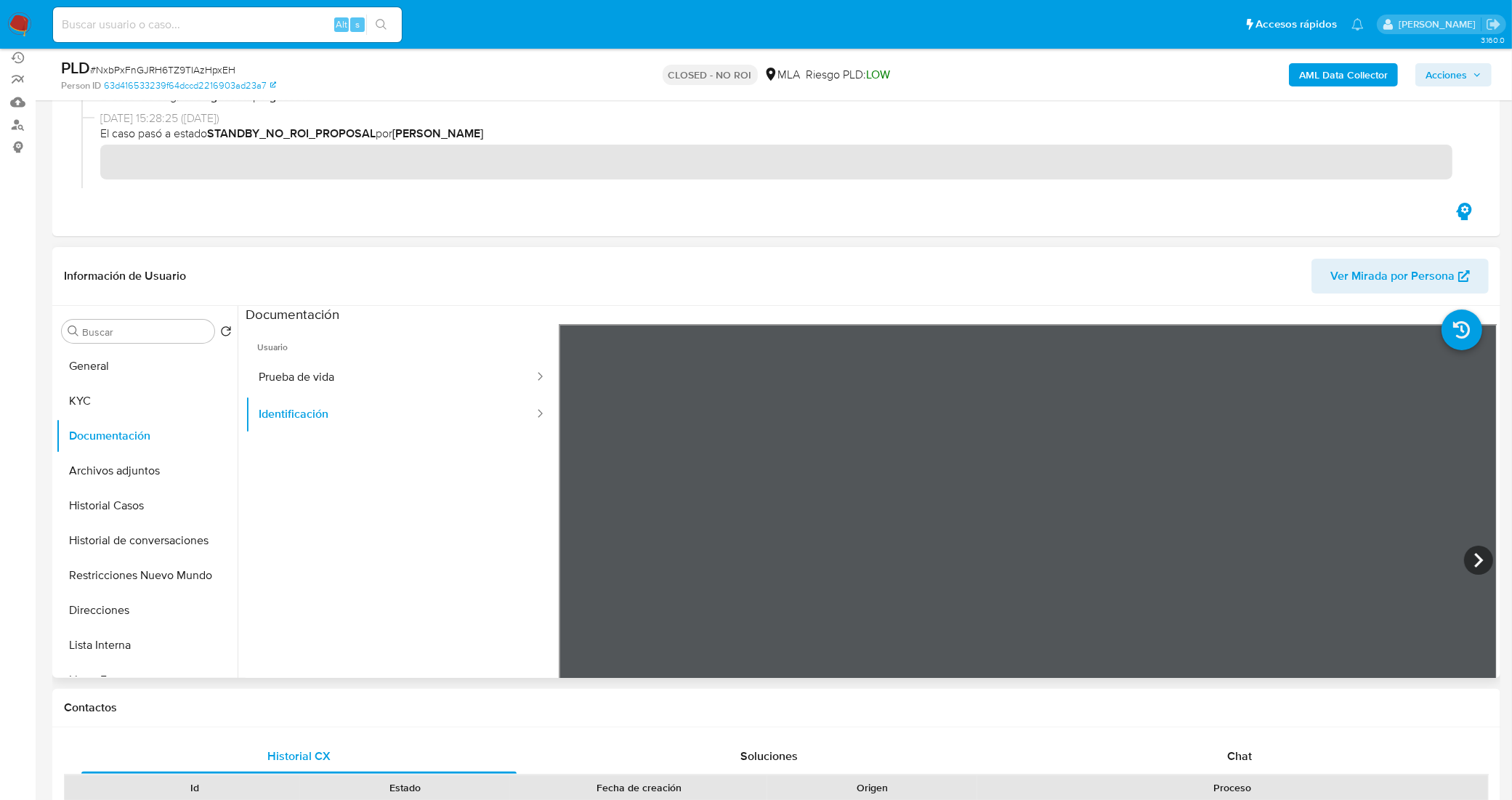
scroll to position [182, 0]
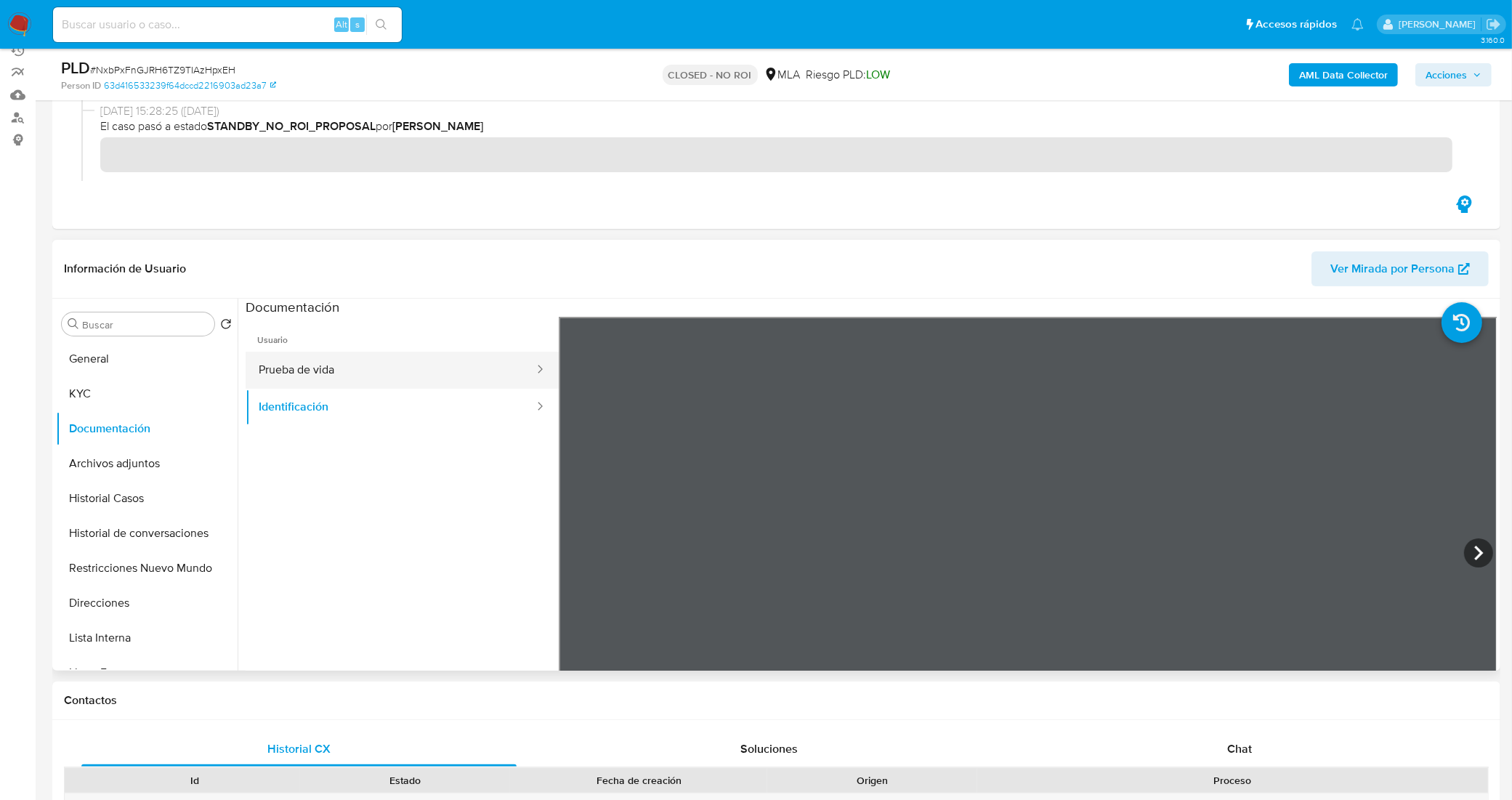
click at [372, 362] on button "Prueba de vida" at bounding box center [390, 370] width 290 height 37
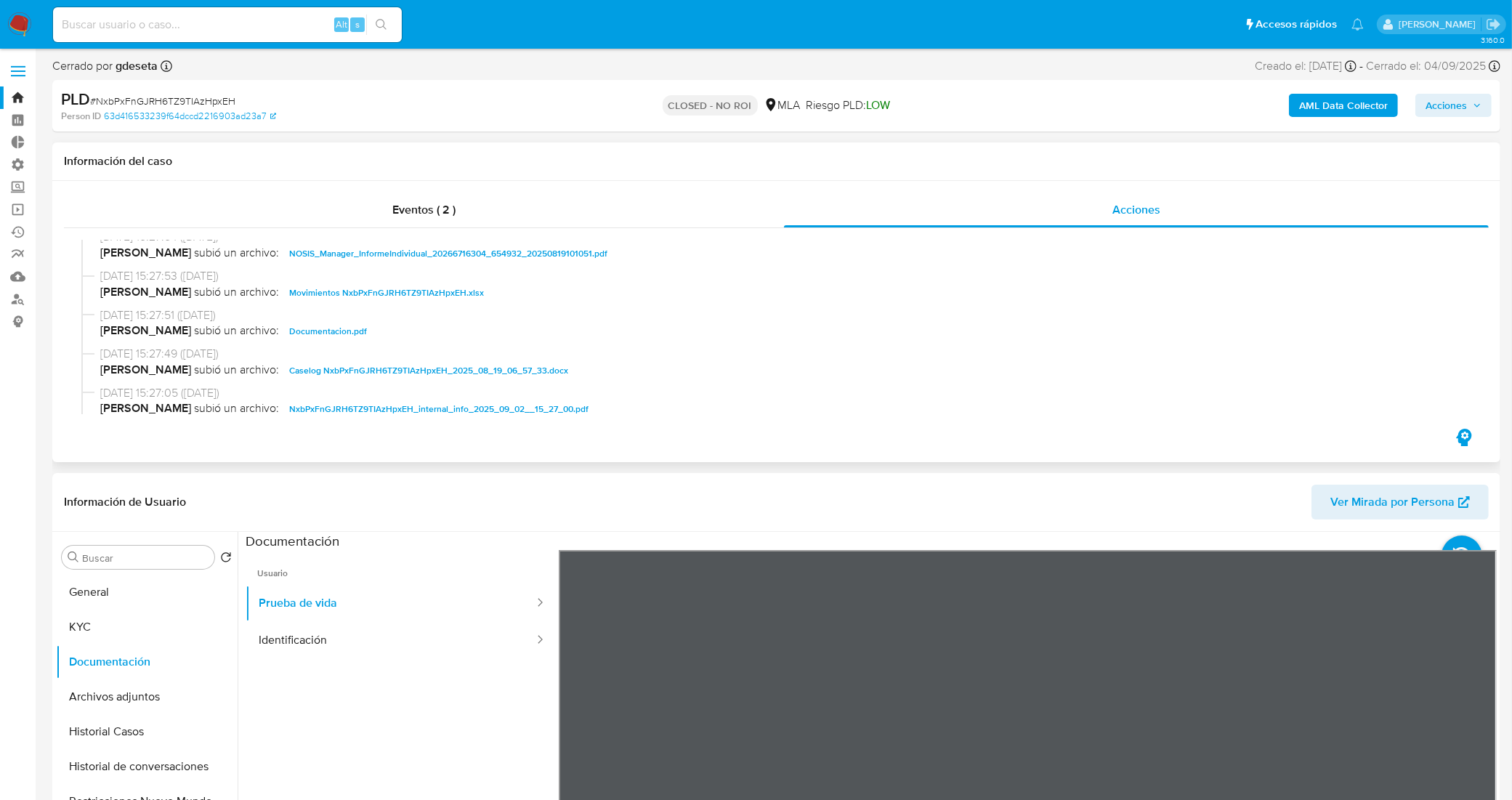
scroll to position [272, 0]
click at [122, 659] on button "Documentación" at bounding box center [140, 661] width 170 height 35
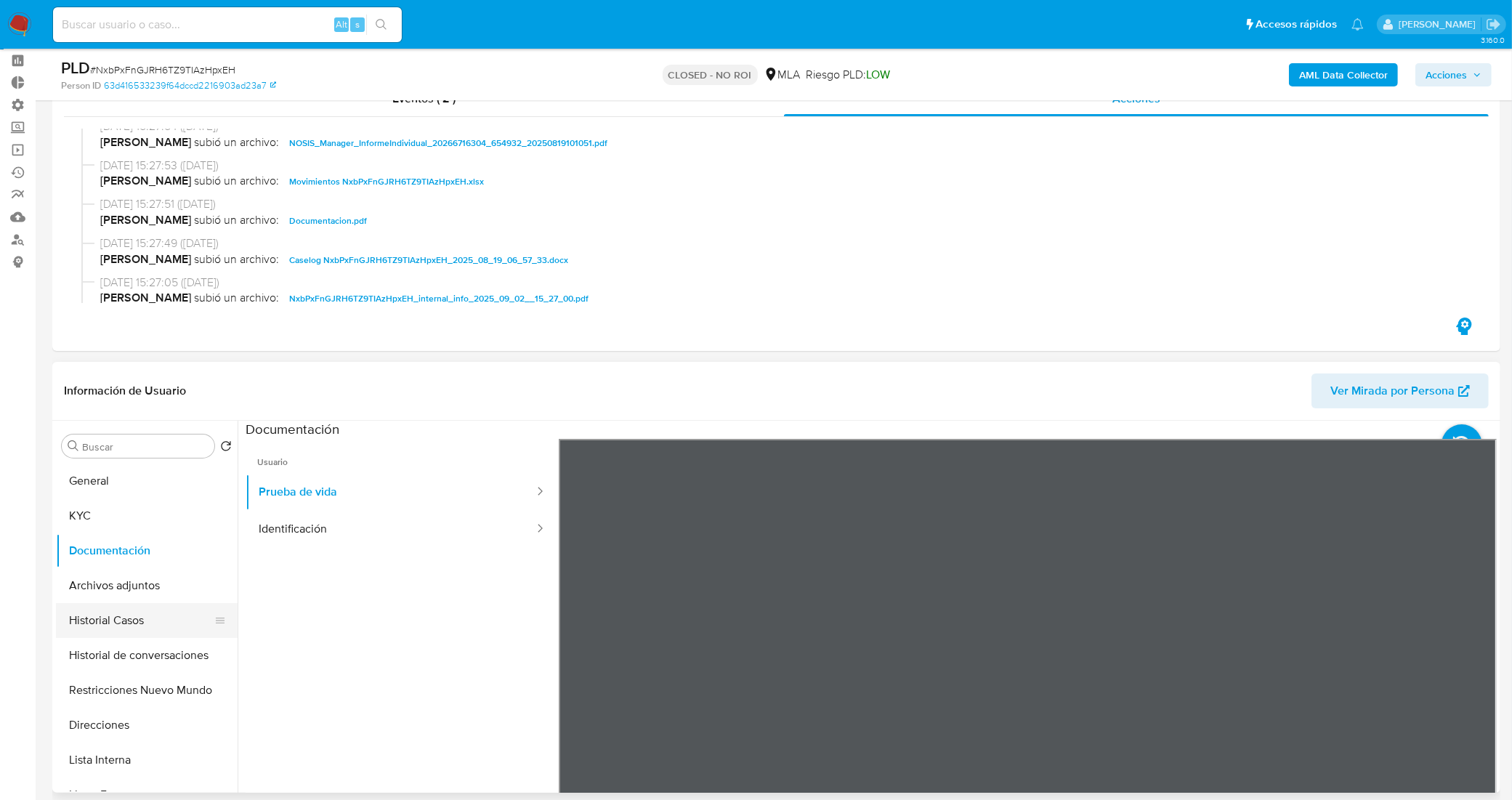
scroll to position [90, 0]
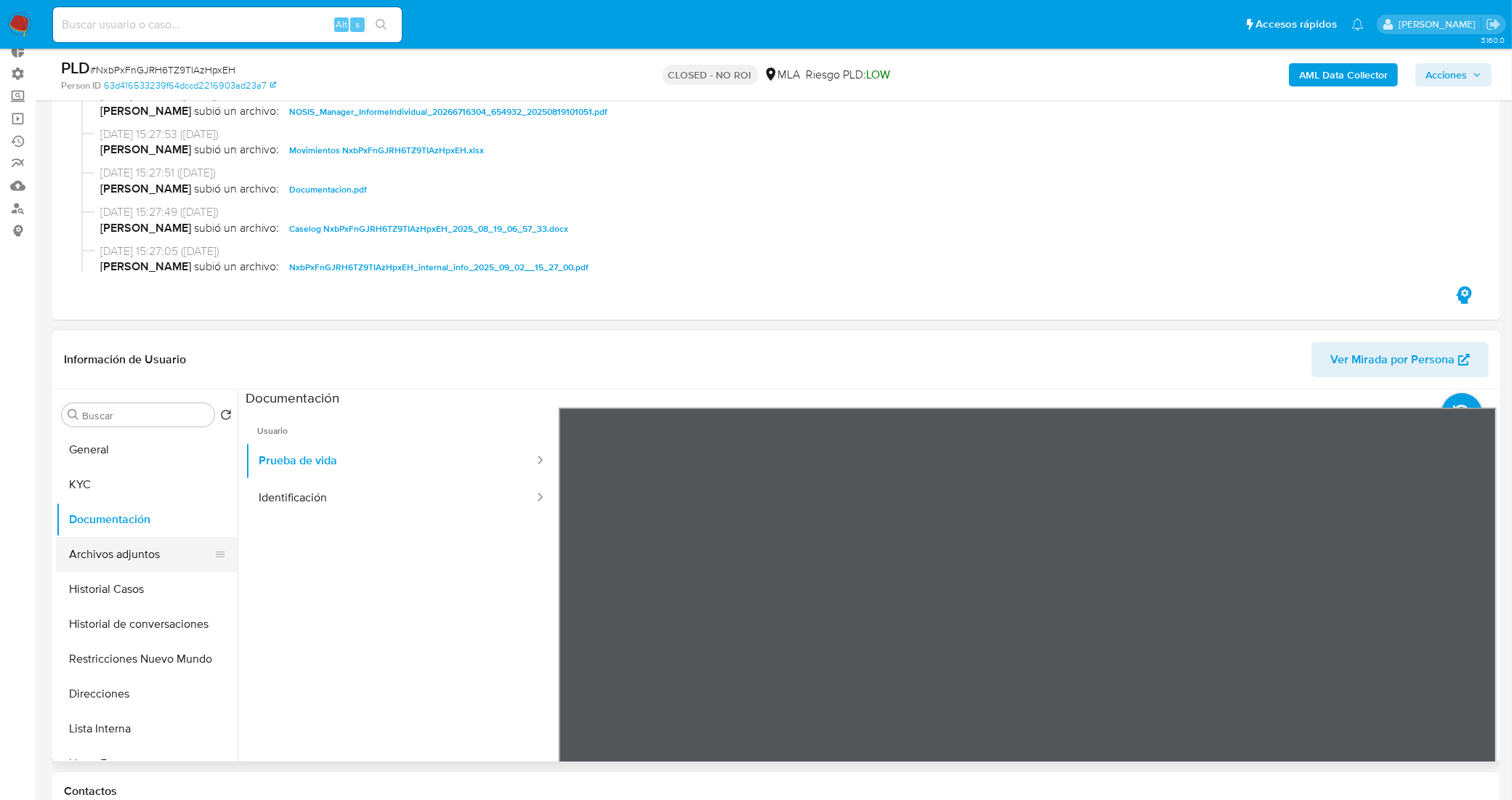
click at [139, 540] on button "Archivos adjuntos" at bounding box center [140, 554] width 170 height 35
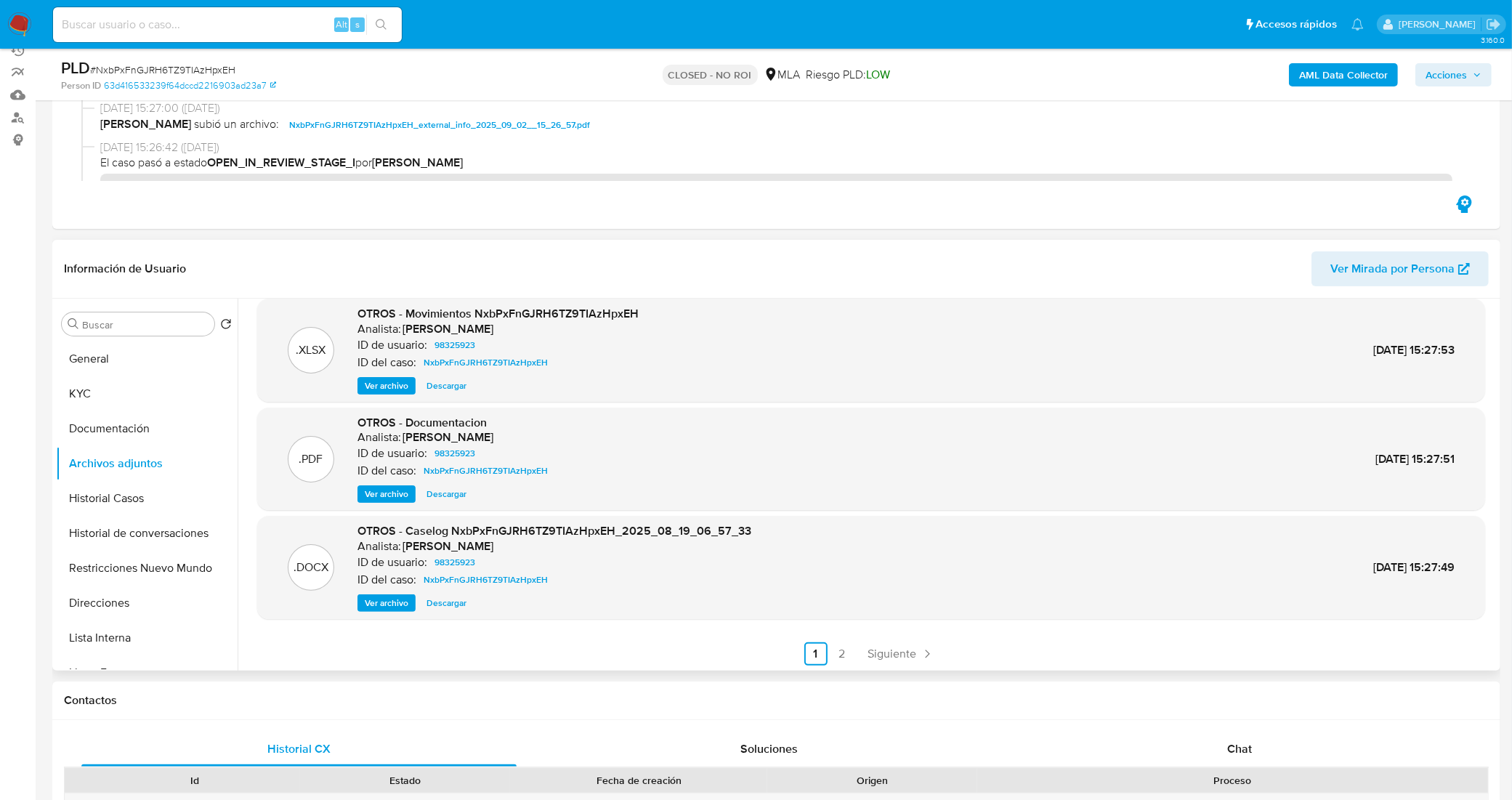
scroll to position [122, 0]
click at [394, 491] on span "Ver archivo" at bounding box center [387, 492] width 44 height 14
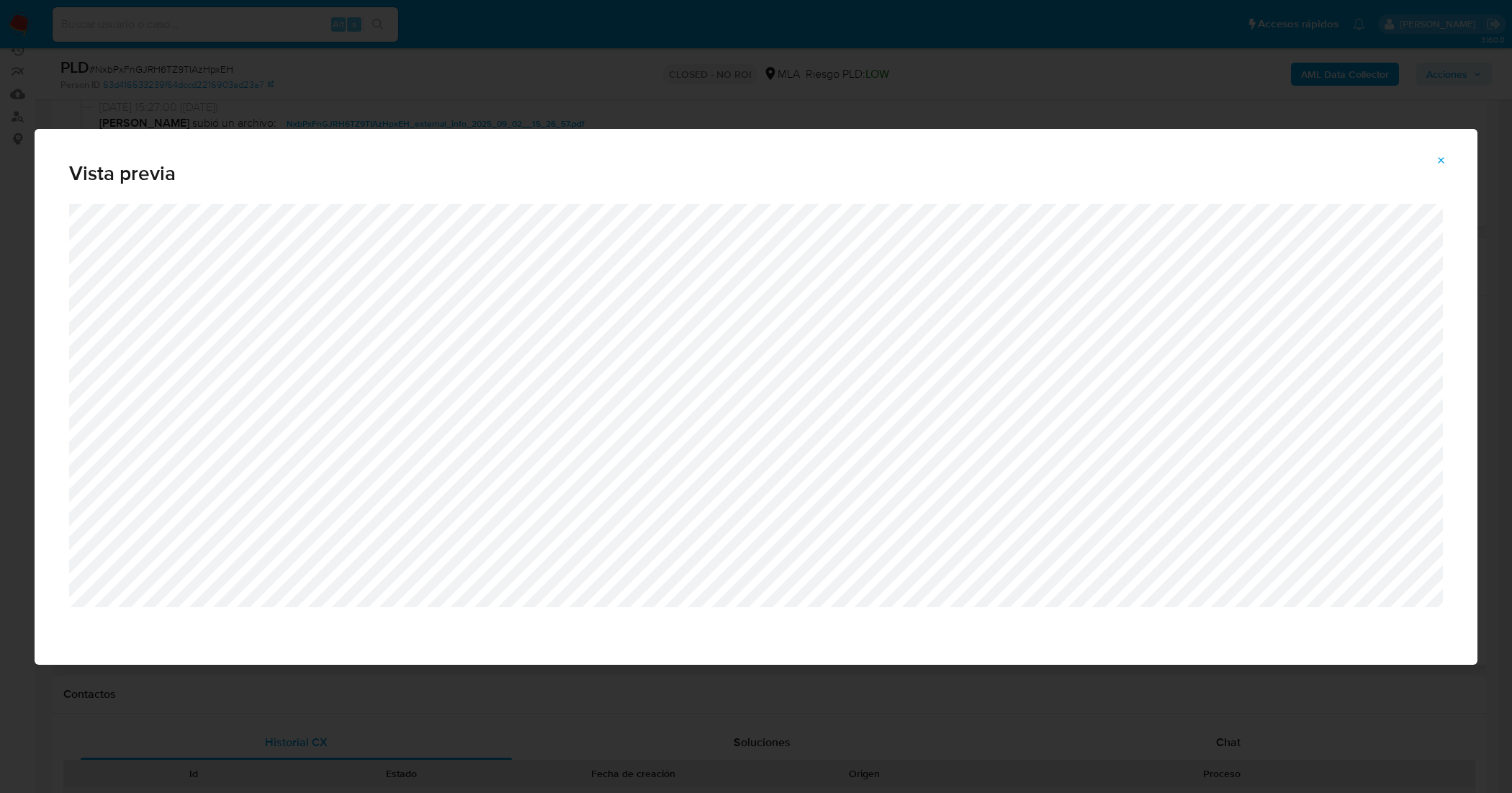
click at [1445, 162] on icon "Attachment preview" at bounding box center [1442, 161] width 12 height 12
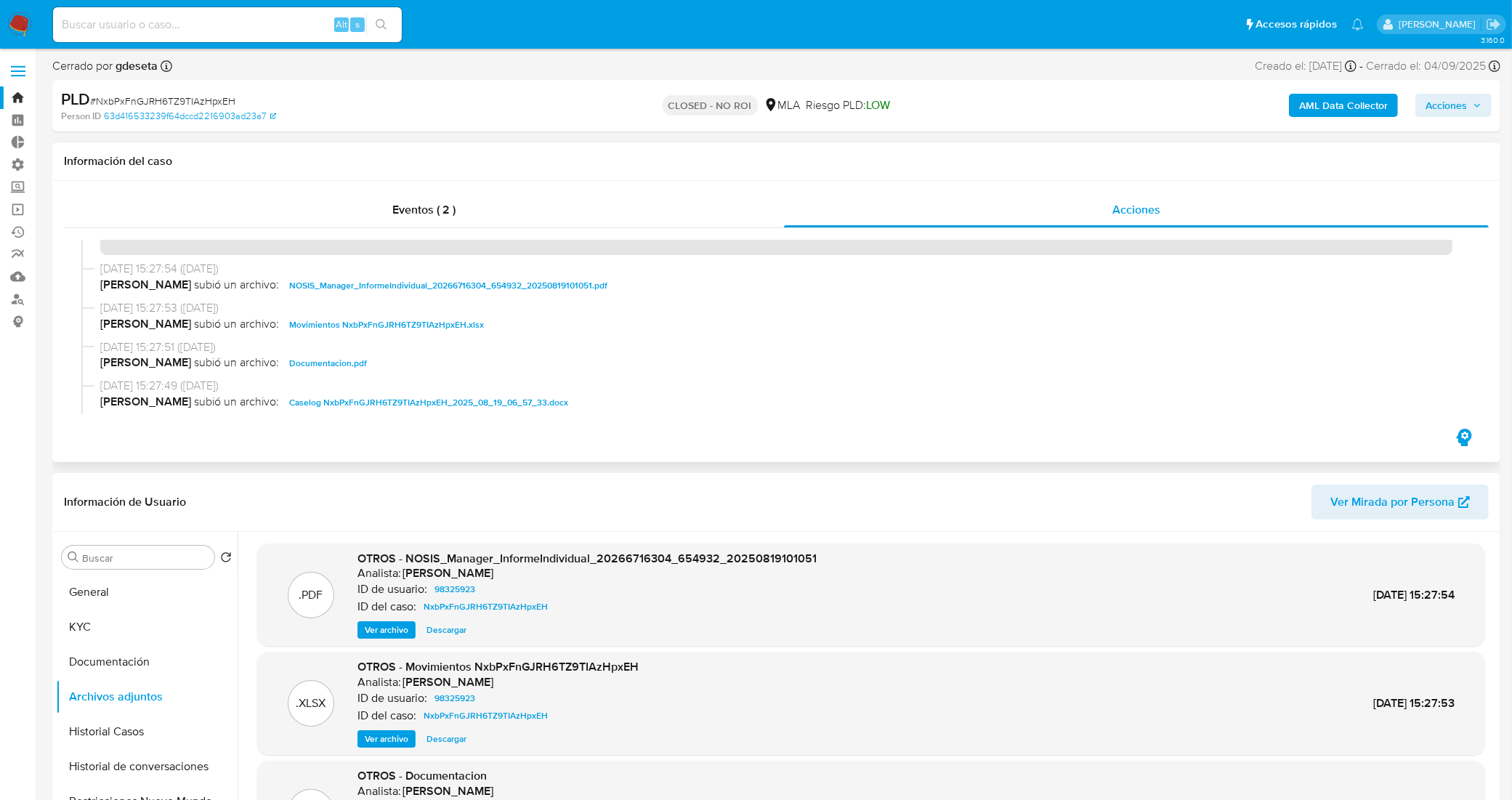
scroll to position [0, 0]
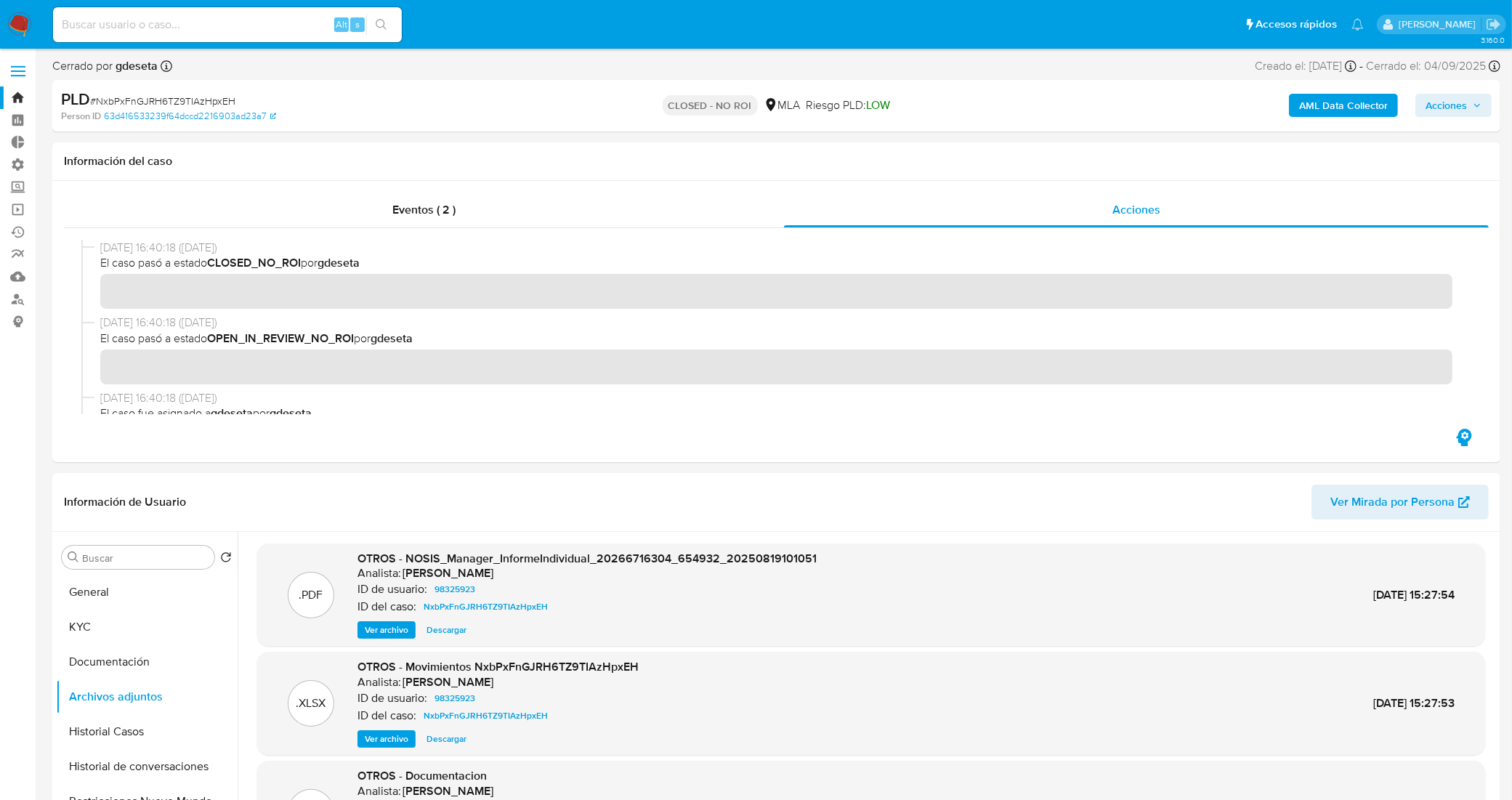
click at [20, 101] on link "Bandeja" at bounding box center [86, 97] width 173 height 23
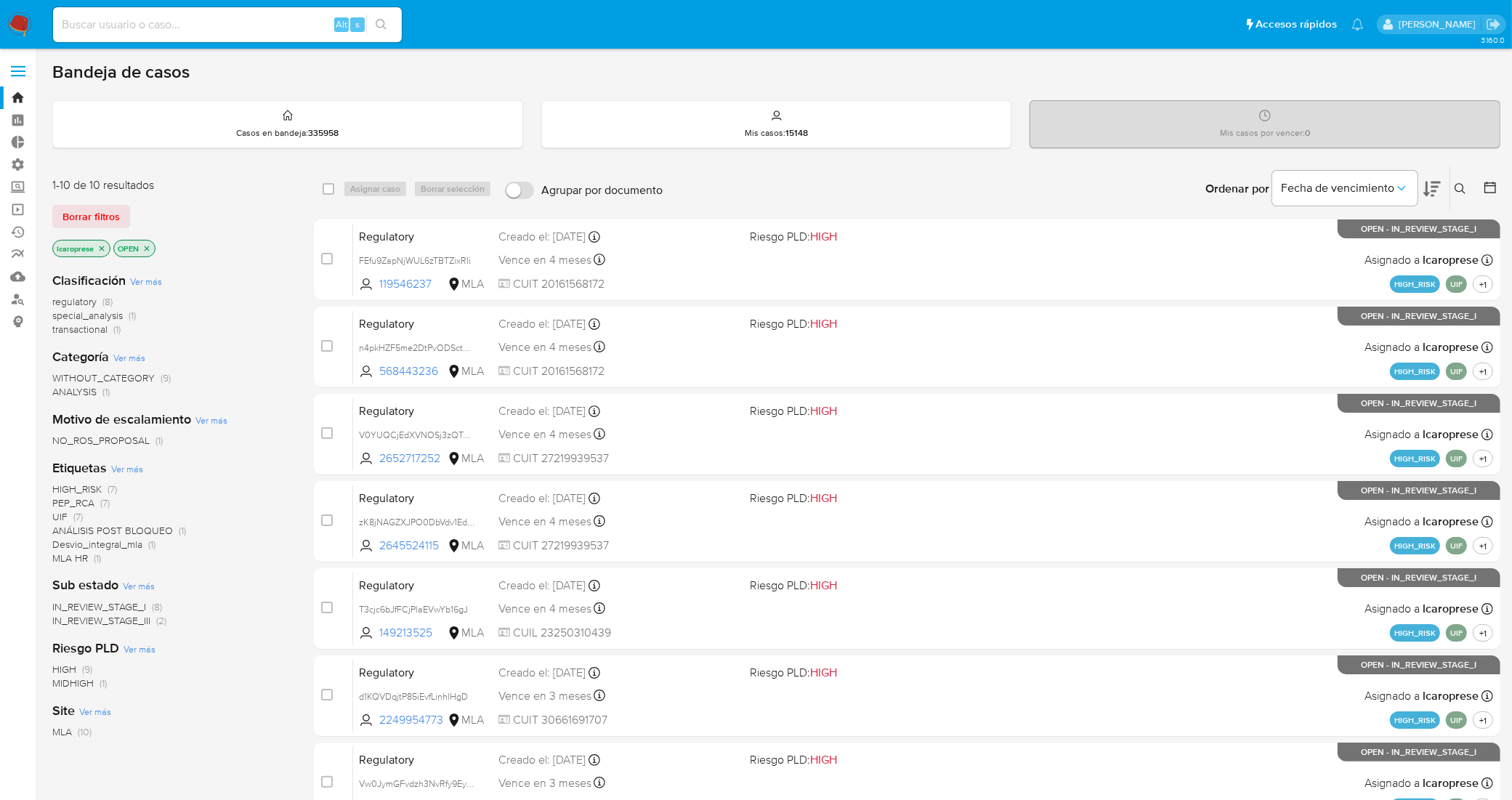
click at [267, 19] on input at bounding box center [227, 24] width 349 height 19
paste input "9B11X0TllAoleRnsaLfuswbi"
type input "9B11X0TllAoleRnsaLfuswbi"
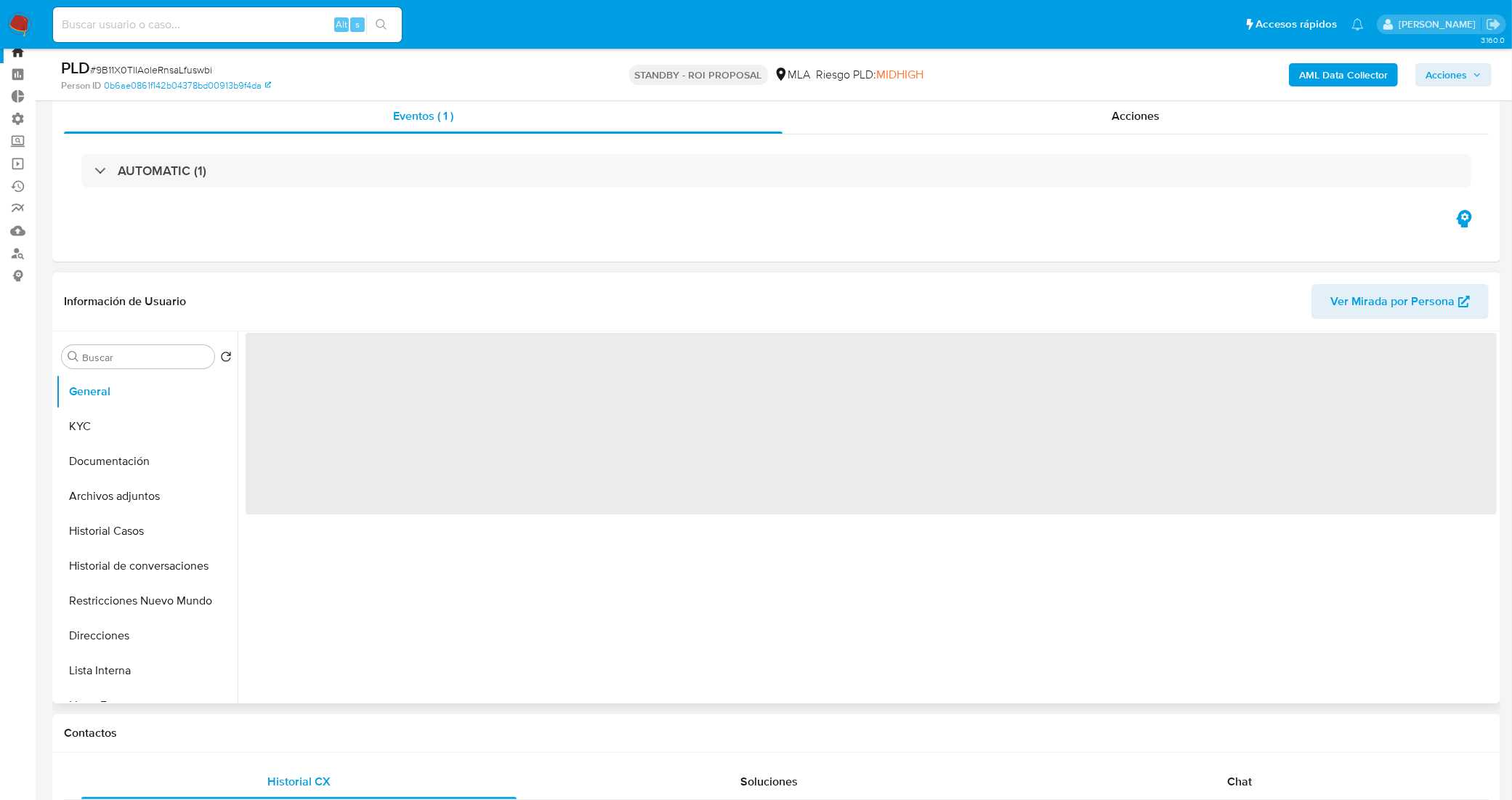
scroll to position [90, 0]
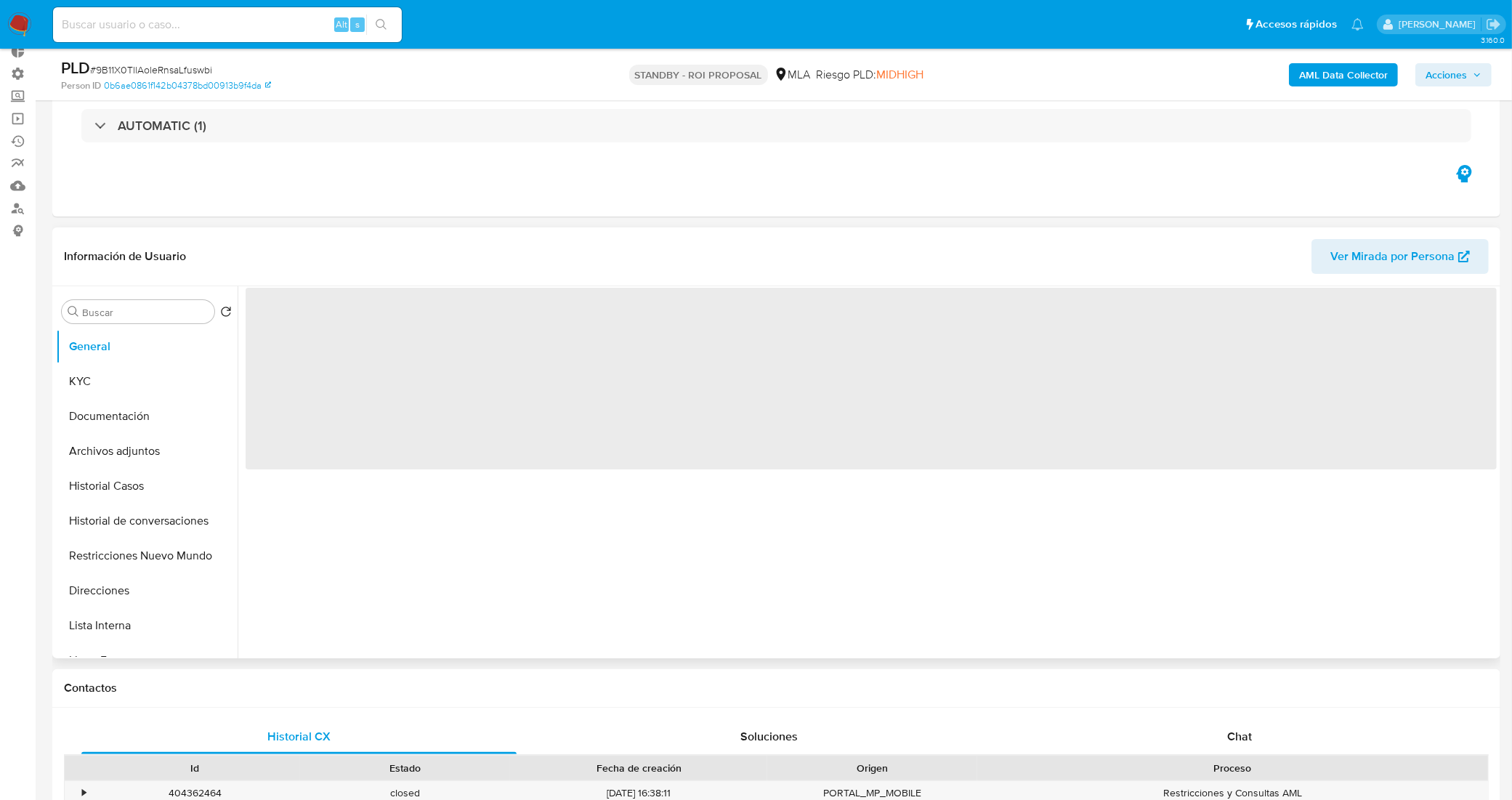
select select "10"
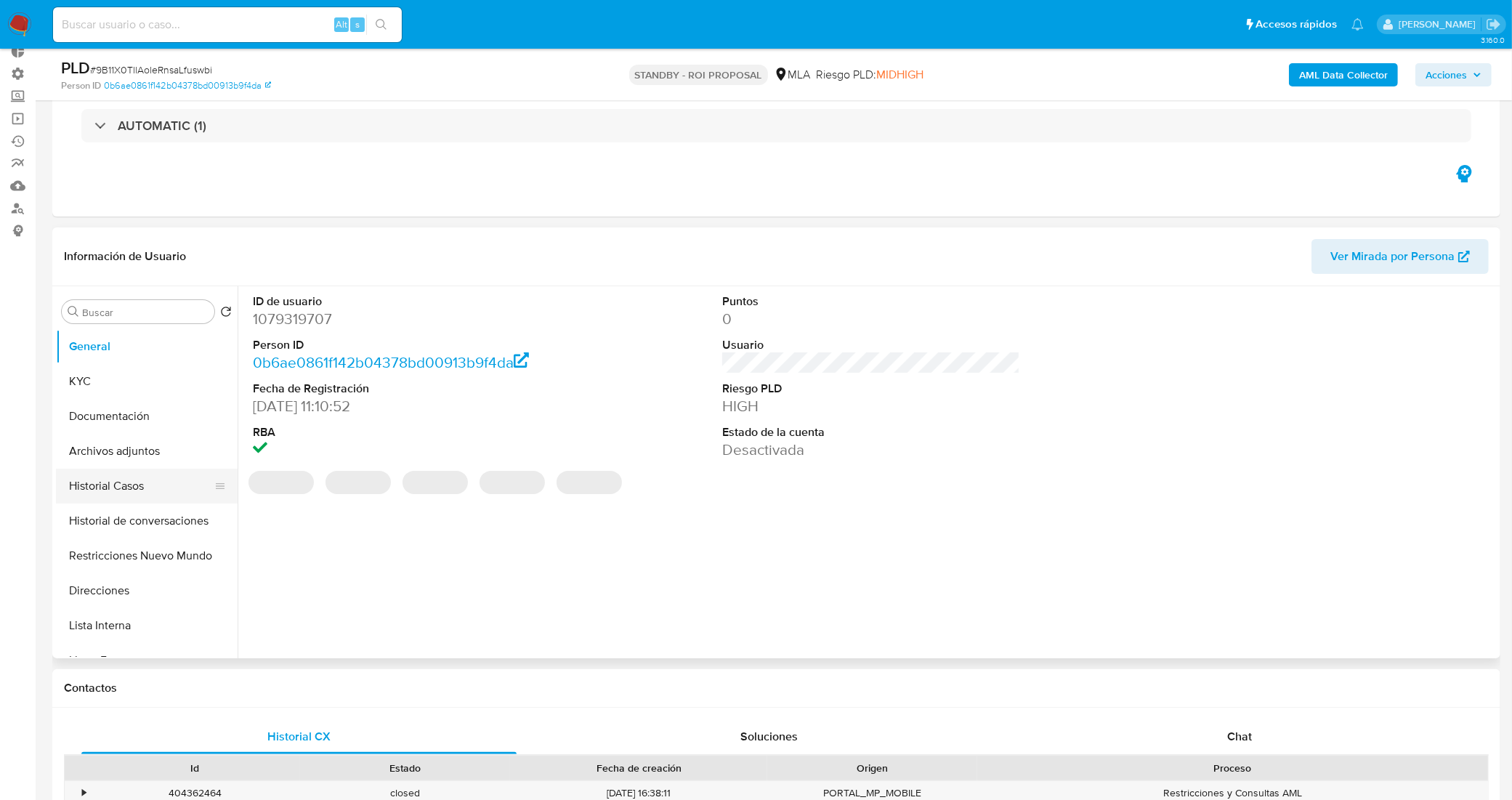
click at [123, 490] on button "Historial Casos" at bounding box center [140, 486] width 170 height 35
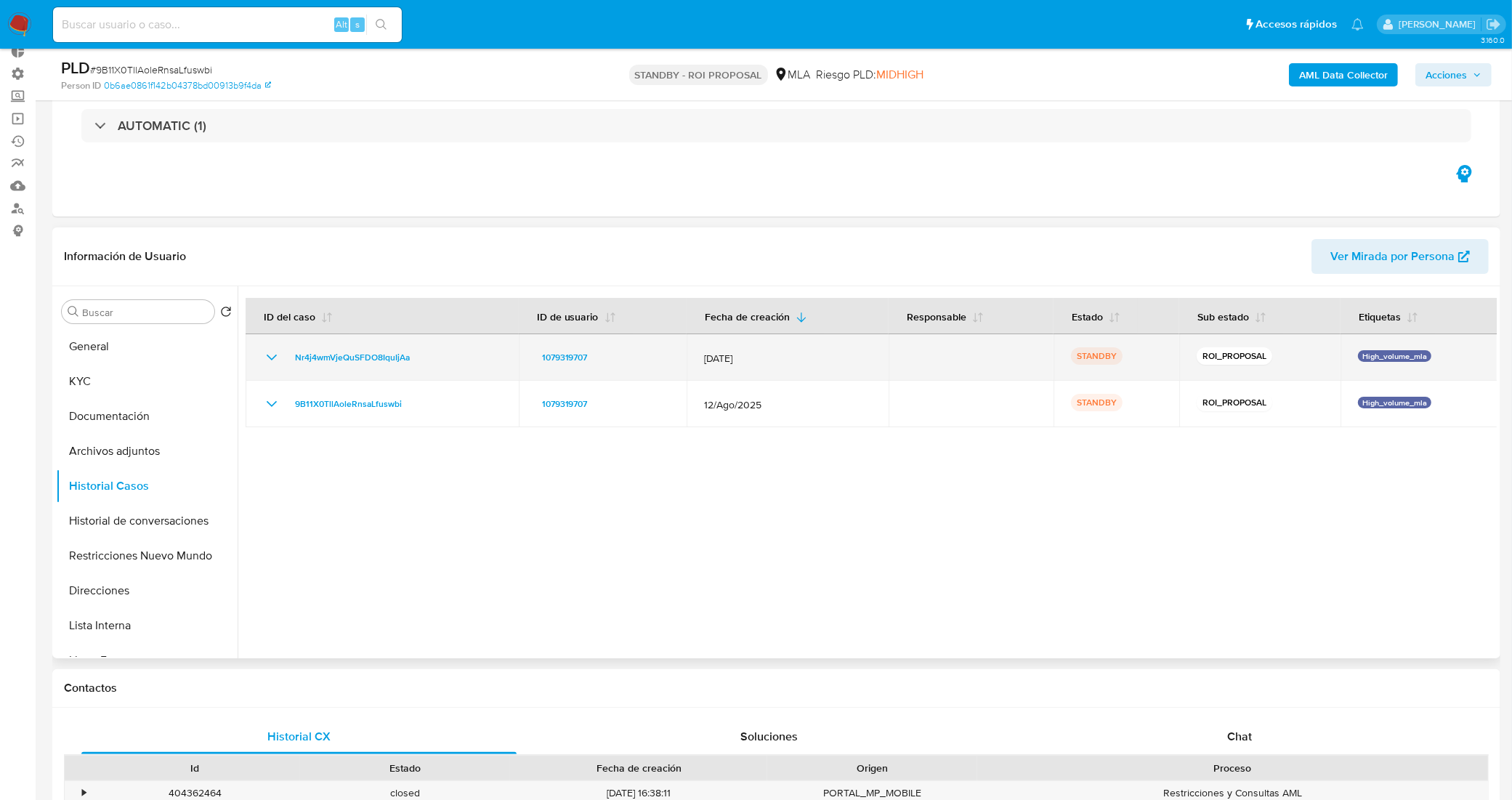
drag, startPoint x: 440, startPoint y: 358, endPoint x: 287, endPoint y: 363, distance: 153.1
click at [287, 363] on div "Nr4j4wmVjeQuSFDO8IquIjAa" at bounding box center [382, 357] width 238 height 18
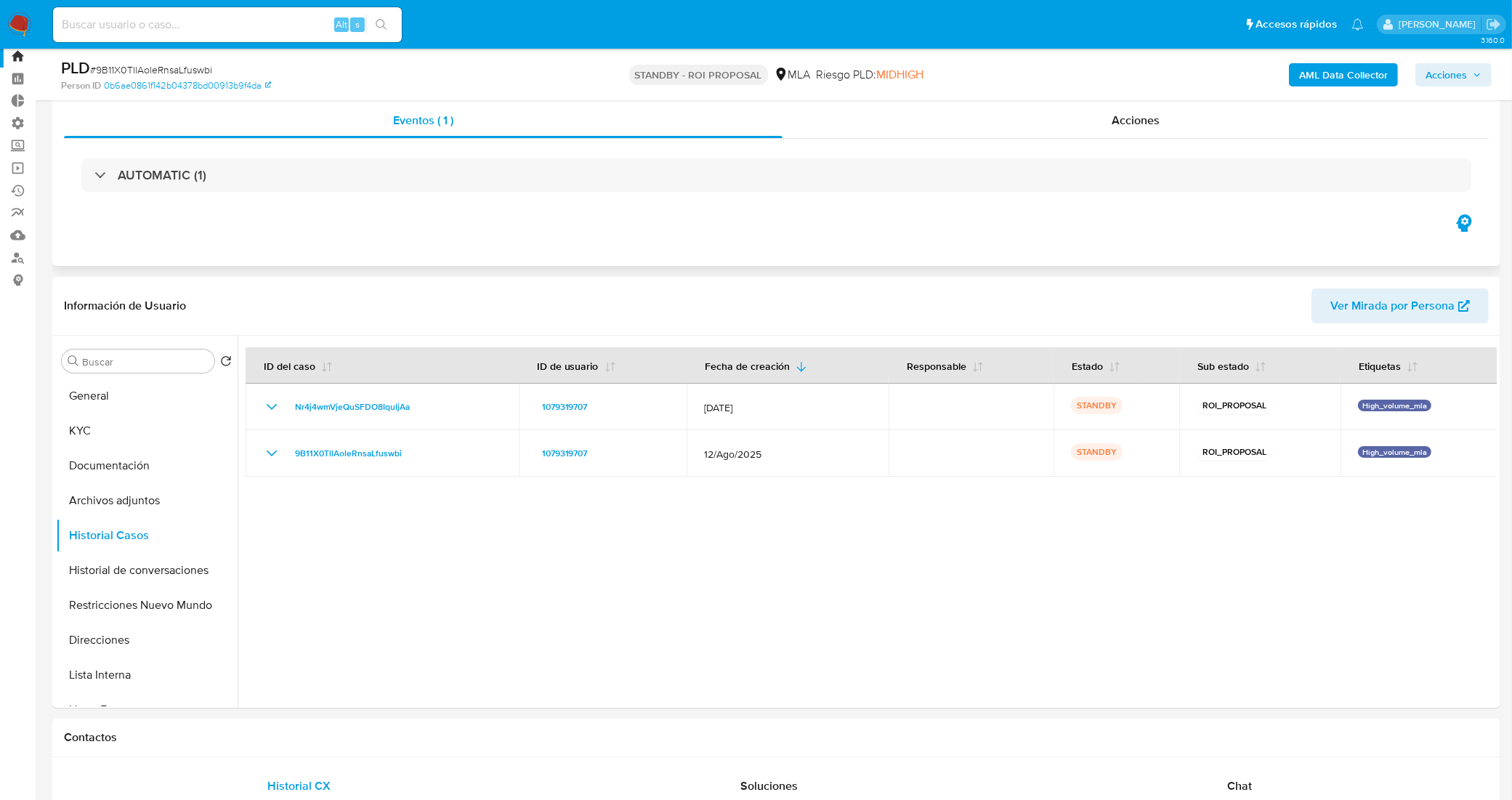
scroll to position [0, 0]
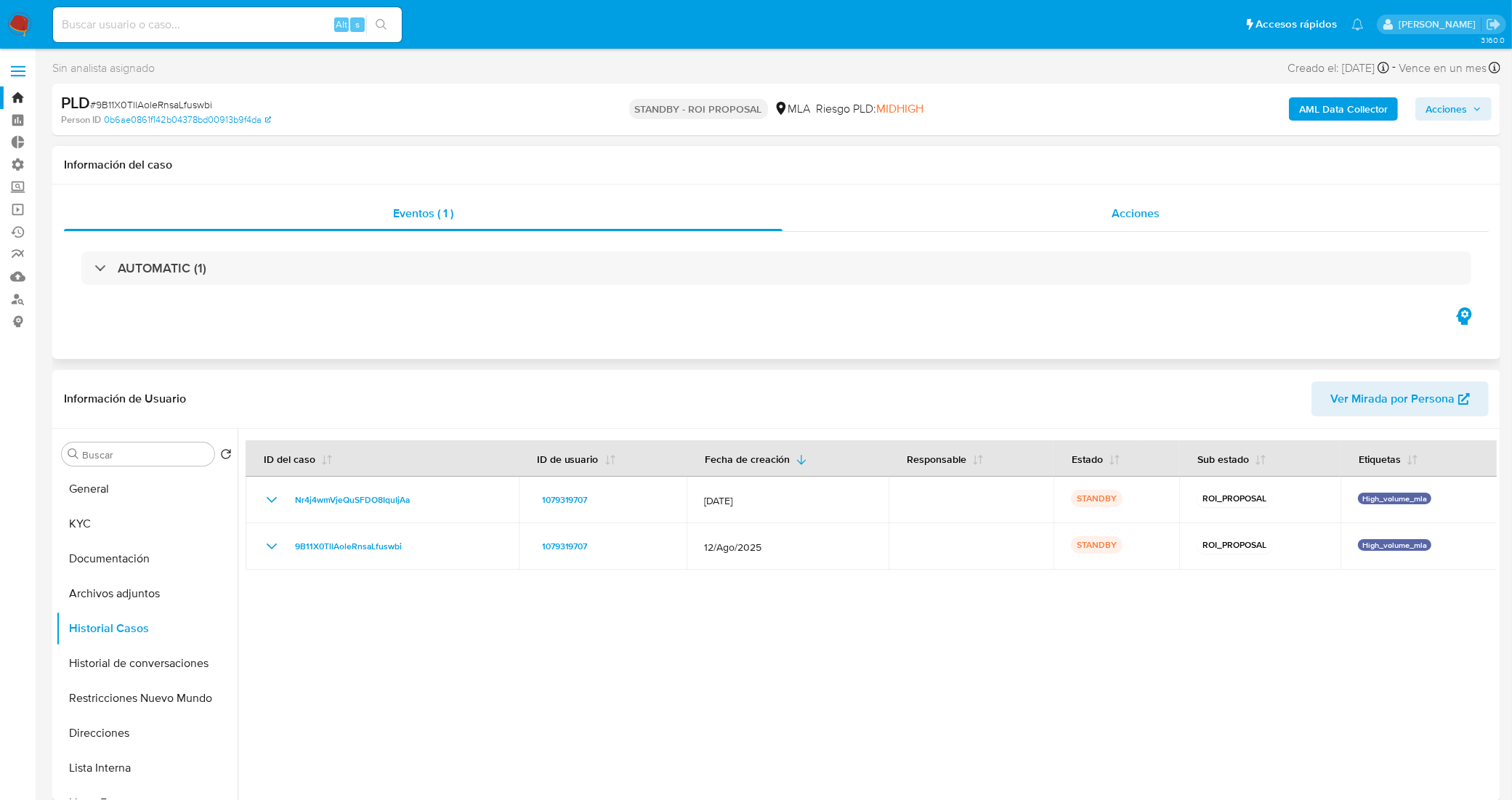
click at [989, 226] on div "Acciones" at bounding box center [1135, 213] width 706 height 35
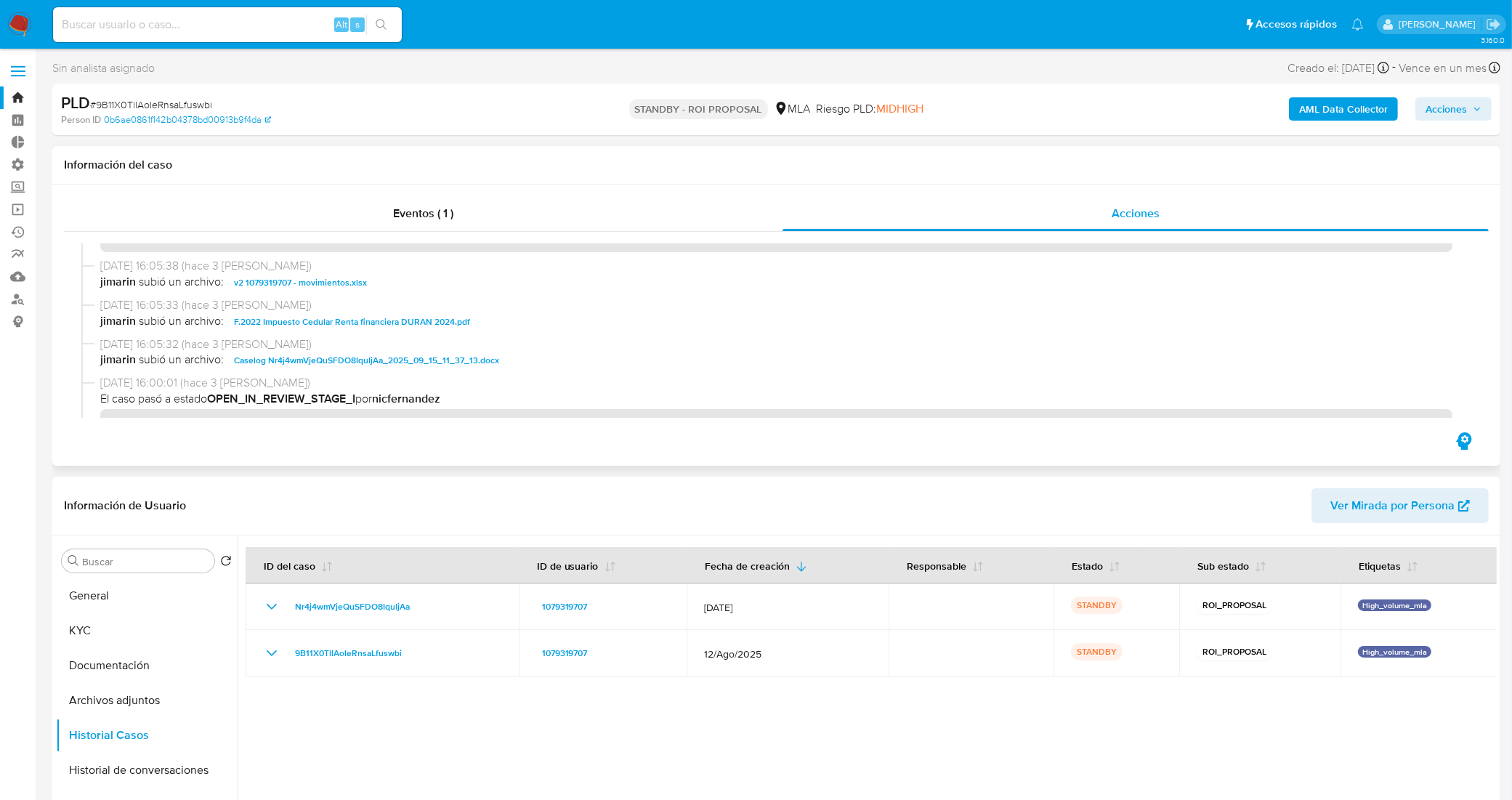
scroll to position [90, 0]
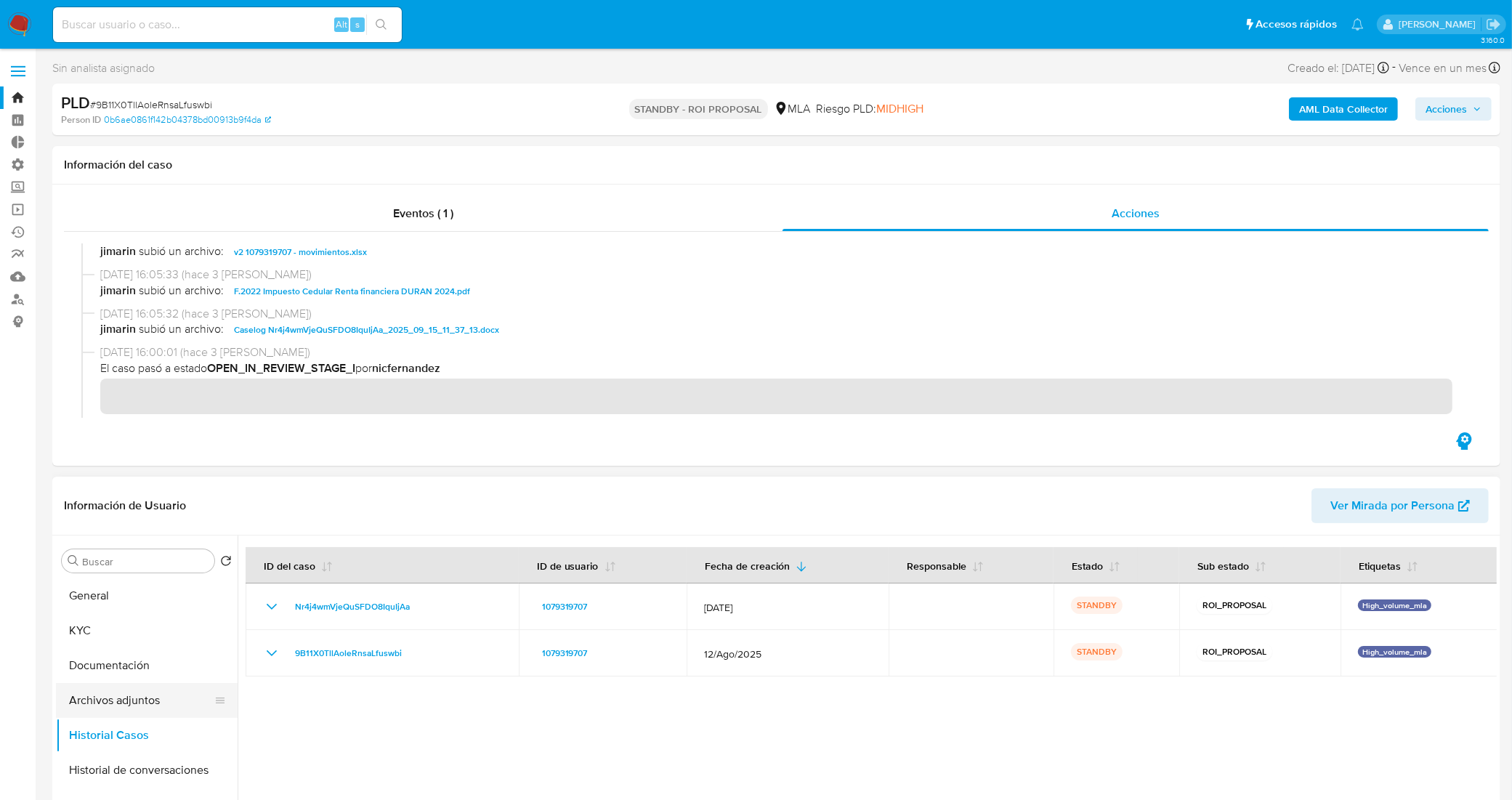
click at [87, 695] on button "Archivos adjuntos" at bounding box center [140, 699] width 170 height 35
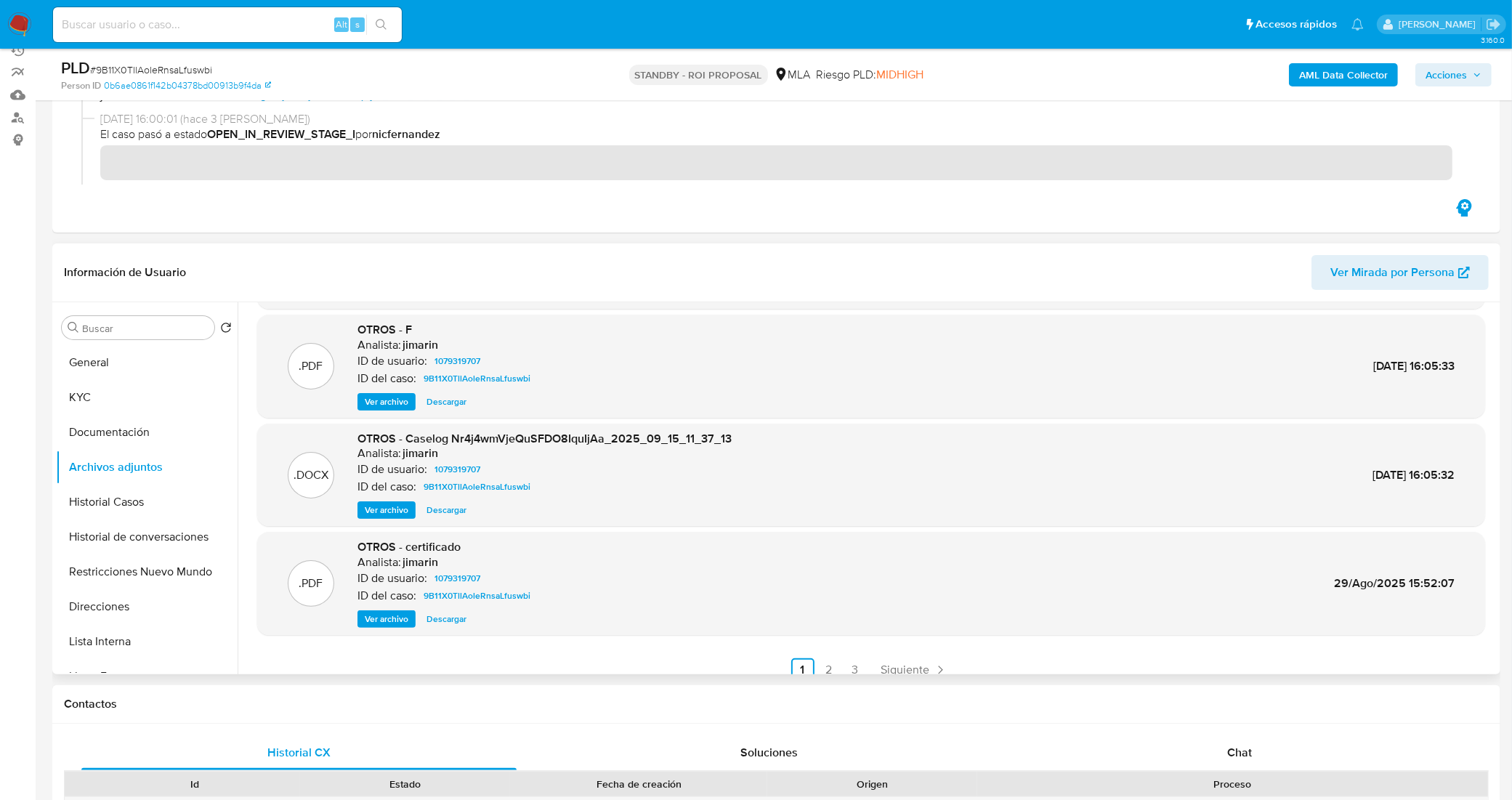
scroll to position [122, 0]
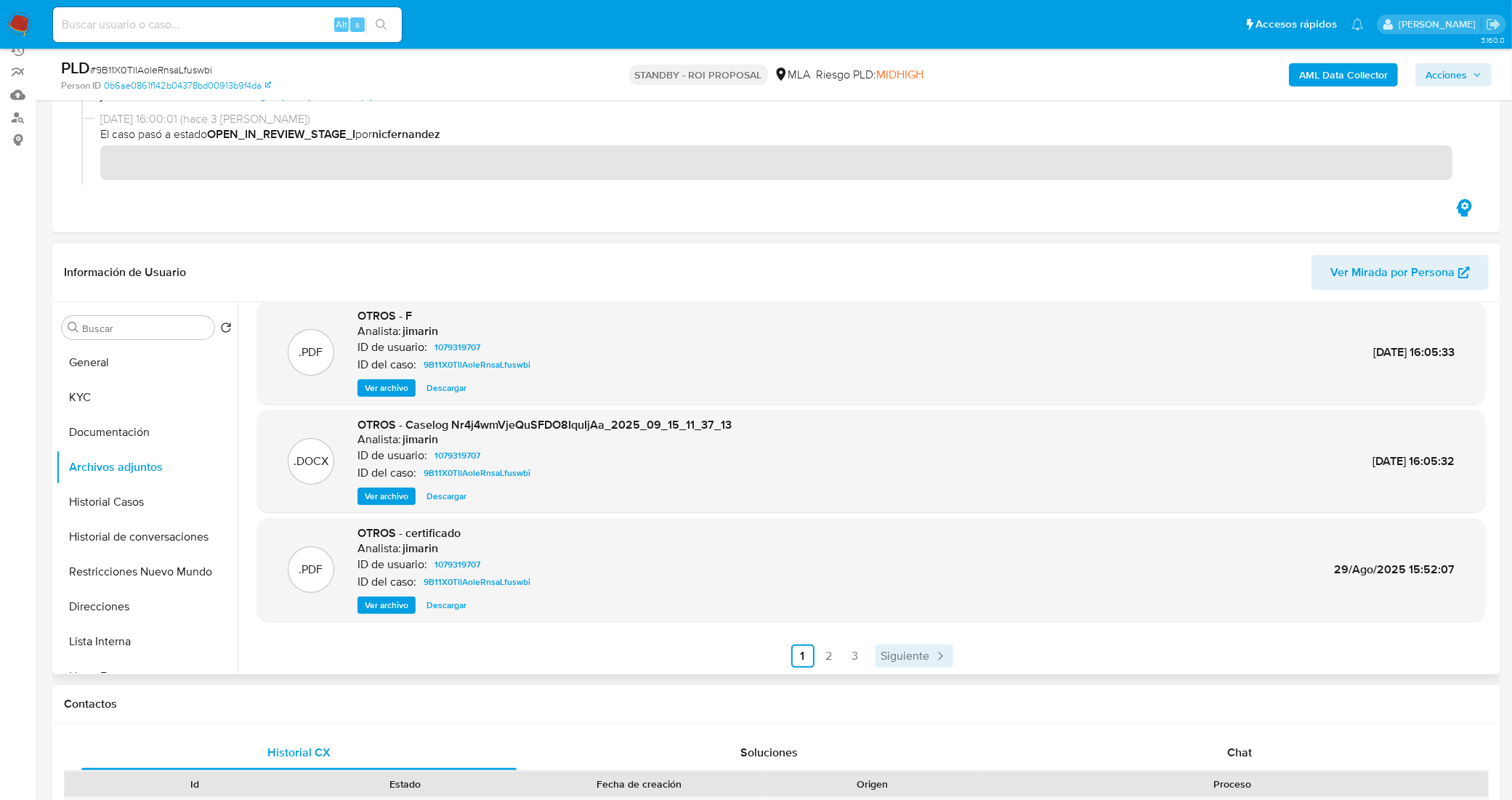
click at [917, 651] on span "Siguiente" at bounding box center [906, 656] width 49 height 12
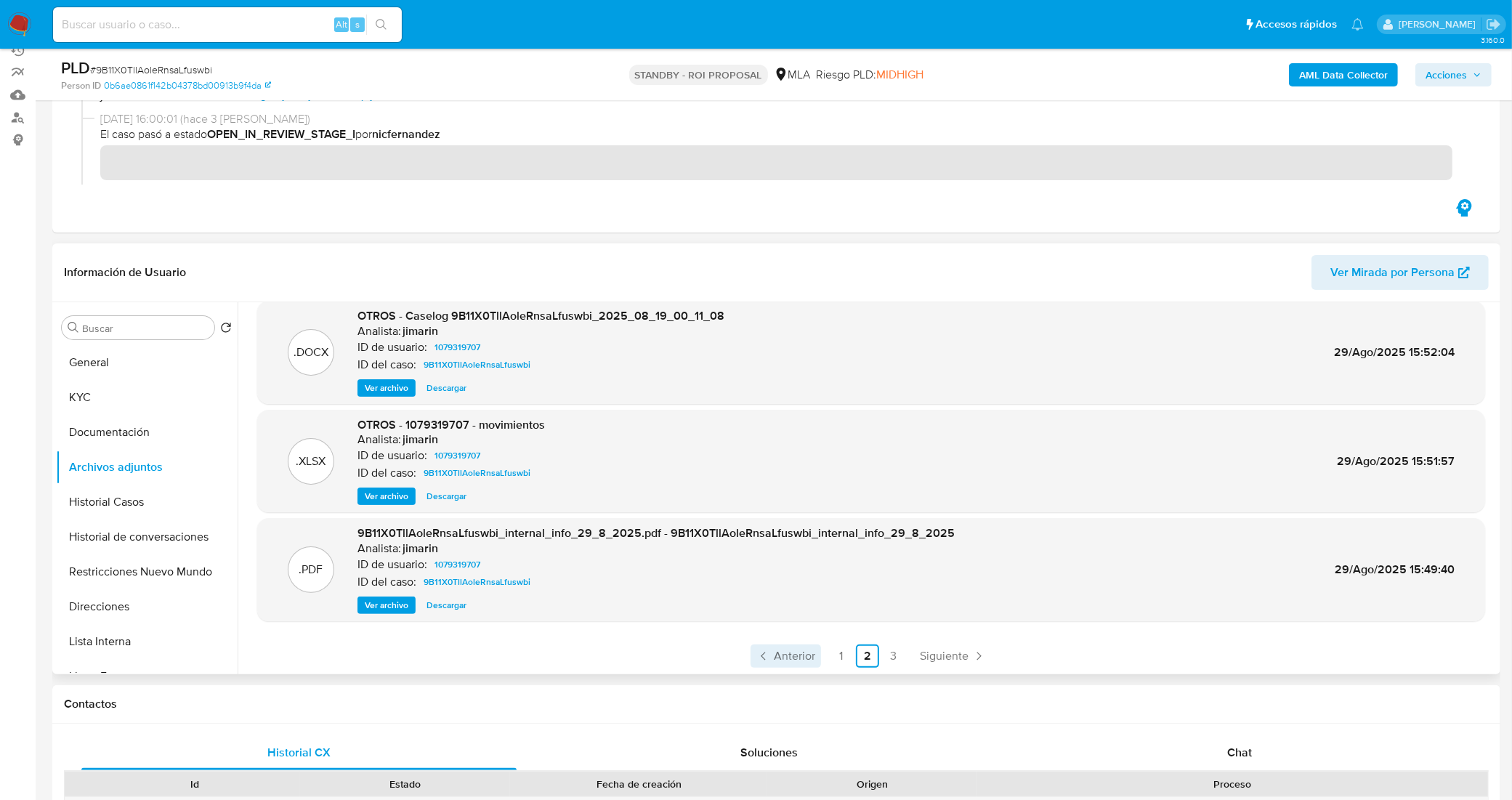
click at [799, 651] on span "Anterior" at bounding box center [794, 656] width 41 height 12
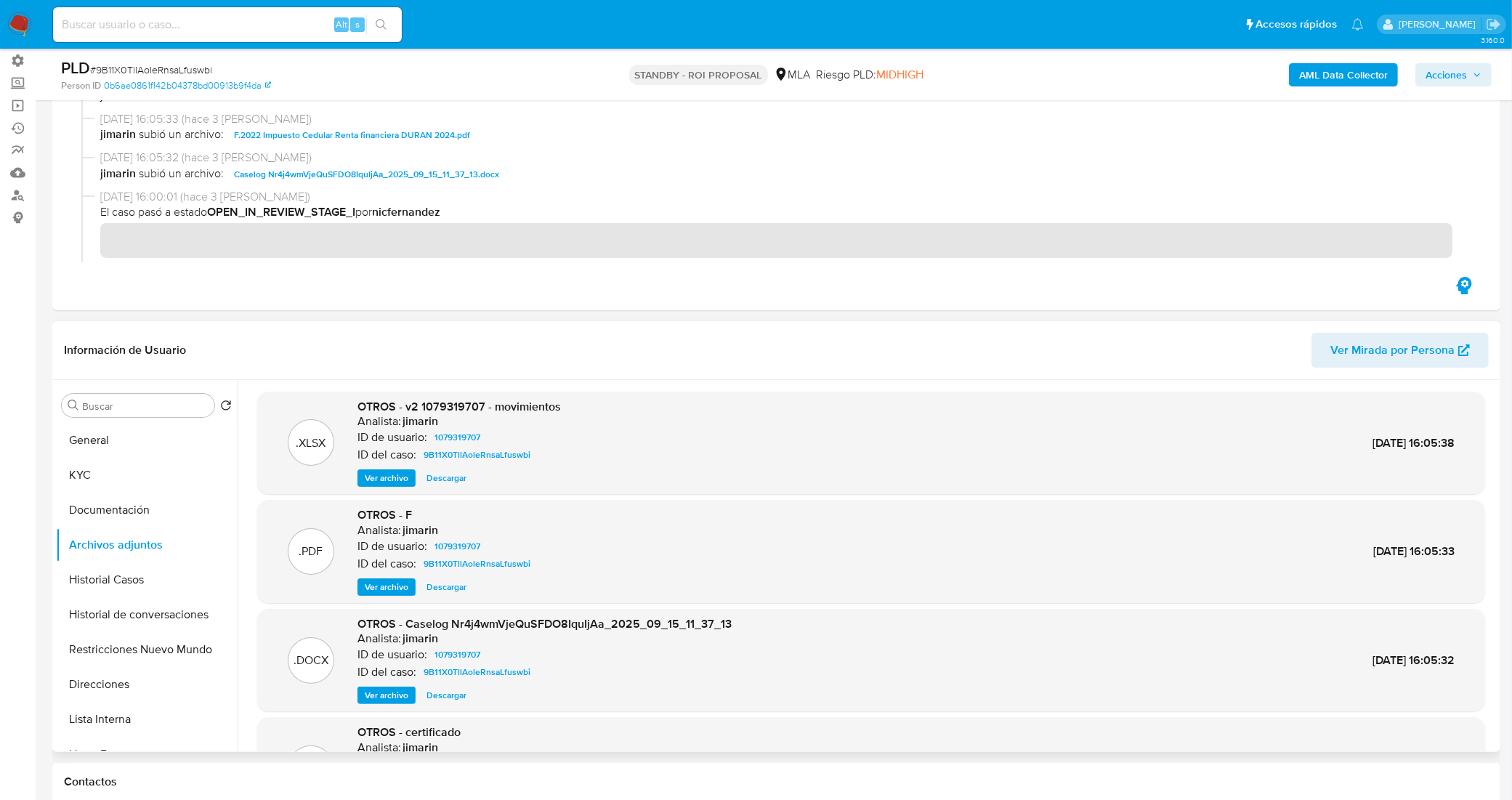
scroll to position [0, 0]
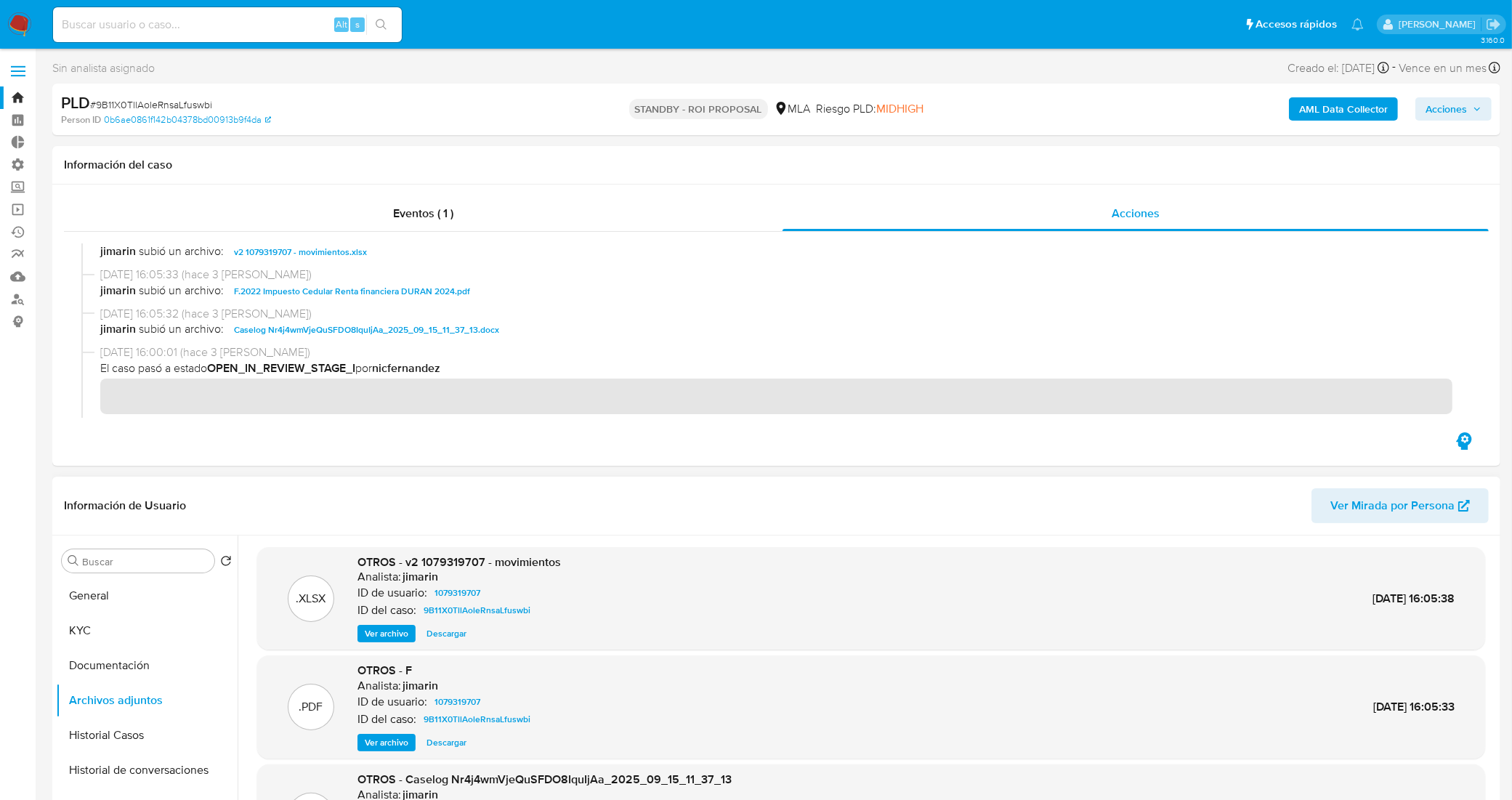
click at [392, 637] on span "Ver archivo" at bounding box center [387, 633] width 44 height 14
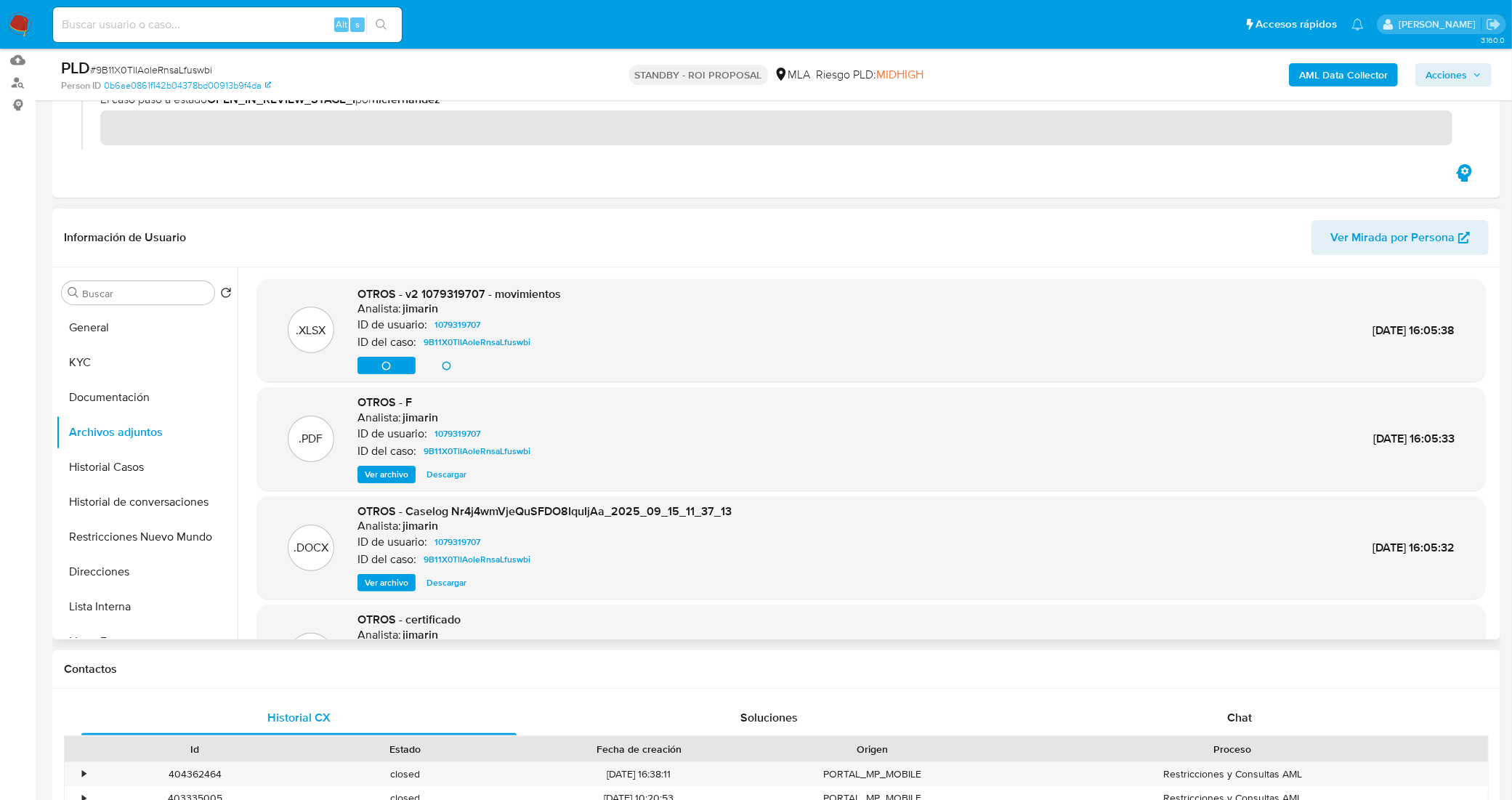
scroll to position [272, 0]
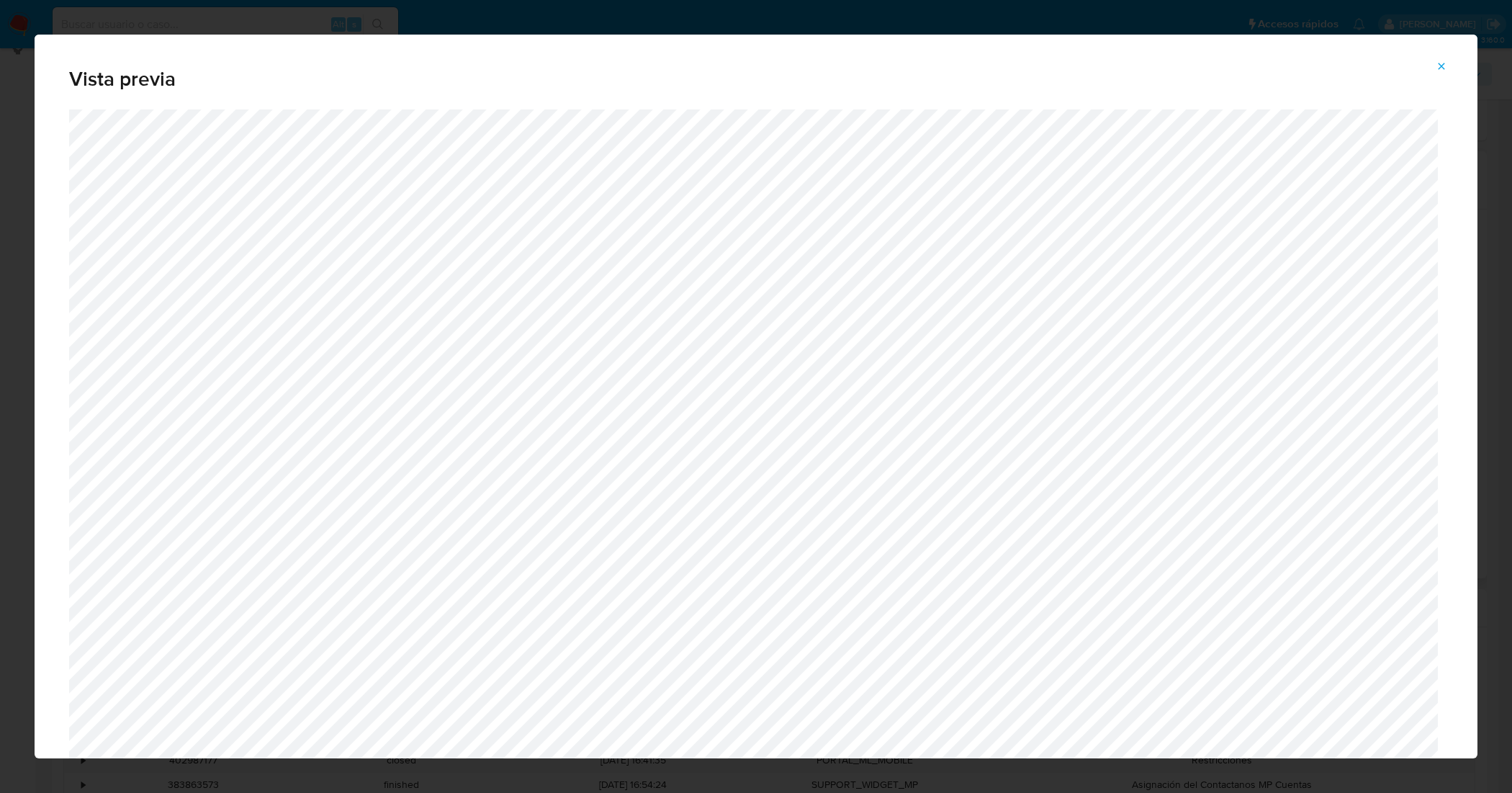
click at [1441, 64] on icon "Attachment preview" at bounding box center [1442, 66] width 7 height 7
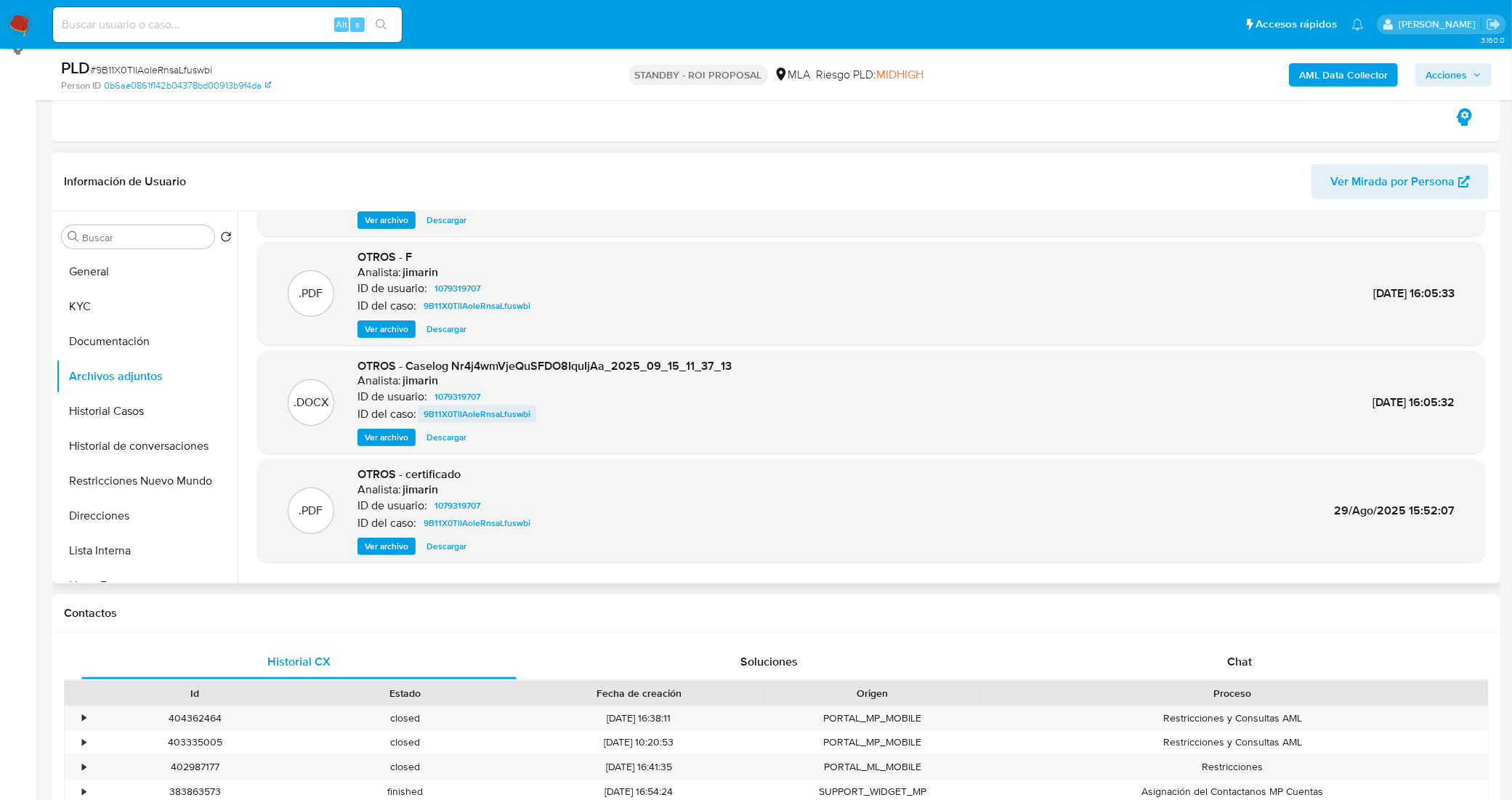
scroll to position [90, 0]
click at [387, 428] on span "Ver archivo" at bounding box center [387, 435] width 44 height 14
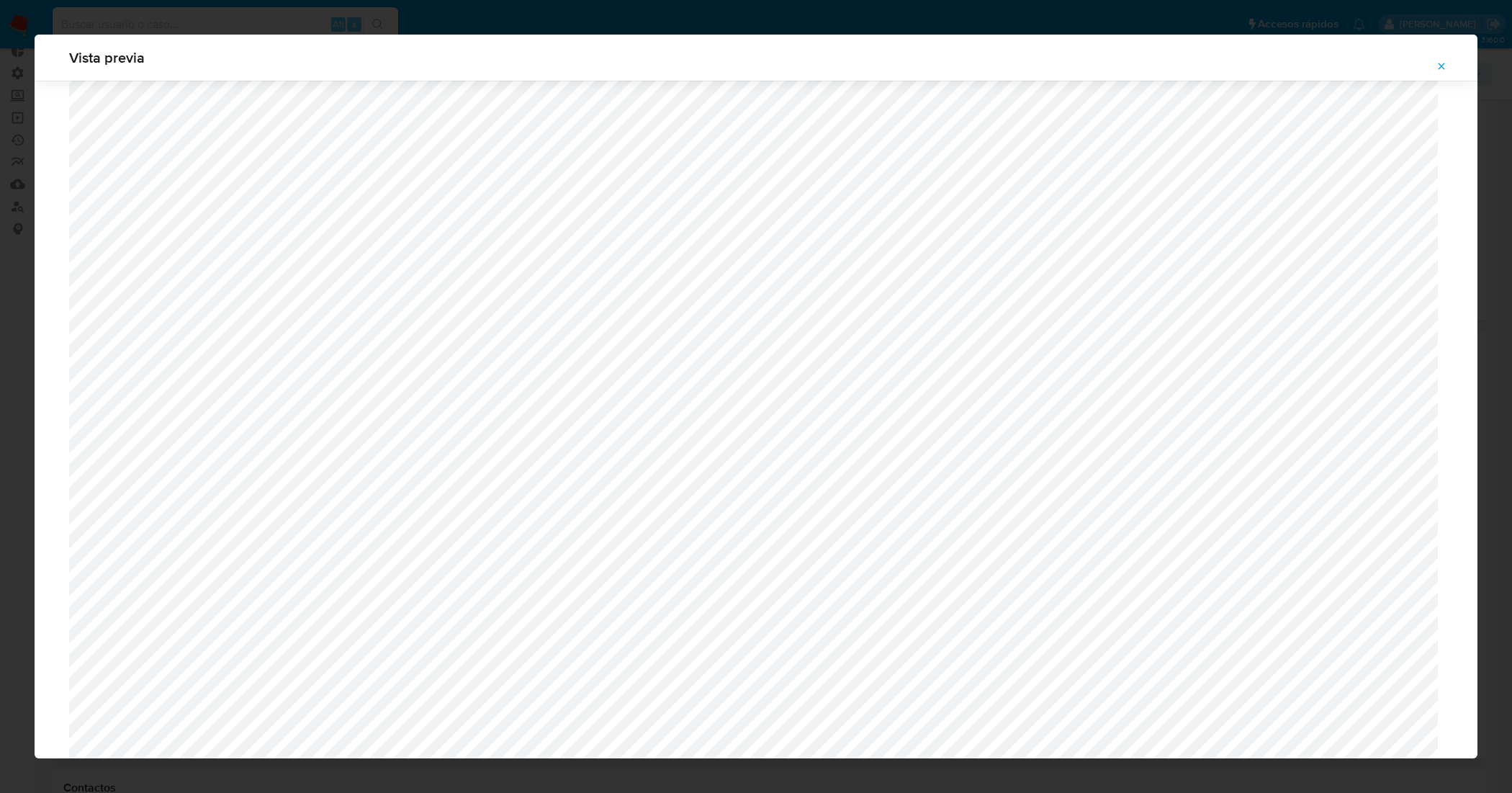
scroll to position [332, 0]
click at [1441, 62] on icon "Attachment preview" at bounding box center [1442, 66] width 12 height 12
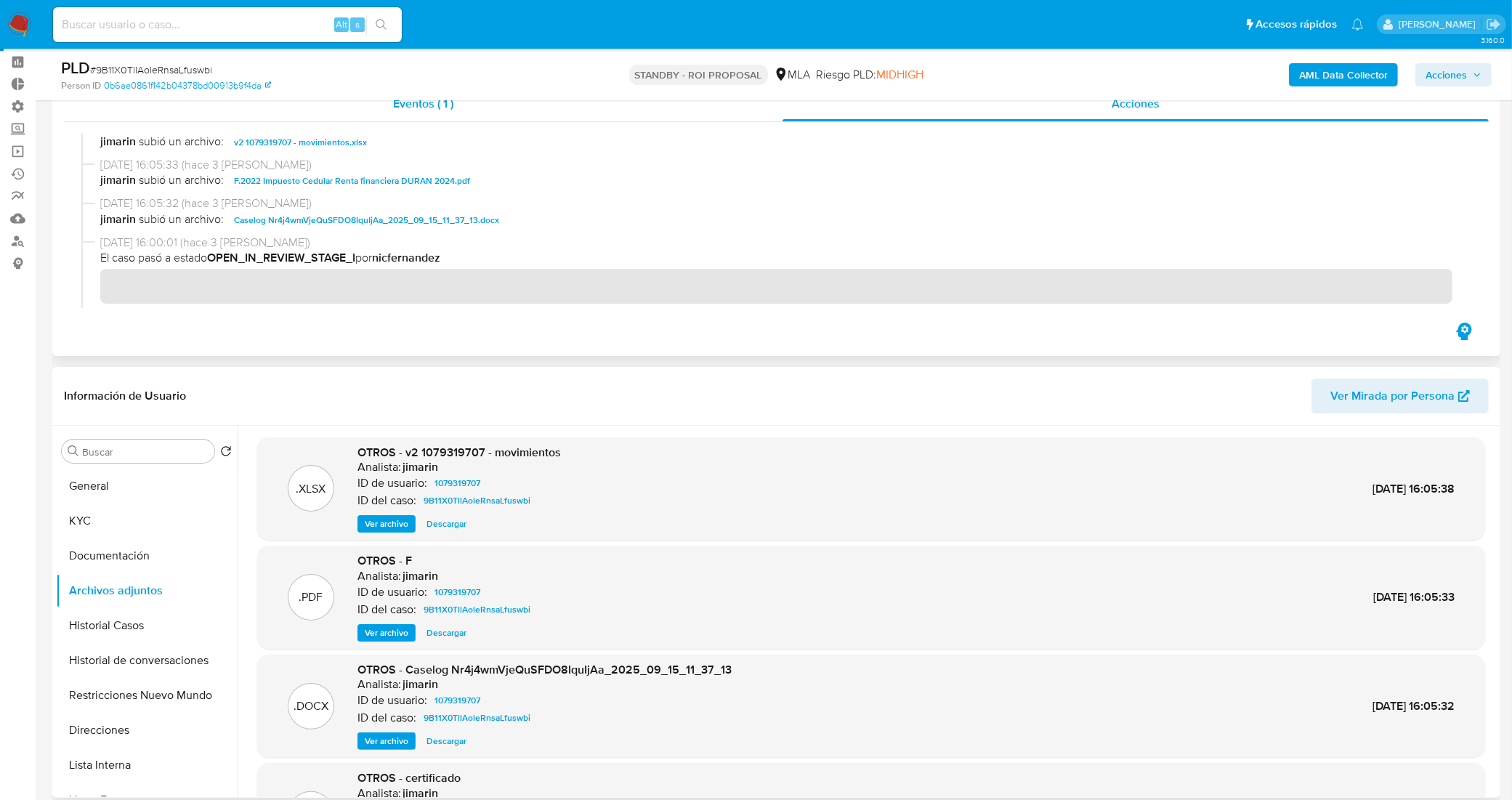
scroll to position [0, 0]
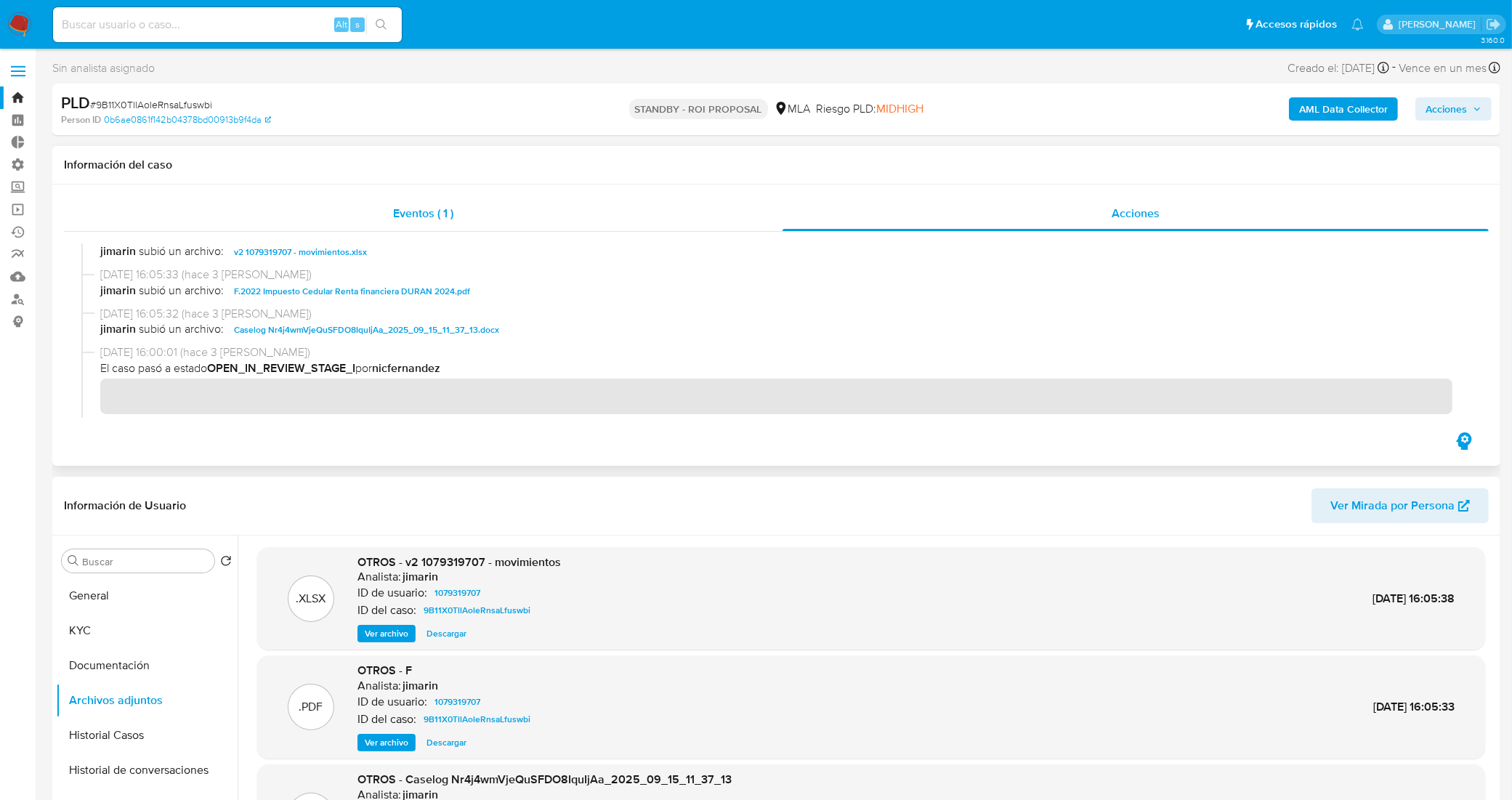
click at [355, 211] on div "Eventos ( 1 )" at bounding box center [423, 213] width 719 height 35
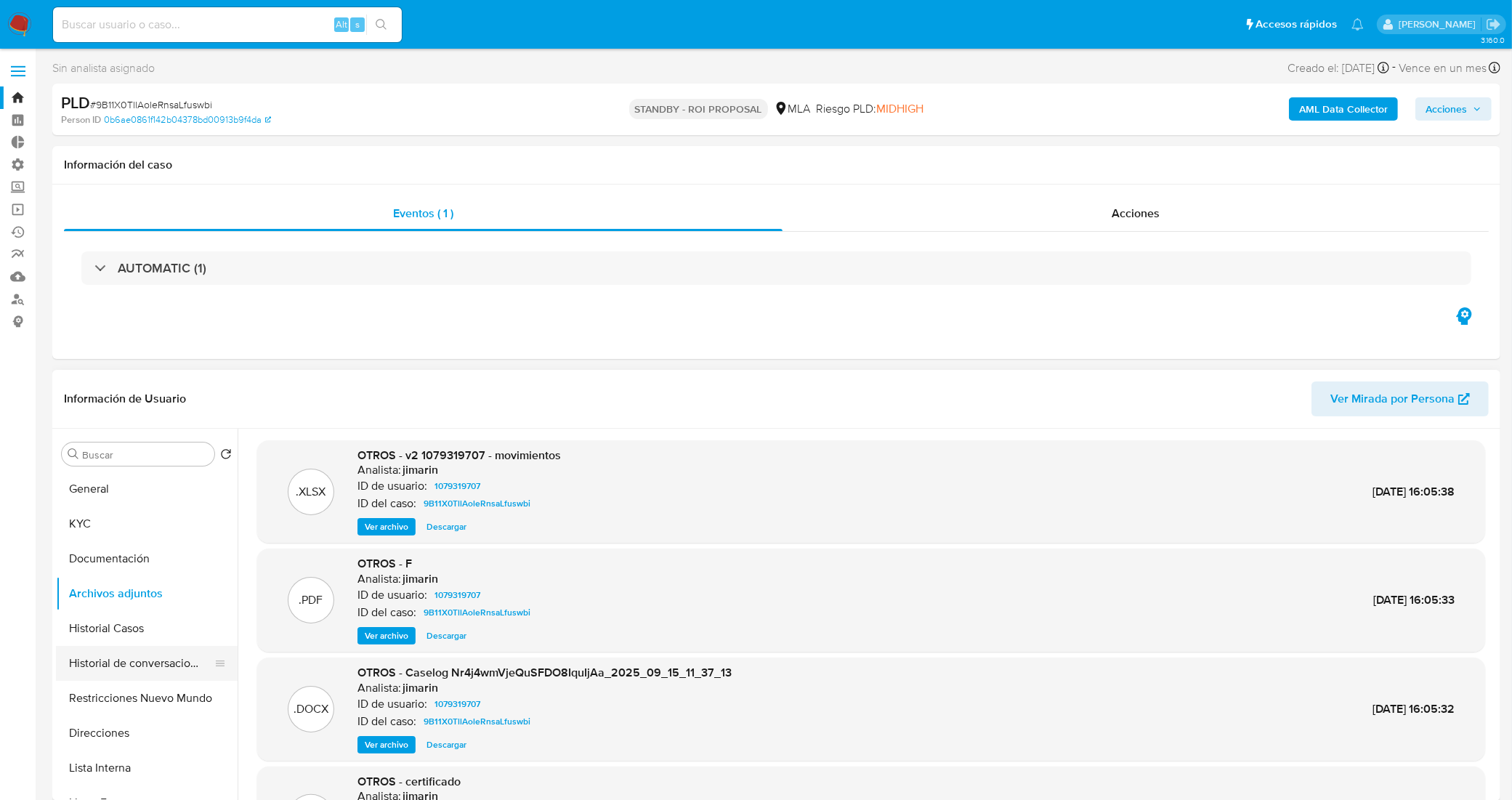
click at [113, 663] on button "Historial de conversaciones" at bounding box center [140, 663] width 170 height 35
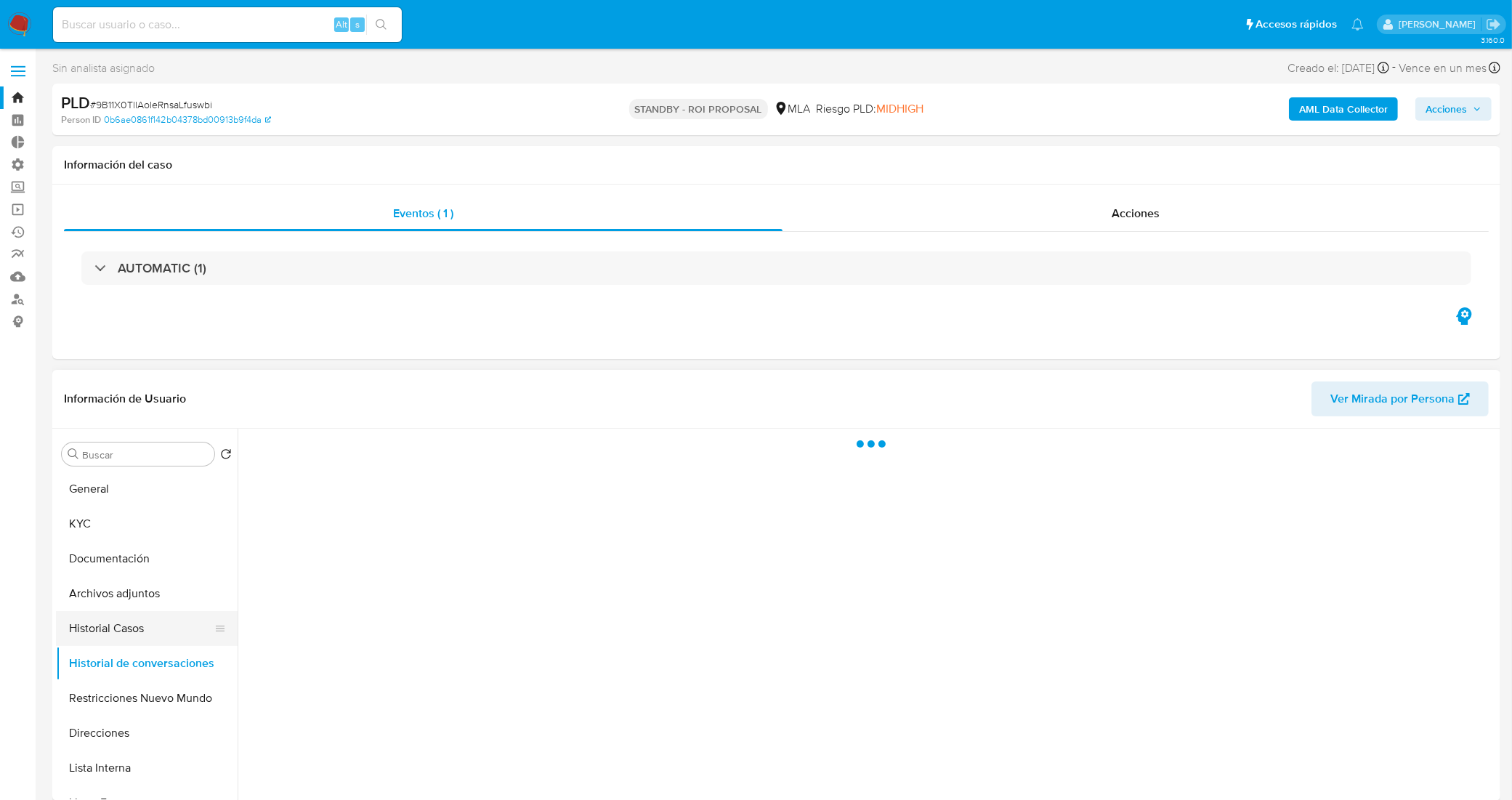
click at [122, 623] on button "Historial Casos" at bounding box center [140, 628] width 170 height 35
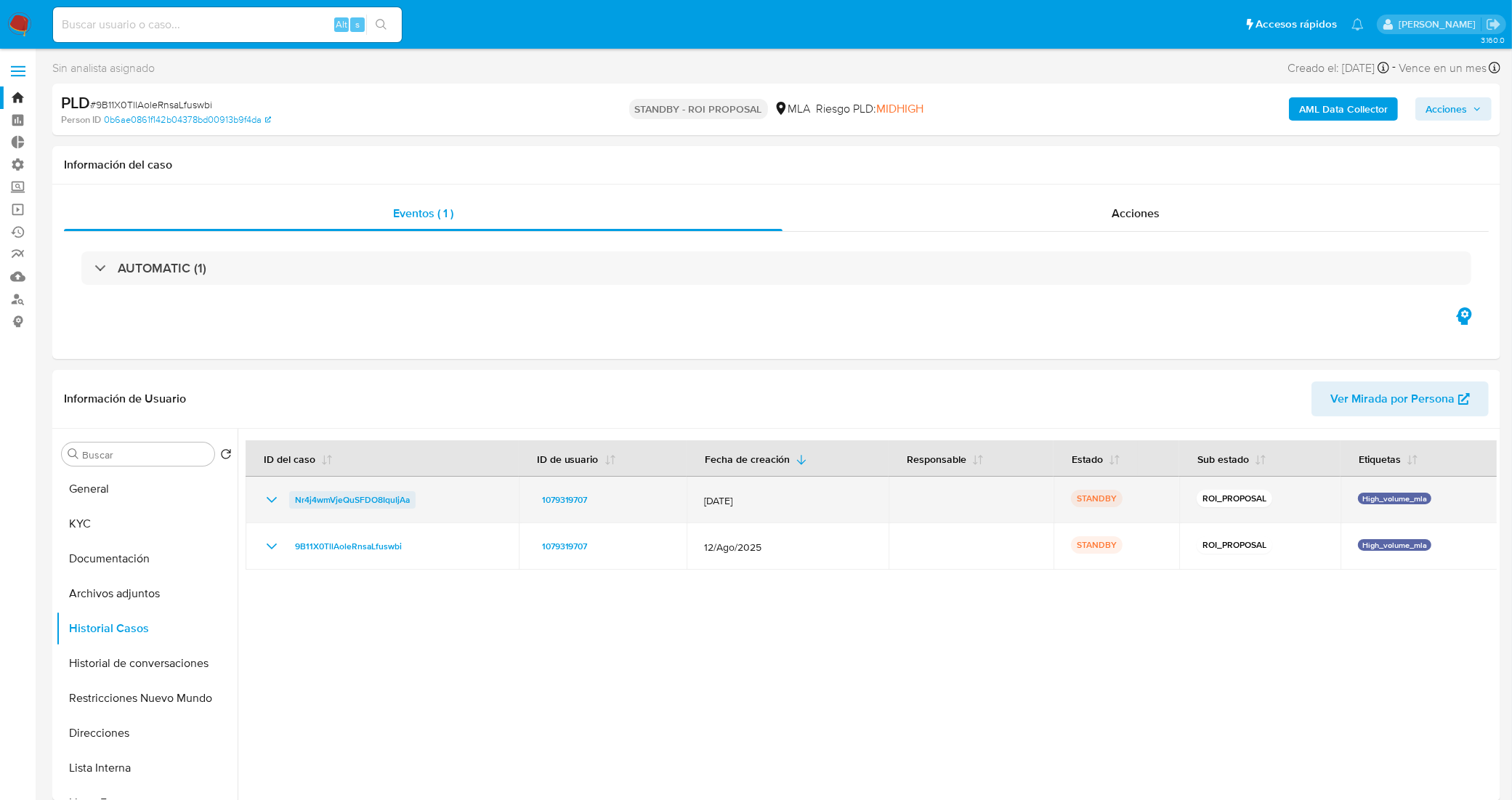
drag, startPoint x: 434, startPoint y: 498, endPoint x: 292, endPoint y: 503, distance: 142.1
click at [292, 503] on div "Nr4j4wmVjeQuSFDO8IquIjAa" at bounding box center [382, 499] width 238 height 18
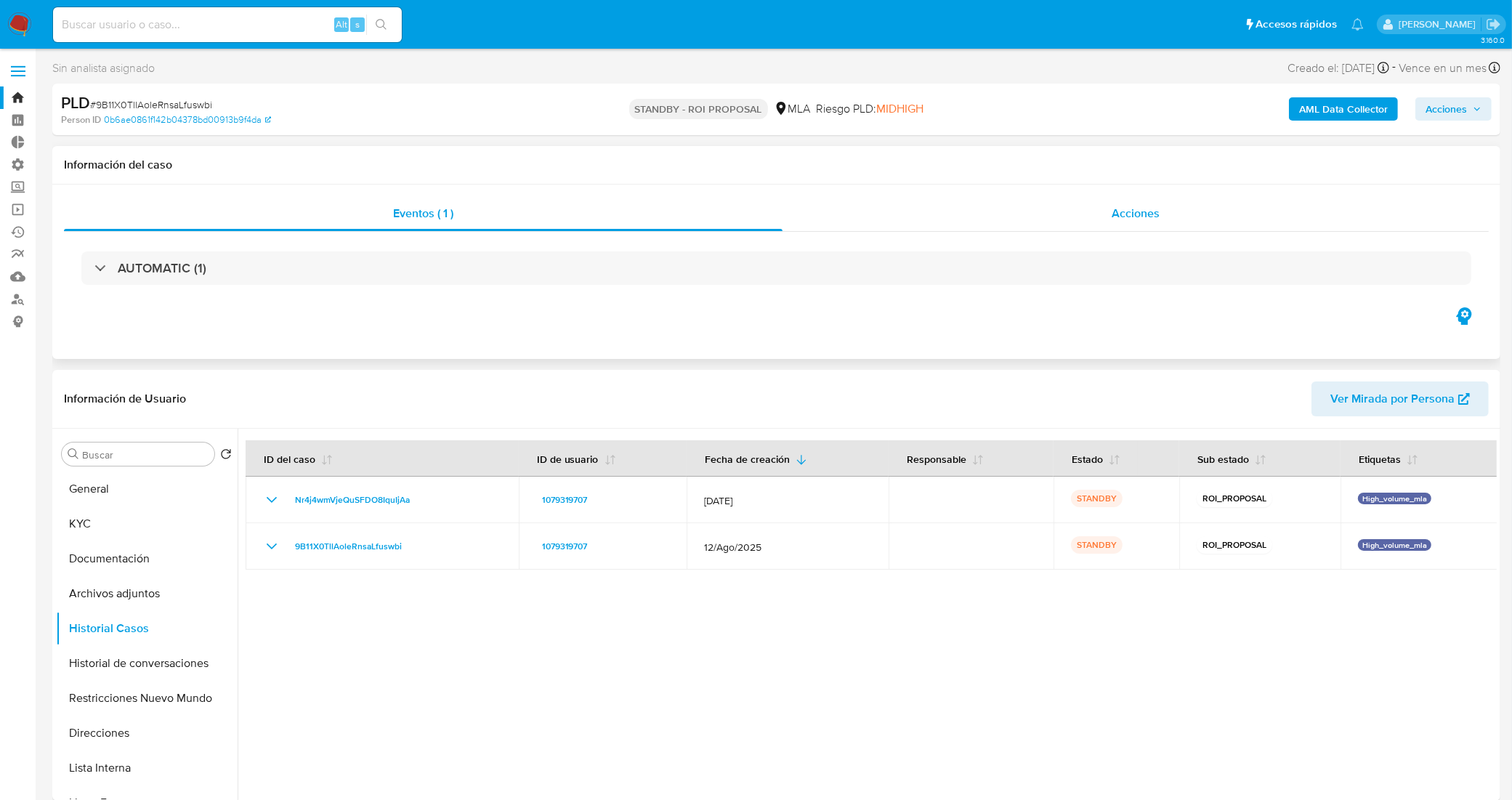
click at [919, 215] on div "Acciones" at bounding box center [1135, 213] width 706 height 35
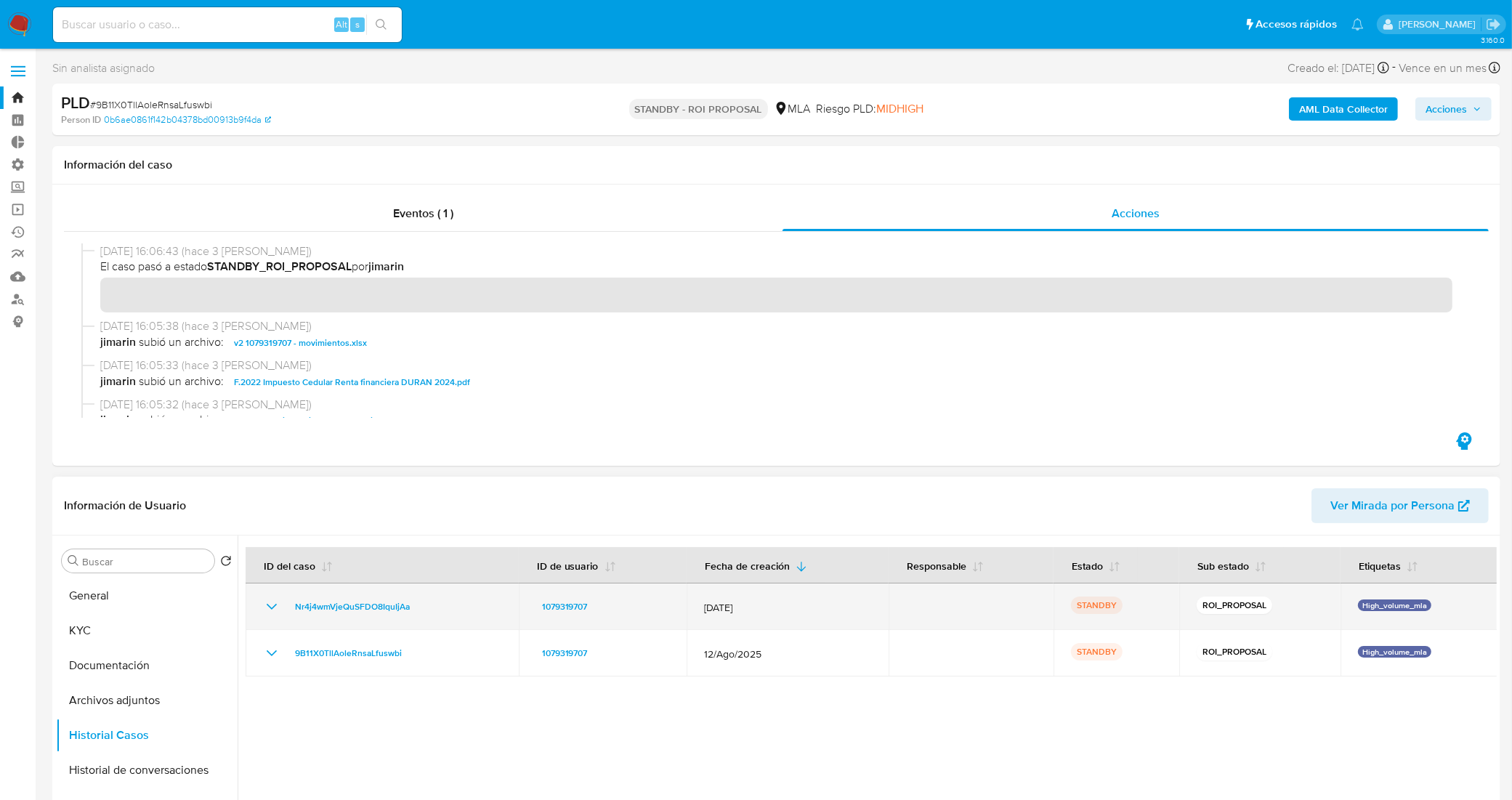
click at [271, 601] on icon "Mostrar/Ocultar" at bounding box center [271, 607] width 18 height 18
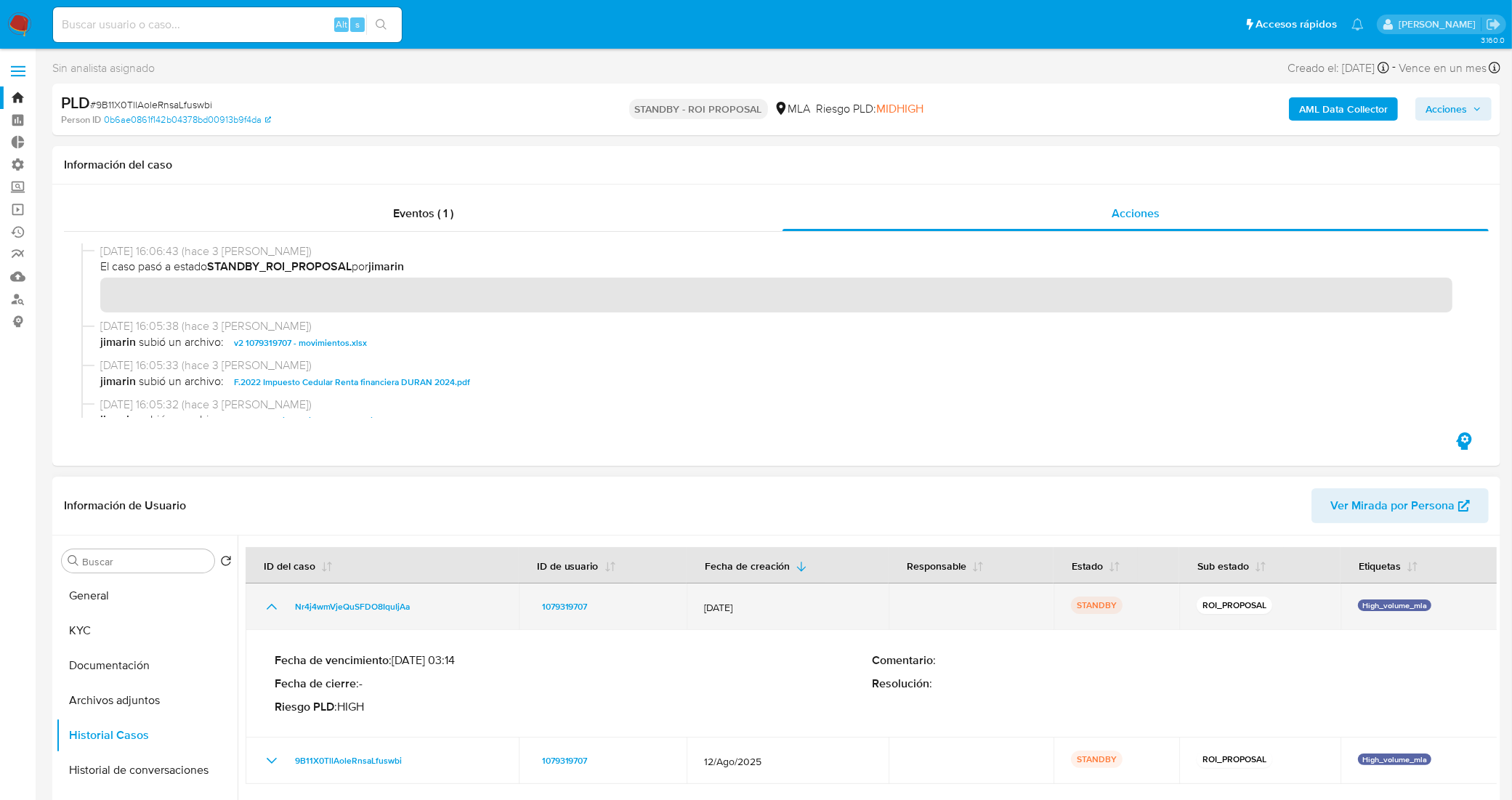
click at [271, 601] on icon "Mostrar/Ocultar" at bounding box center [271, 607] width 18 height 18
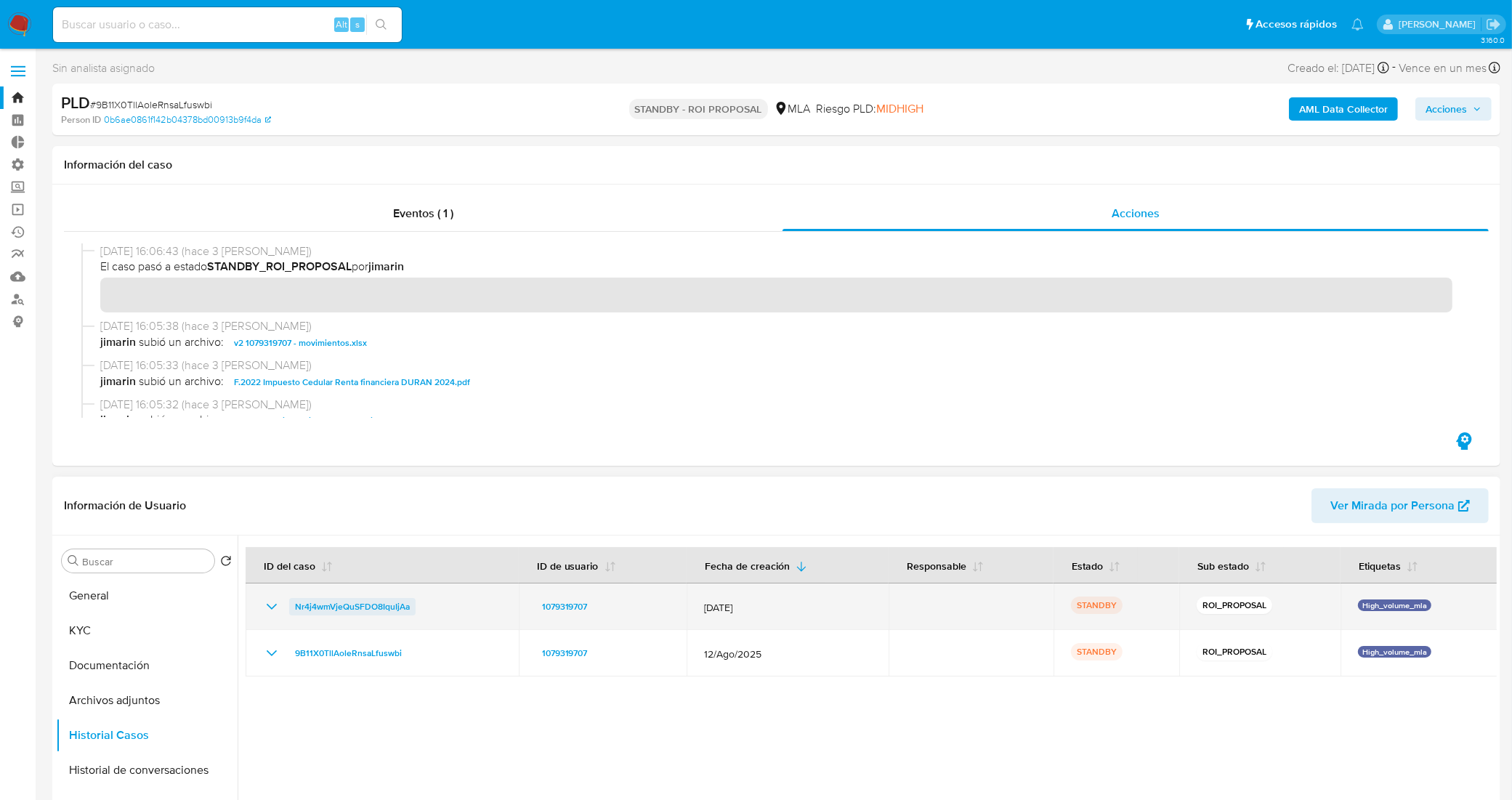
click at [322, 608] on span "Nr4j4wmVjeQuSFDO8IquIjAa" at bounding box center [352, 607] width 115 height 18
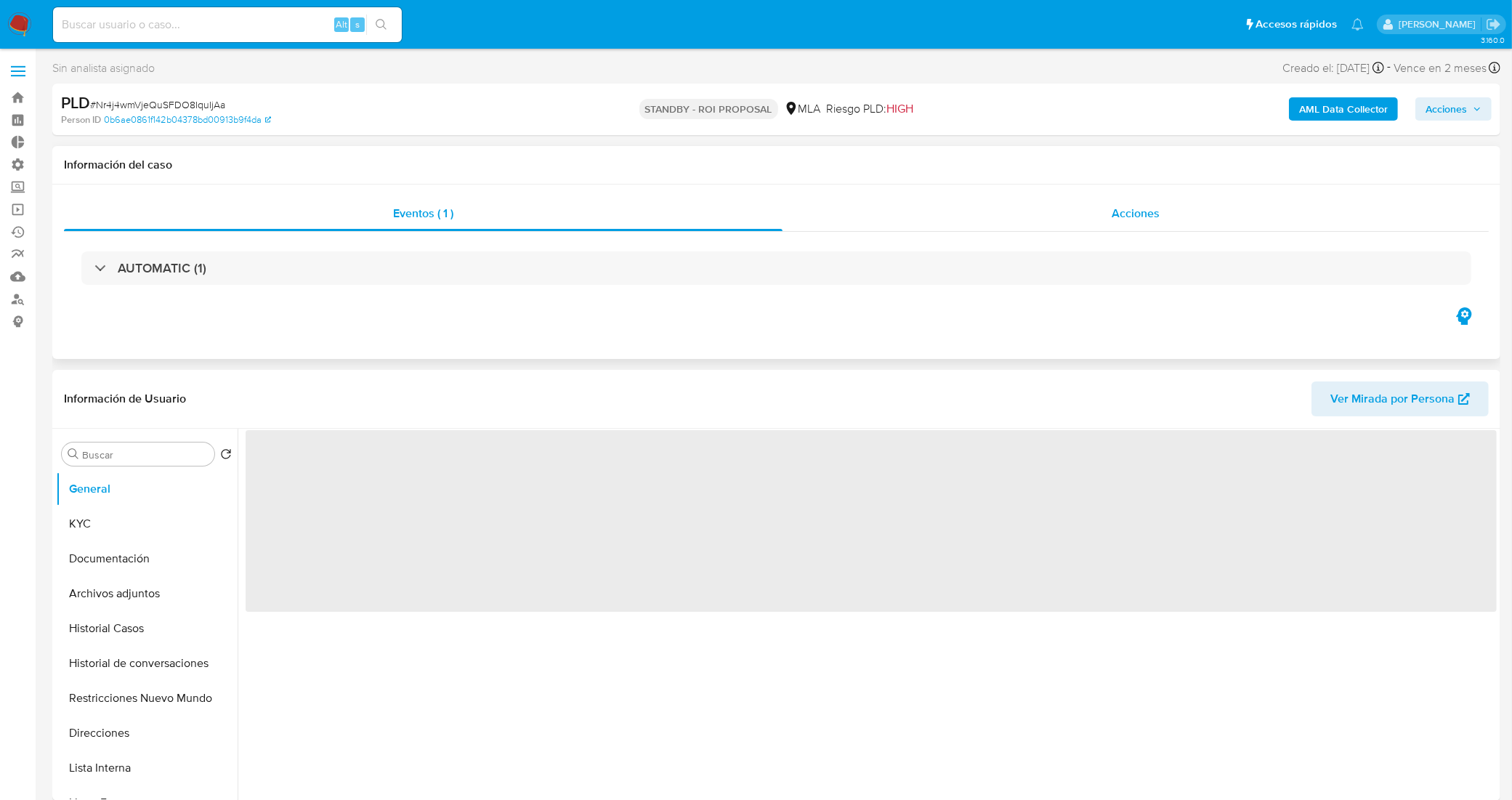
select select "10"
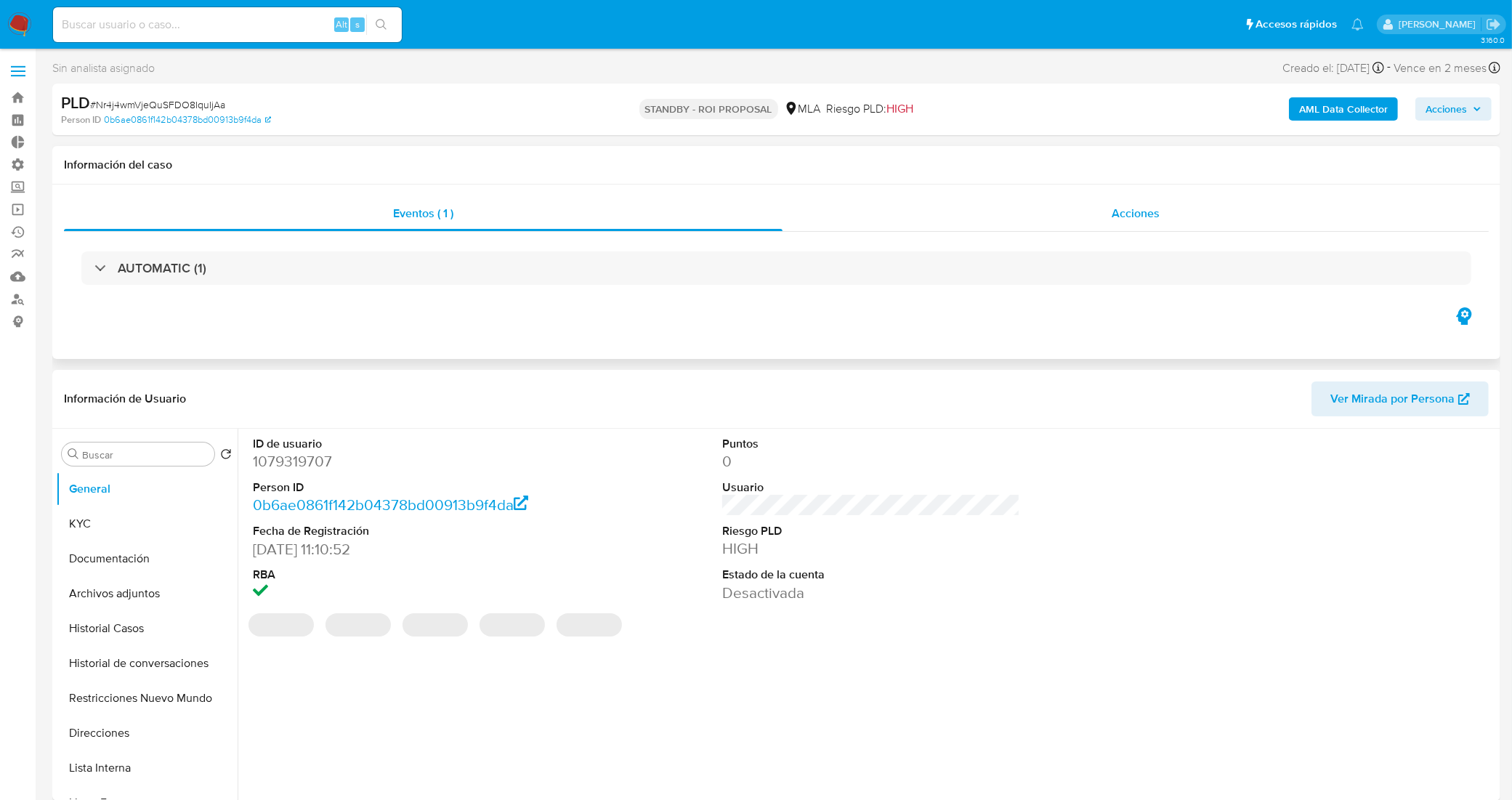
click at [862, 215] on div "Acciones" at bounding box center [1135, 213] width 706 height 35
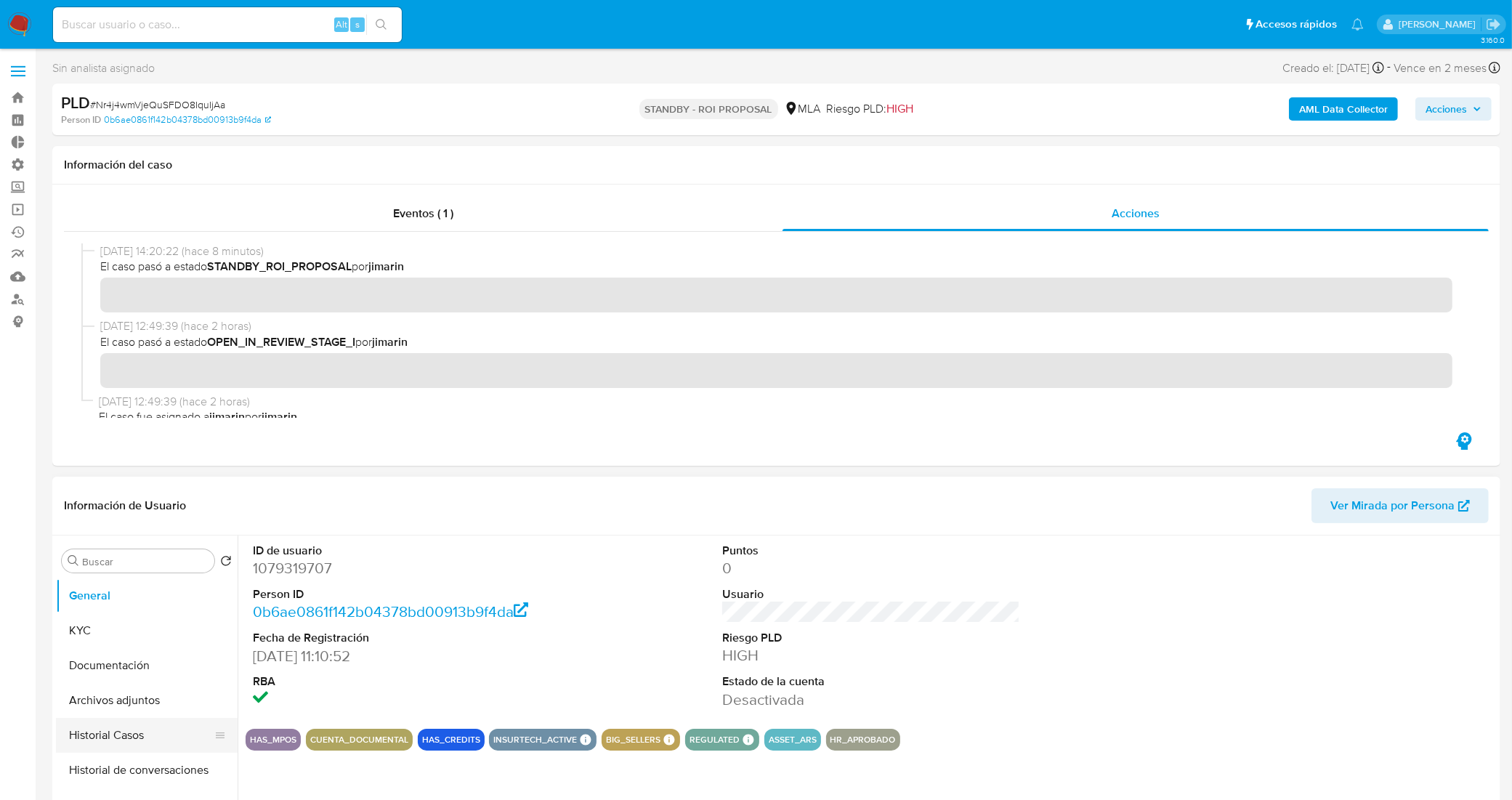
click at [135, 729] on button "Historial Casos" at bounding box center [140, 735] width 170 height 35
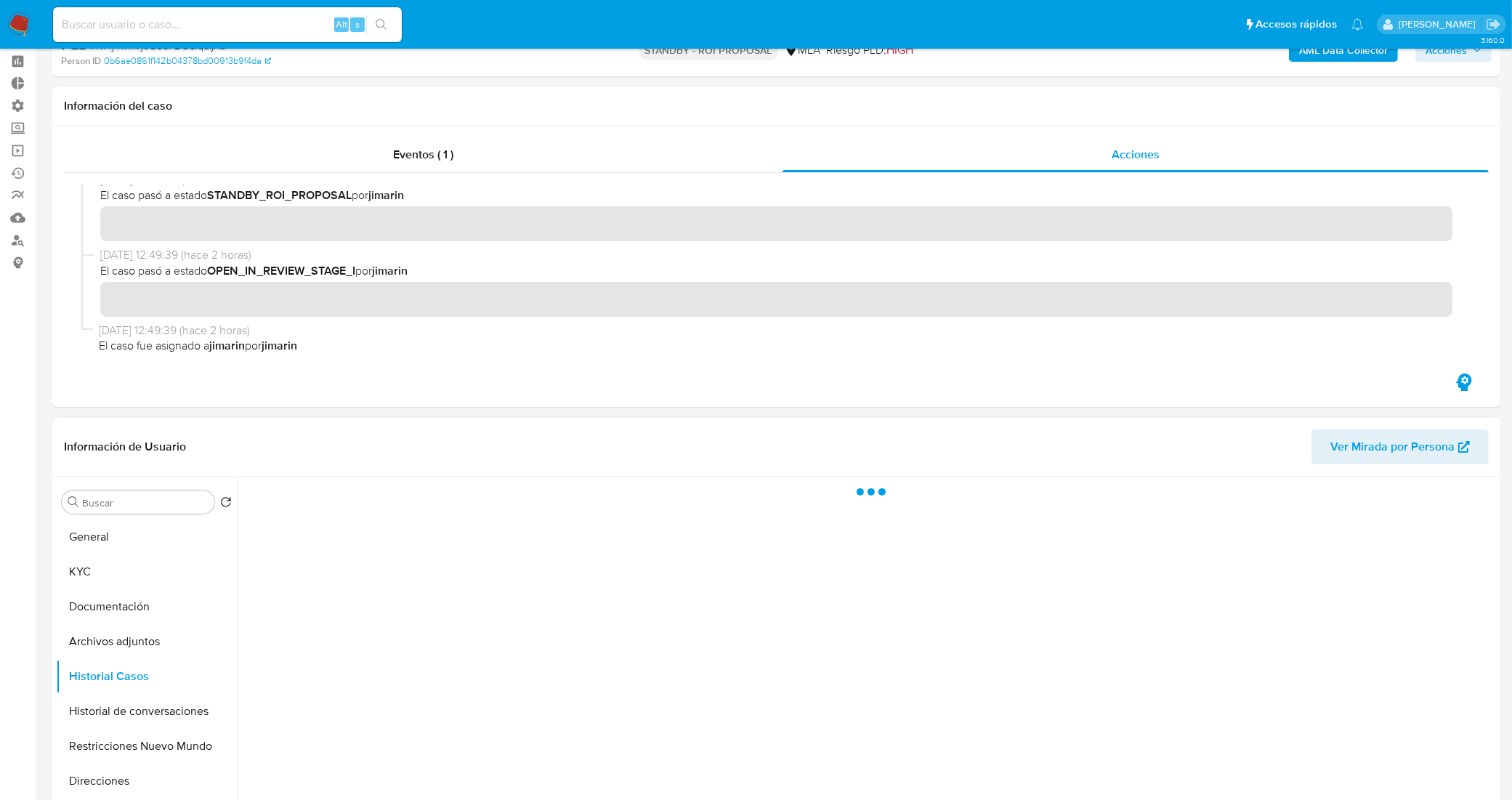
scroll to position [90, 0]
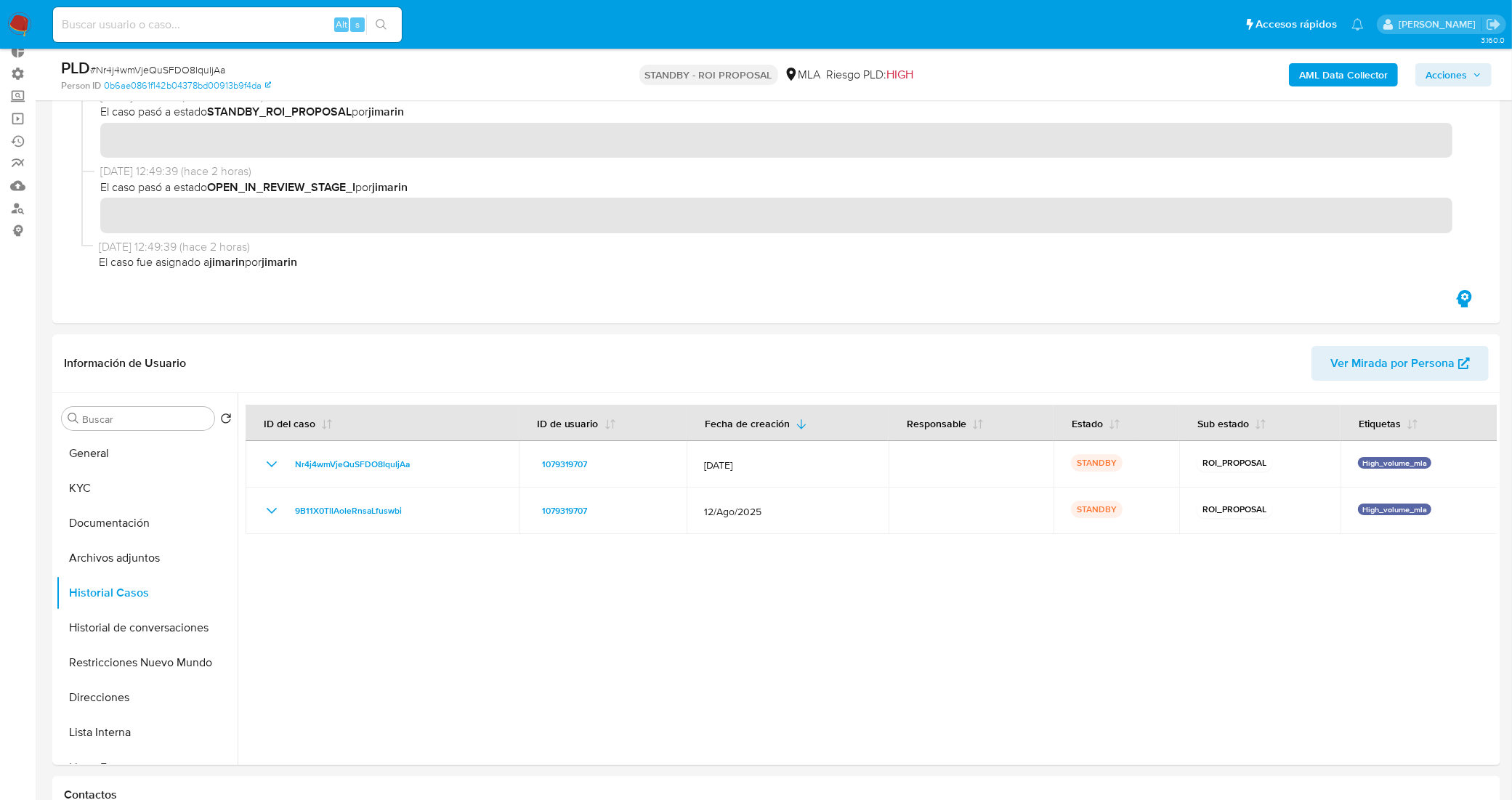
click at [265, 33] on input at bounding box center [227, 24] width 349 height 19
paste input "77NwmzLF8sDwcdRc5IWgQptO"
type input "77NwmzLF8sDwcdRc5IWgQptO"
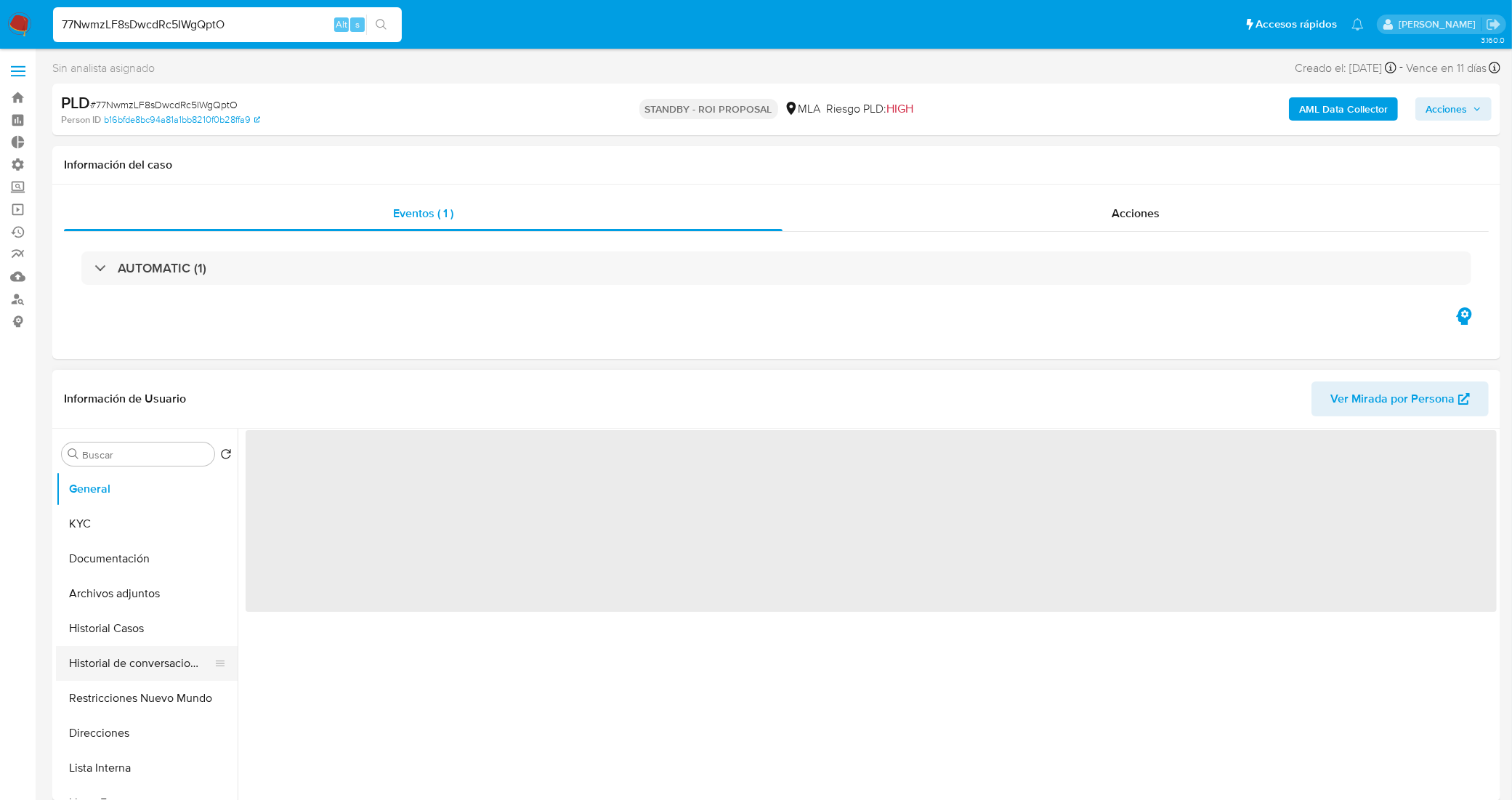
select select "10"
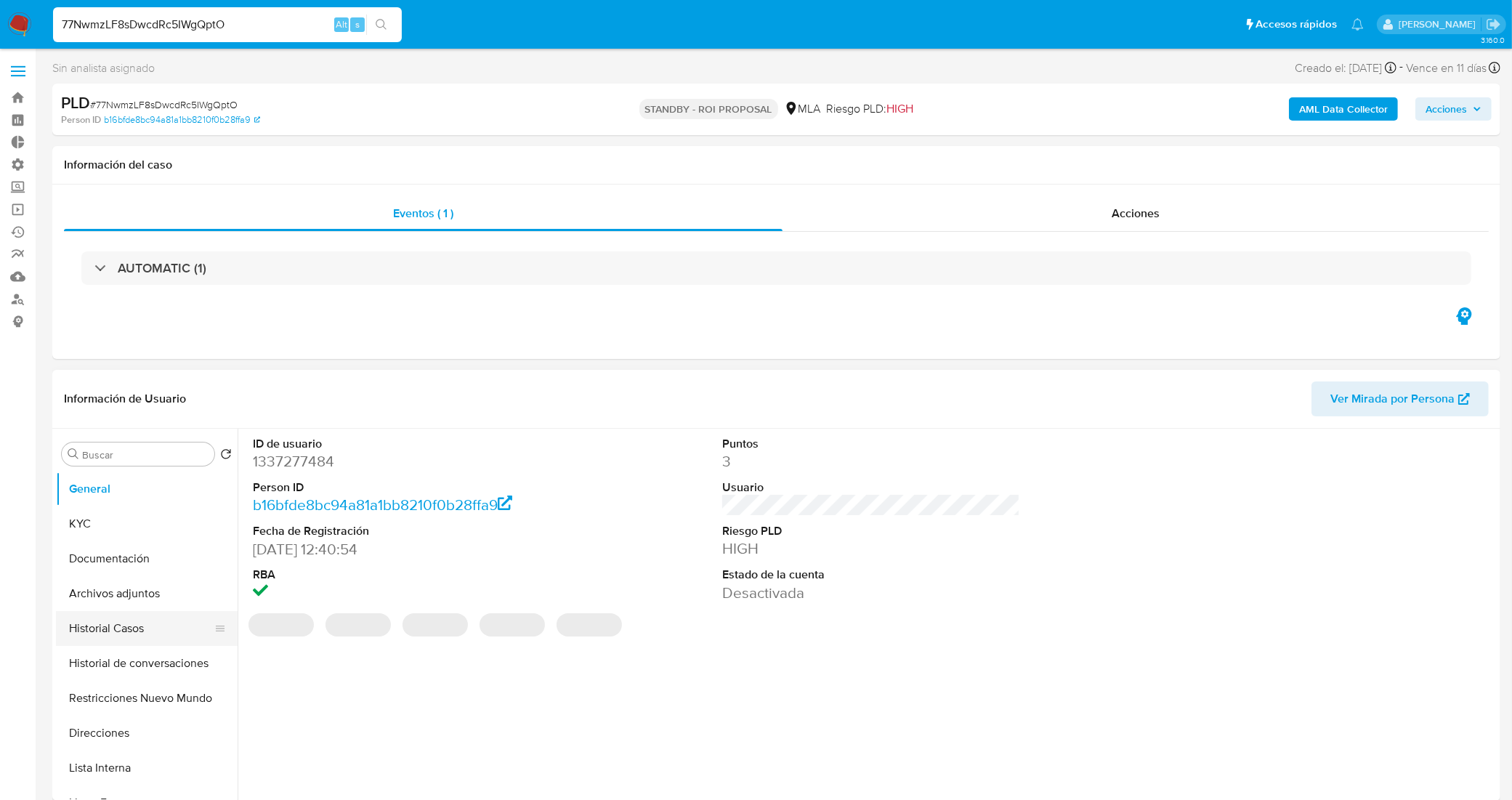
click at [122, 636] on button "Historial Casos" at bounding box center [140, 628] width 170 height 35
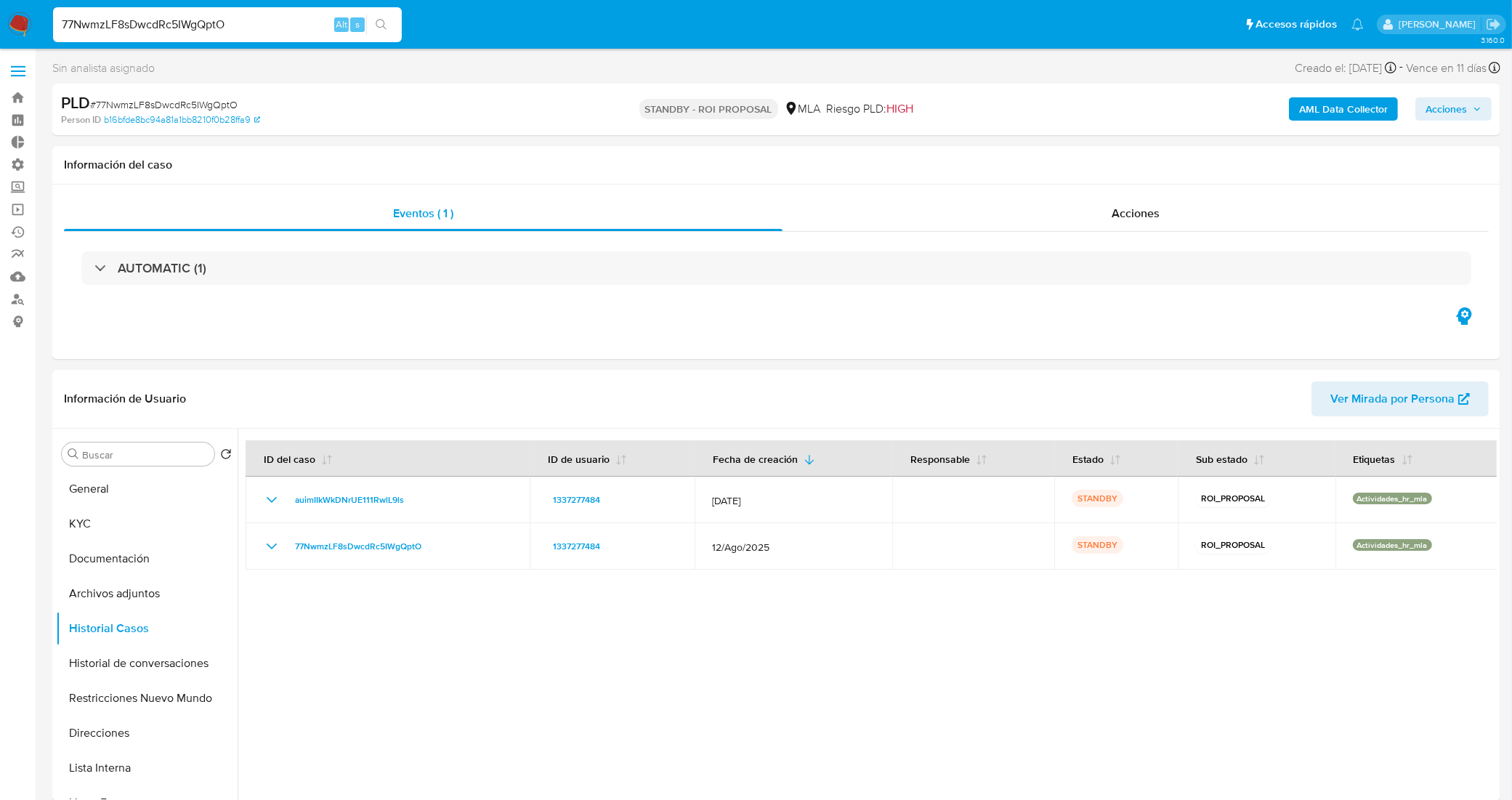
scroll to position [90, 0]
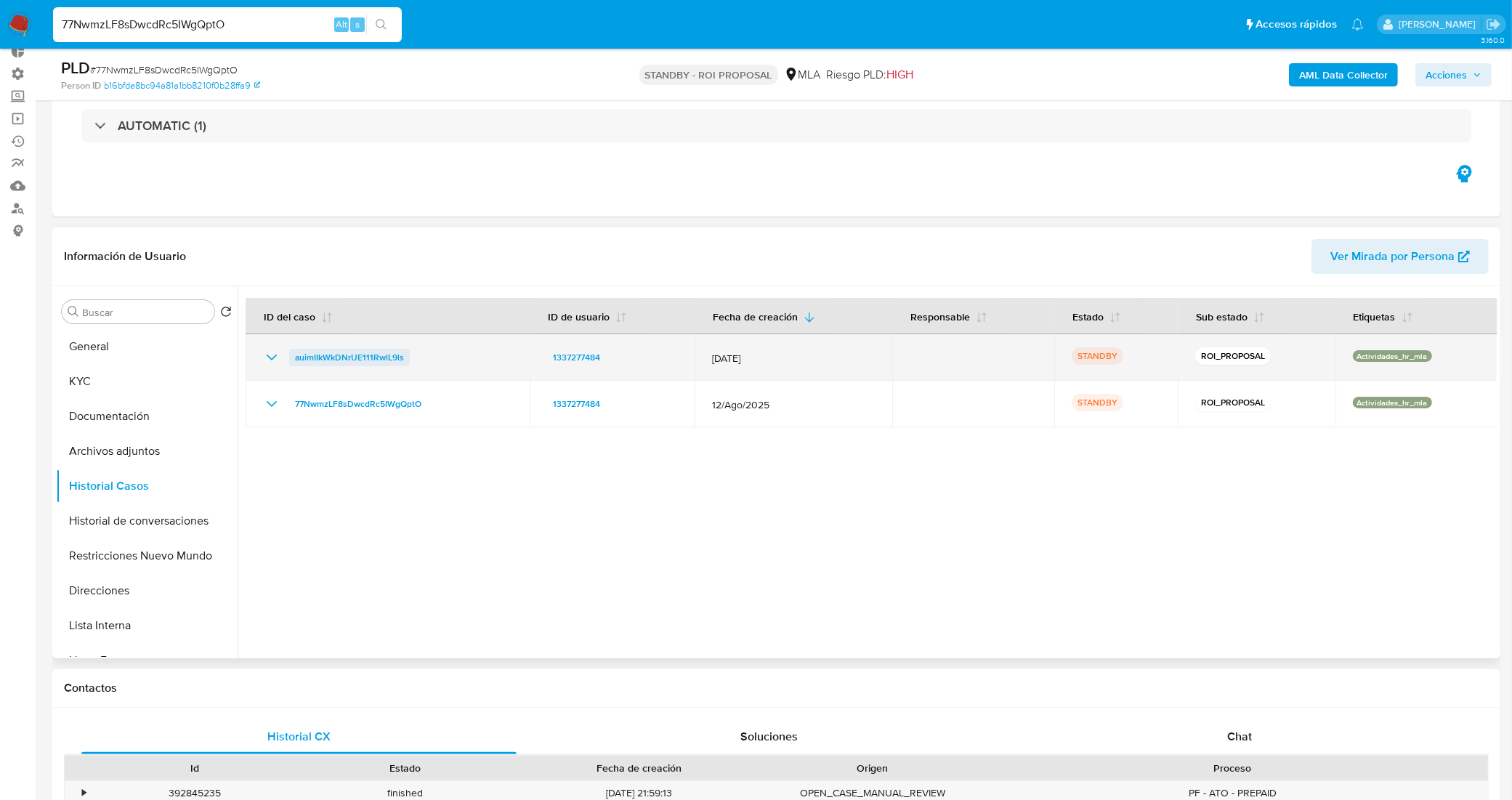
click at [390, 356] on span "auimIIkWkDNrUE111RwlL9ls" at bounding box center [349, 357] width 109 height 18
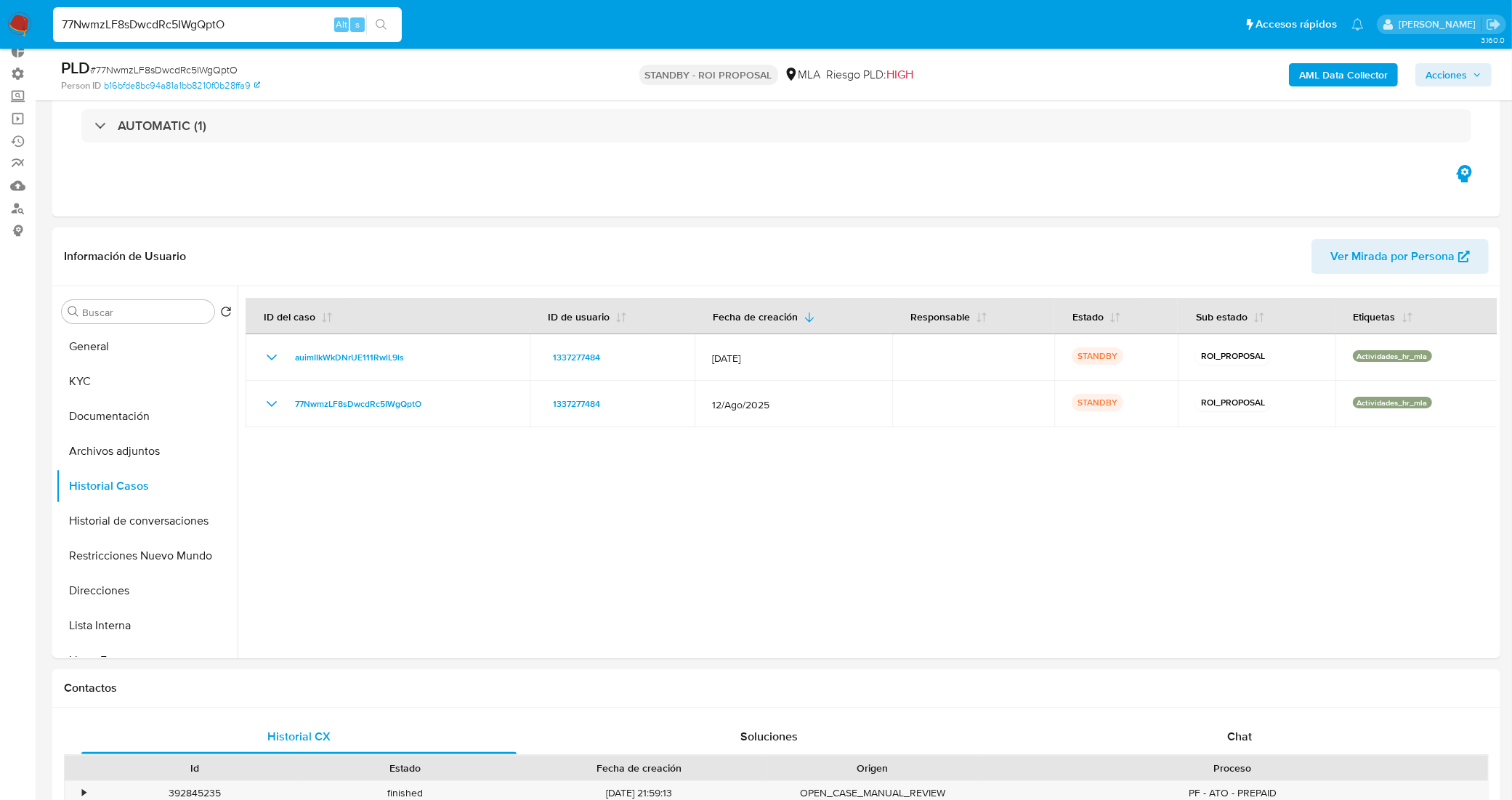
drag, startPoint x: 264, startPoint y: 39, endPoint x: 246, endPoint y: 37, distance: 18.1
click at [246, 37] on div "77NwmzLF8sDwcdRc5IWgQptO Alt s" at bounding box center [227, 24] width 349 height 35
drag, startPoint x: 247, startPoint y: 26, endPoint x: 60, endPoint y: 30, distance: 187.0
click at [60, 30] on input "77NwmzLF8sDwcdRc5IWgQptO" at bounding box center [227, 24] width 349 height 19
paste input "V3qA4ilDujAjtAv35keh4muD"
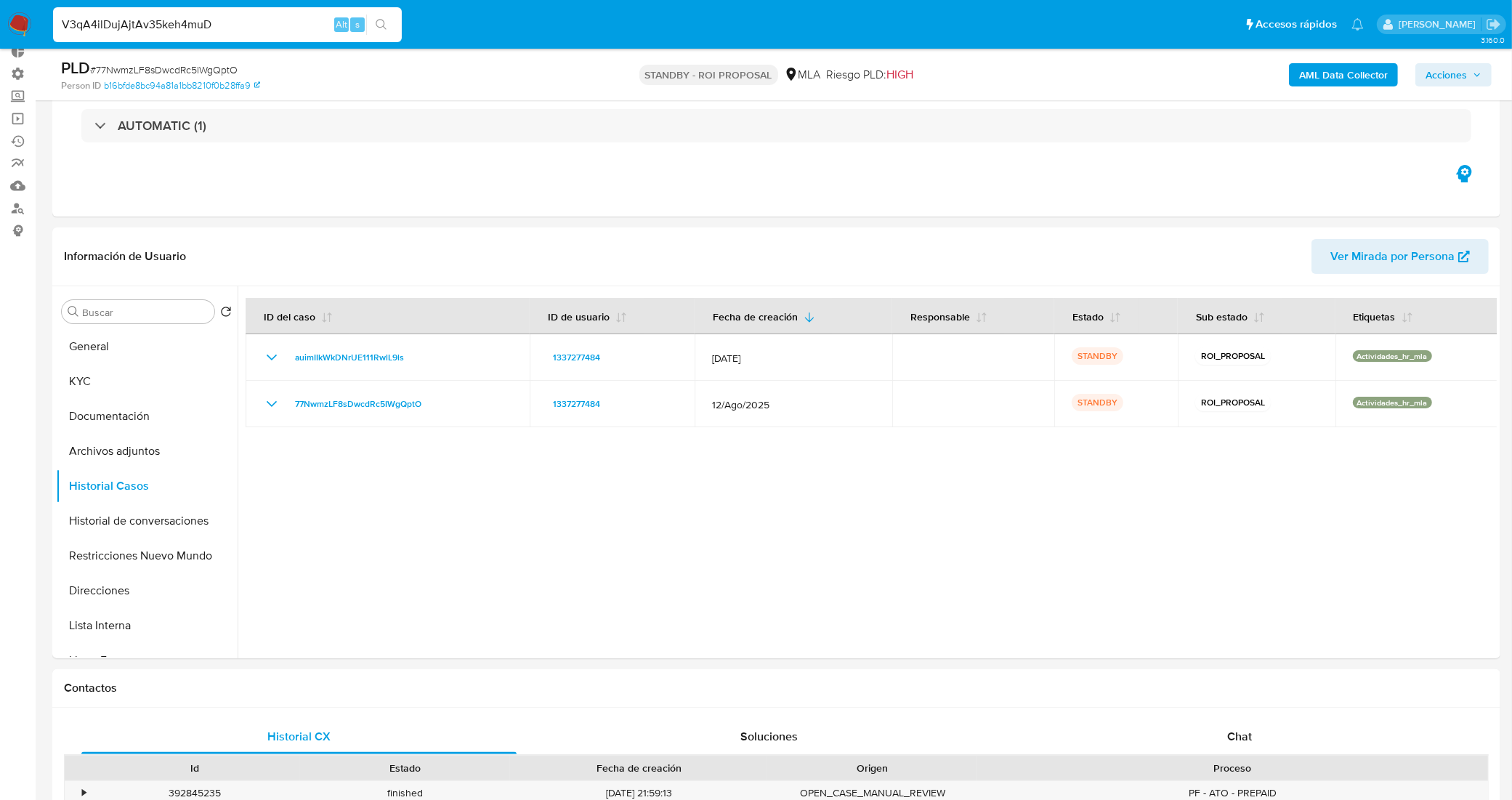
type input "V3qA4ilDujAjtAv35keh4muD"
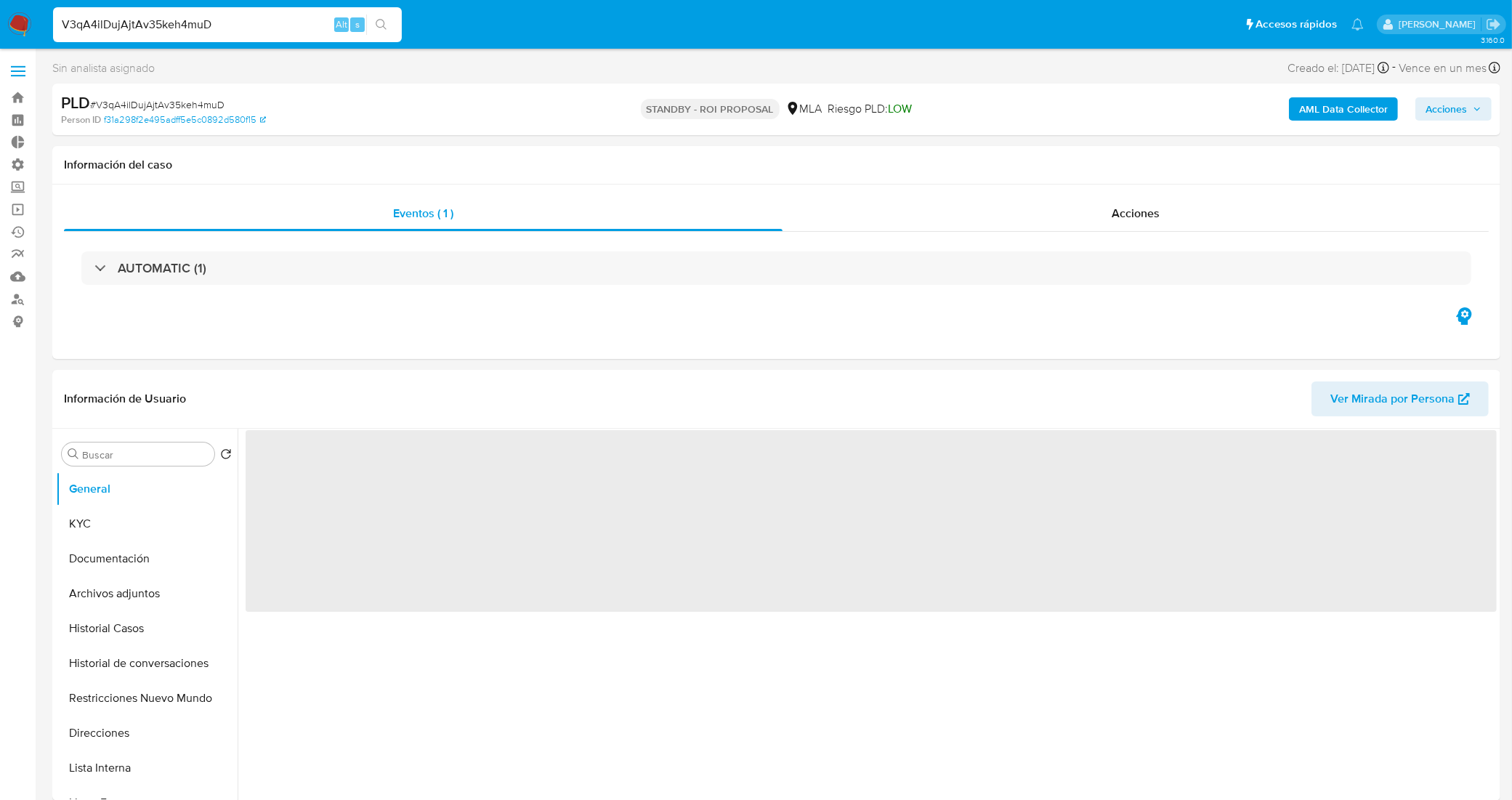
select select "10"
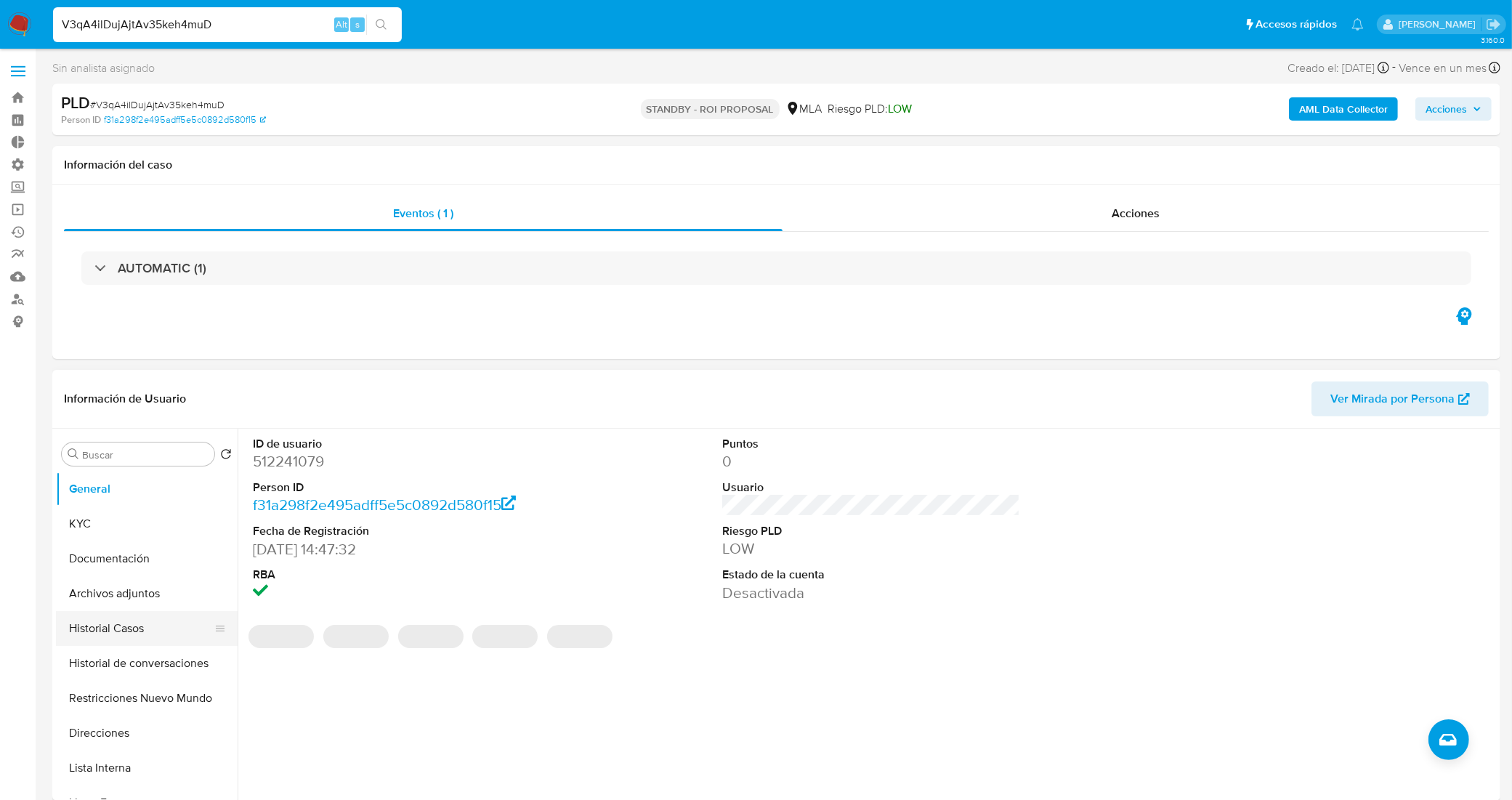
click at [121, 633] on button "Historial Casos" at bounding box center [140, 628] width 170 height 35
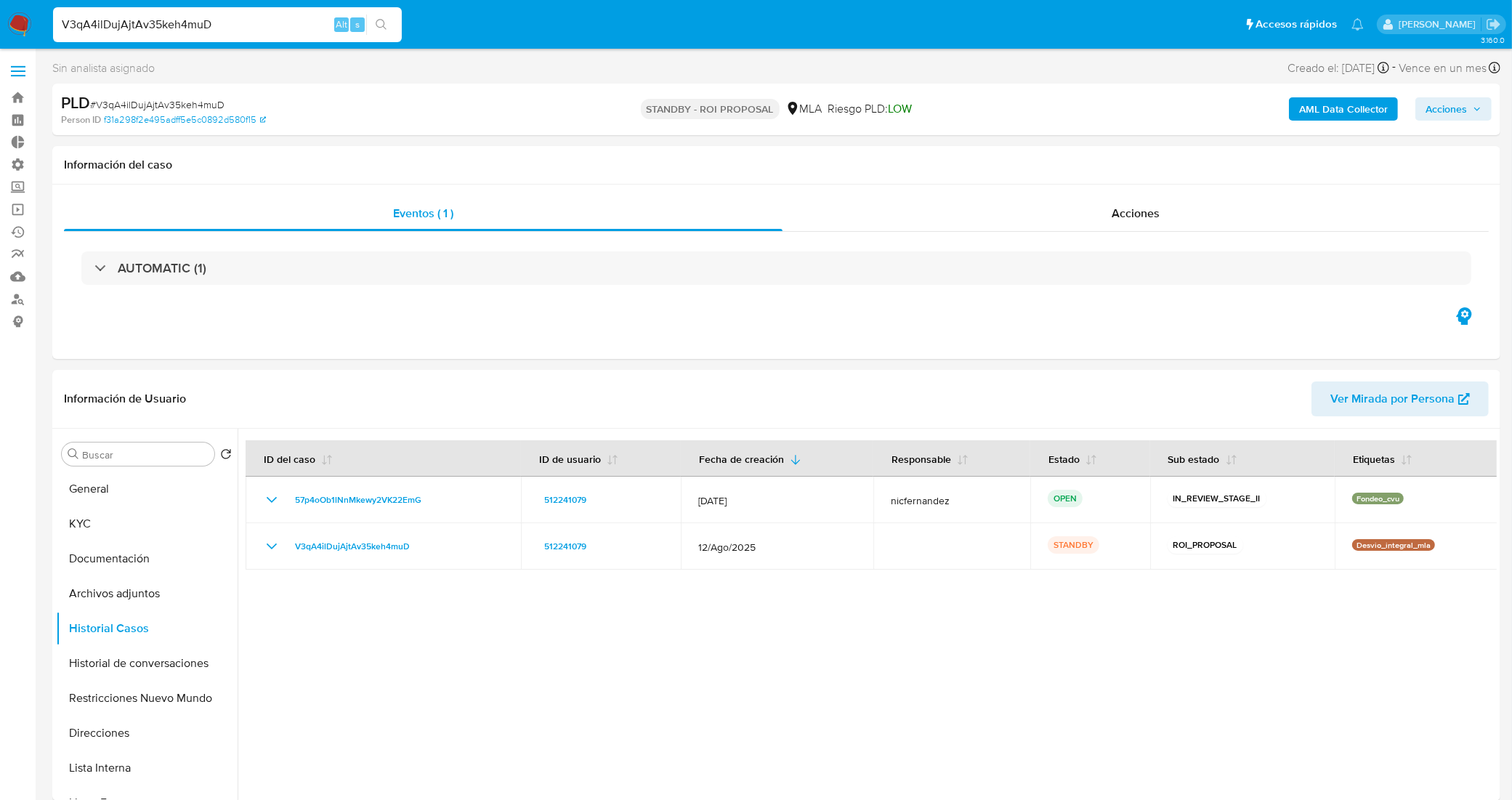
drag, startPoint x: 276, startPoint y: 29, endPoint x: 0, endPoint y: -7, distance: 278.3
paste input "HmEhLoXDdJWpUgxQLxYfjLMy"
type input "HmEhLoXDdJWpUgxQLxYfjLMy"
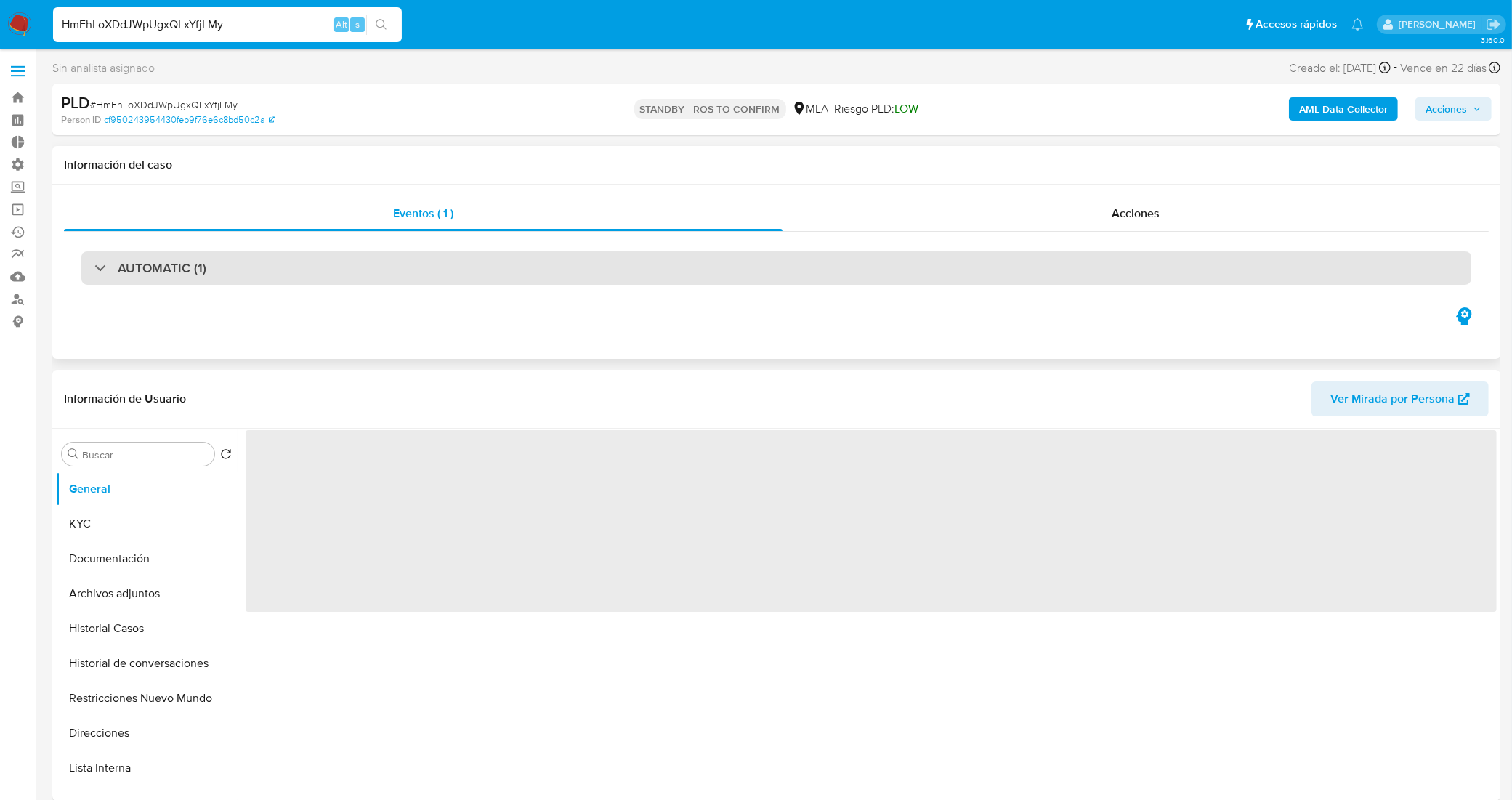
select select "10"
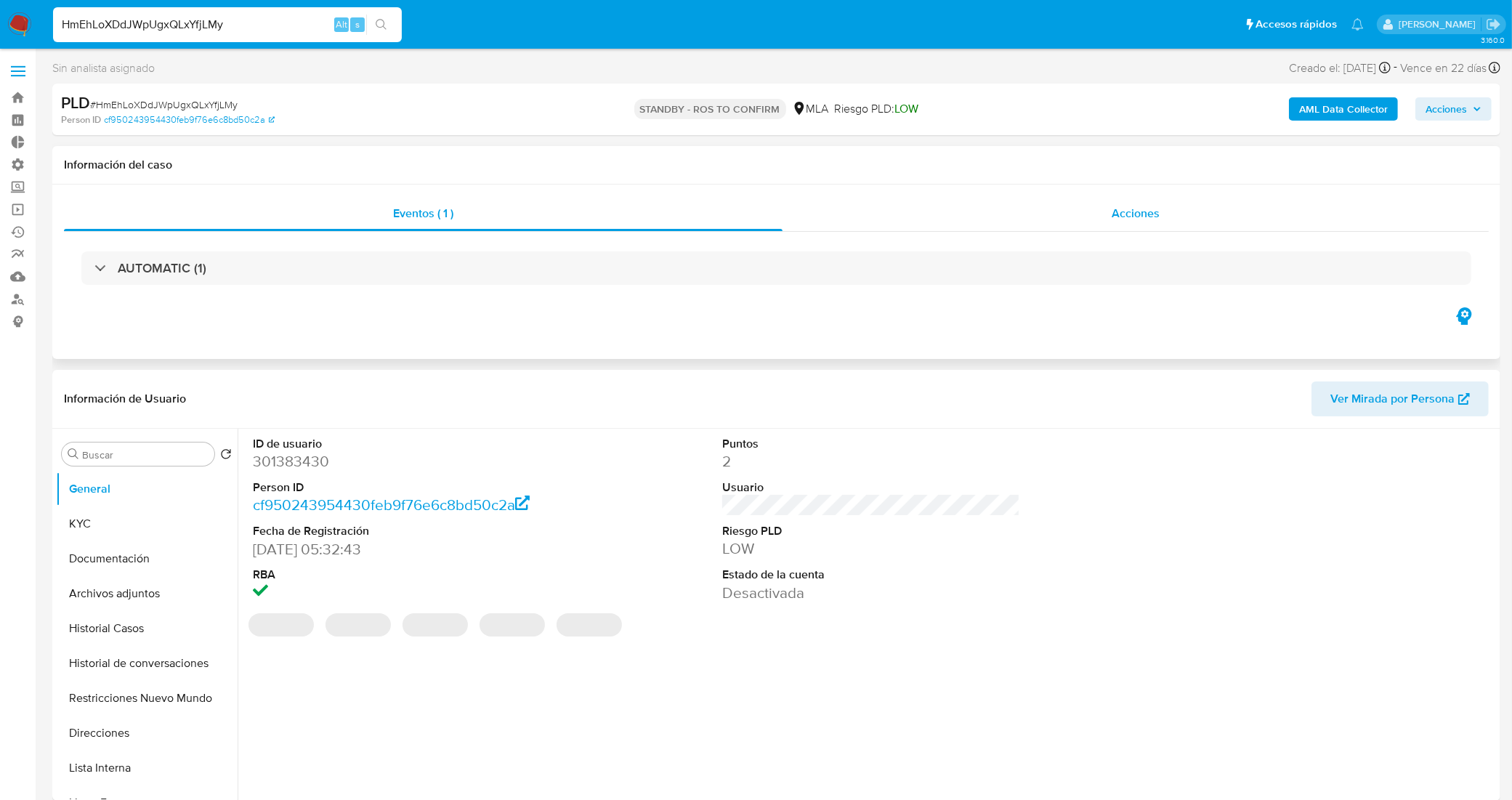
click at [889, 221] on div "Acciones" at bounding box center [1135, 213] width 706 height 35
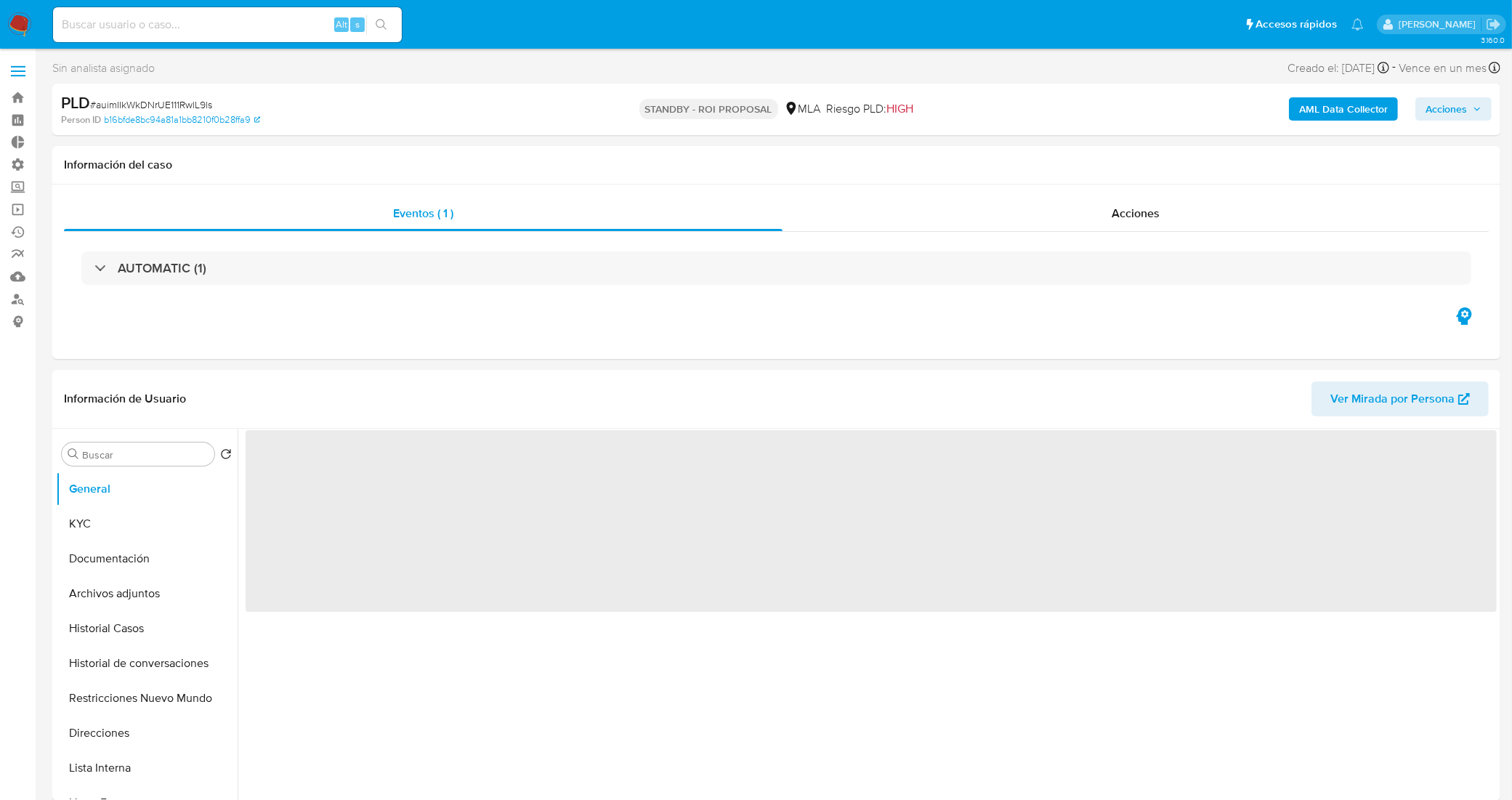
select select "10"
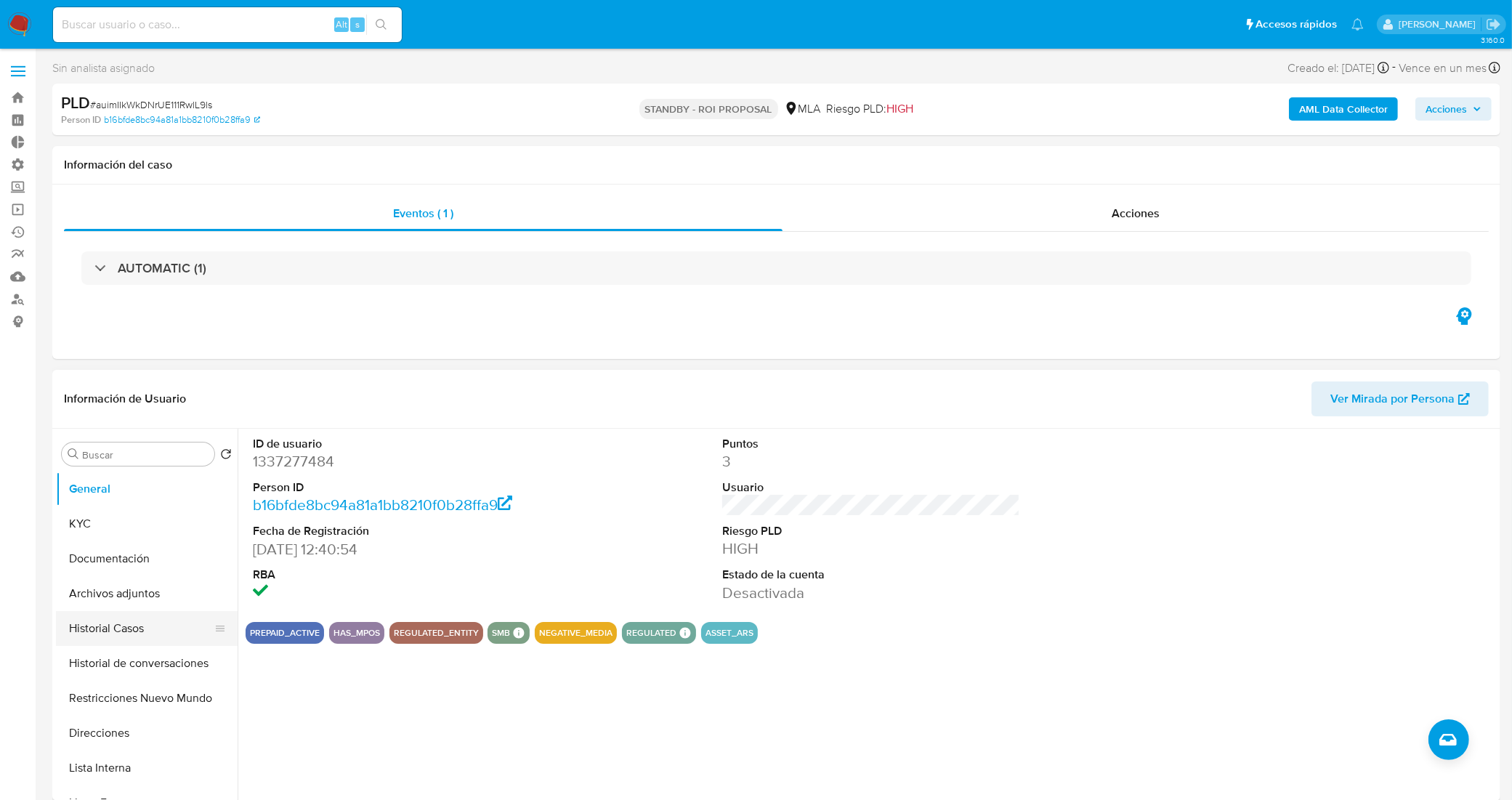
click at [136, 630] on button "Historial Casos" at bounding box center [140, 628] width 170 height 35
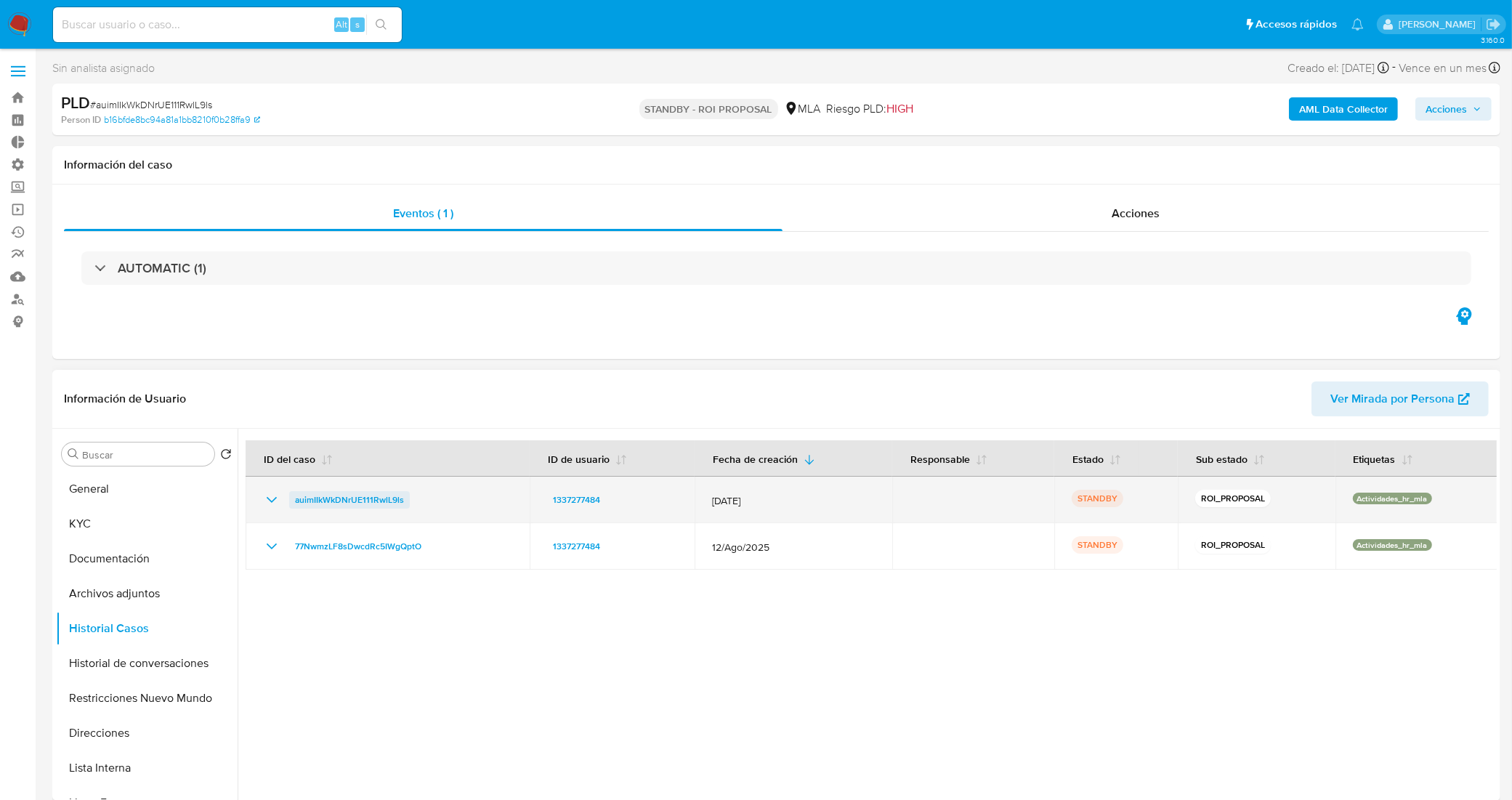
drag, startPoint x: 403, startPoint y: 500, endPoint x: 292, endPoint y: 503, distance: 111.0
click at [292, 503] on div "auimIIkWkDNrUE111RwlL9ls" at bounding box center [387, 499] width 249 height 18
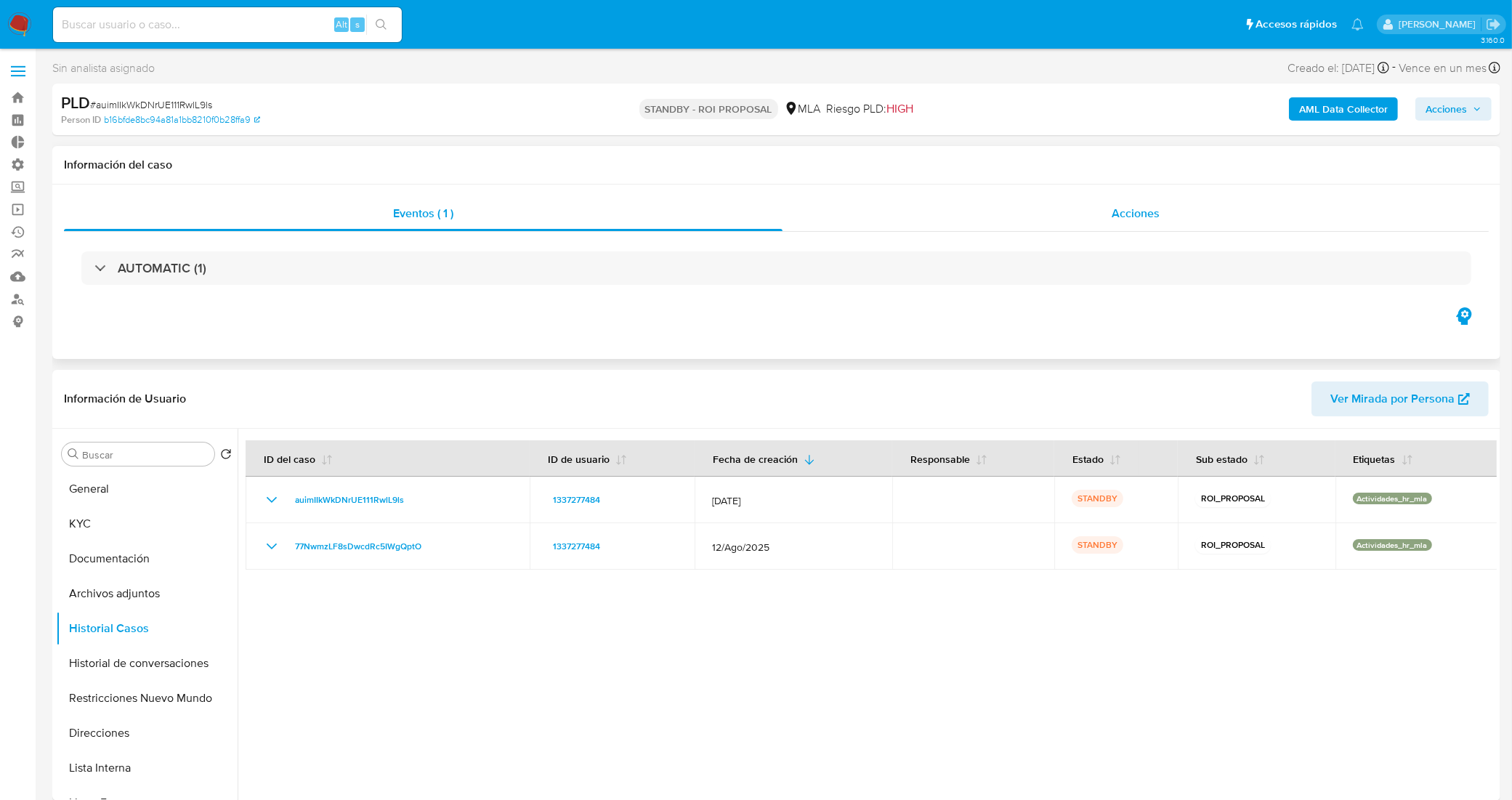
click at [933, 205] on div "Acciones" at bounding box center [1135, 213] width 706 height 35
